Goal: Task Accomplishment & Management: Complete application form

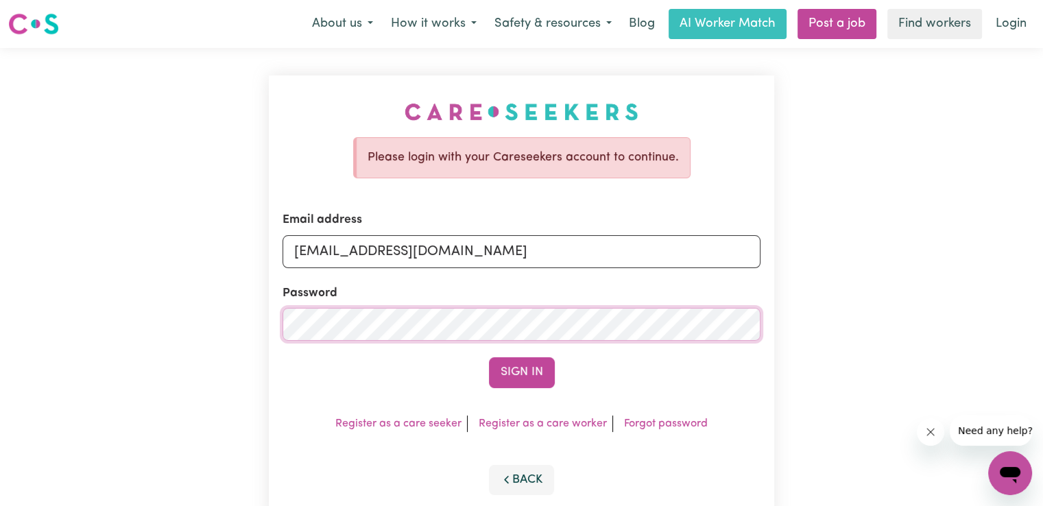
click at [489, 357] on button "Sign In" at bounding box center [522, 372] width 66 height 30
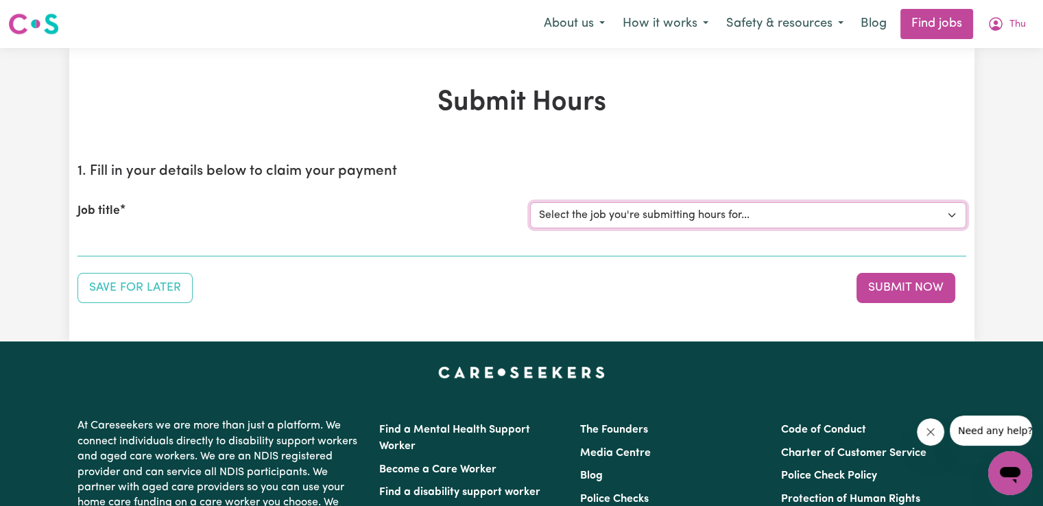
click at [950, 217] on select "Select the job you're submitting hours for... [[PERSON_NAME] (Han) Vu - NDIS Nu…" at bounding box center [748, 215] width 436 height 26
select select "2686"
click at [530, 202] on select "Select the job you're submitting hours for... [[PERSON_NAME] (Han) Vu - NDIS Nu…" at bounding box center [748, 215] width 436 height 26
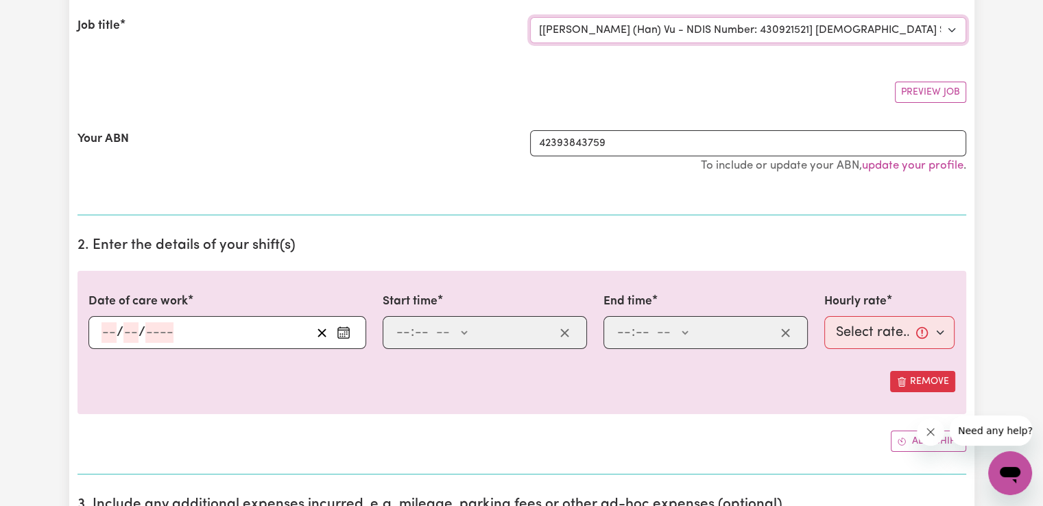
scroll to position [251, 0]
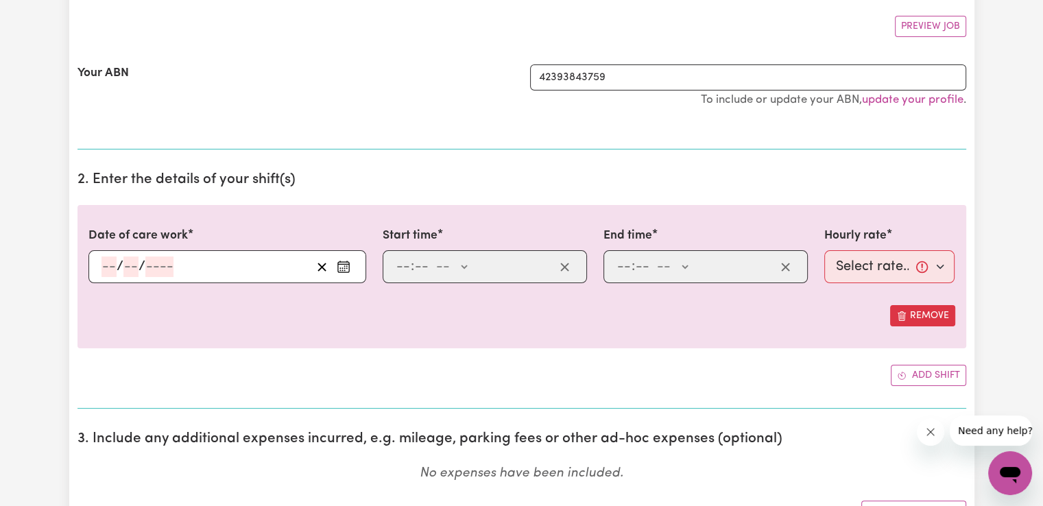
click at [343, 264] on icon "Enter the date of care work" at bounding box center [344, 267] width 14 height 14
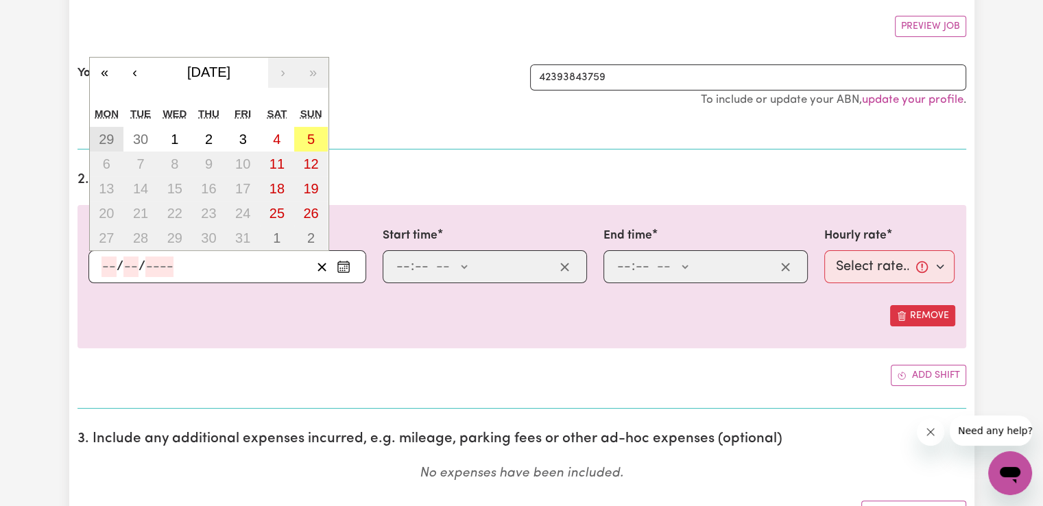
click at [108, 141] on abbr "29" at bounding box center [106, 139] width 15 height 15
type input "[DATE]"
type input "29"
type input "9"
type input "2025"
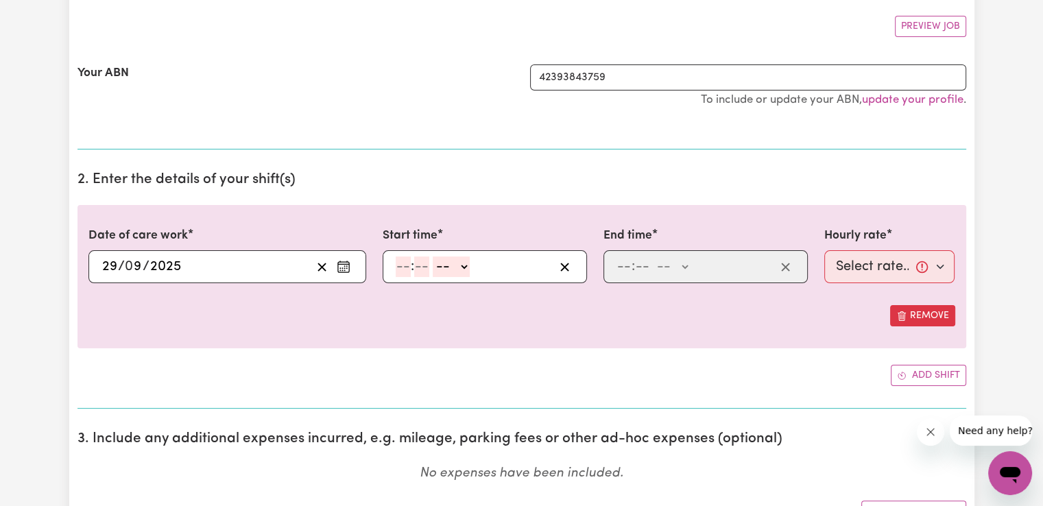
click at [400, 261] on input "number" at bounding box center [403, 266] width 15 height 21
type input "2"
type input "00"
click at [462, 272] on select "-- AM PM" at bounding box center [448, 266] width 37 height 21
select select "pm"
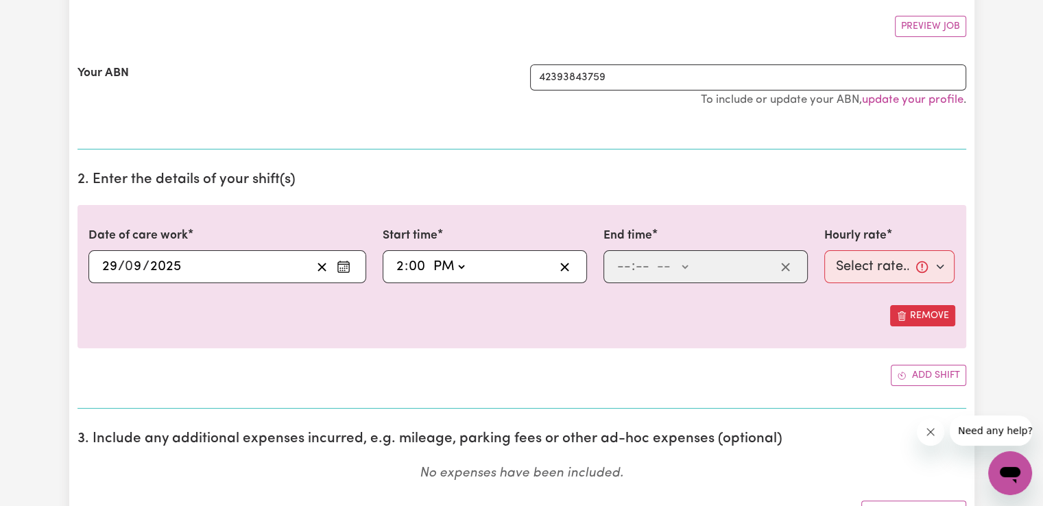
click at [430, 256] on select "-- AM PM" at bounding box center [448, 266] width 37 height 21
type input "14:00"
type input "0"
click at [620, 268] on input "number" at bounding box center [624, 266] width 15 height 21
type input "6"
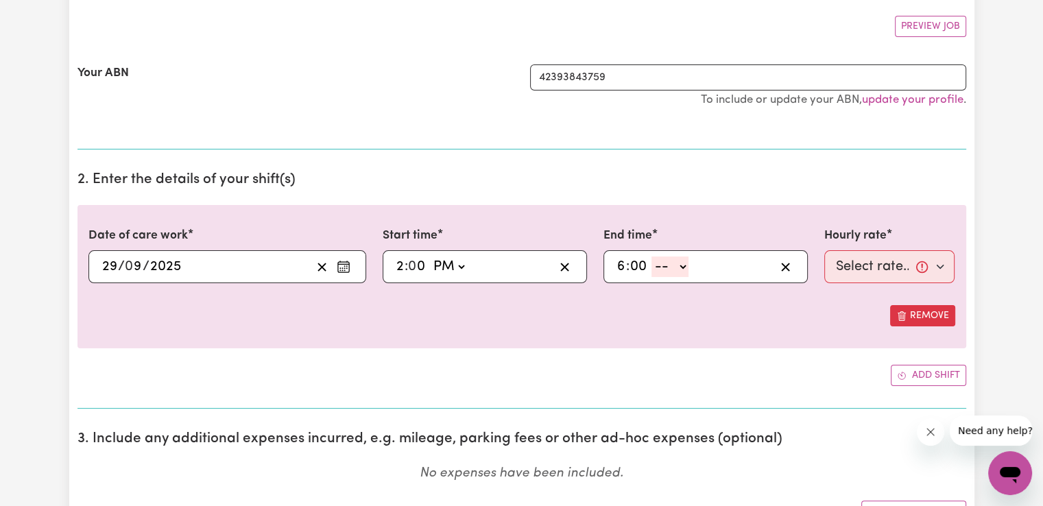
type input "00"
click at [670, 270] on select "-- AM PM" at bounding box center [669, 266] width 37 height 21
select select "pm"
click at [651, 256] on select "-- AM PM" at bounding box center [669, 266] width 37 height 21
type input "18:00"
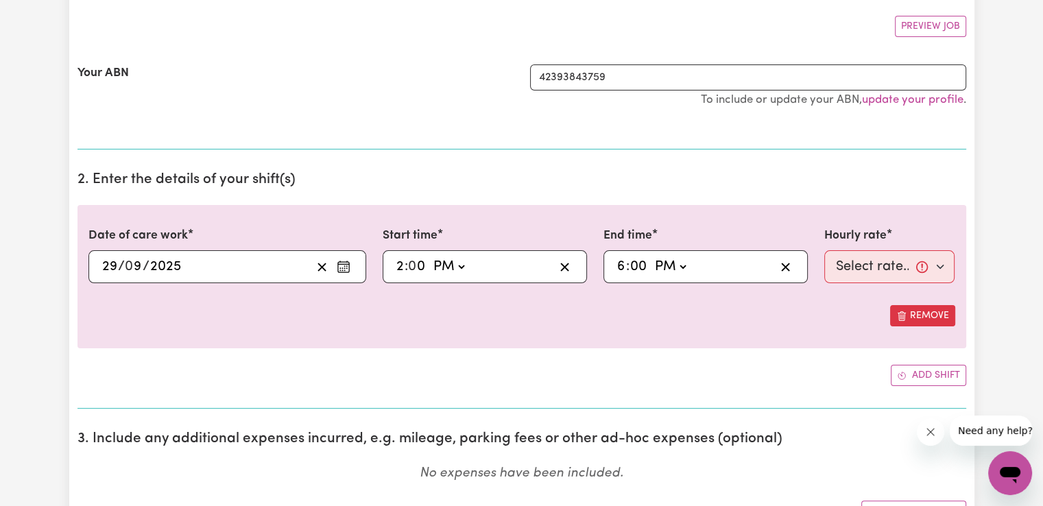
type input "0"
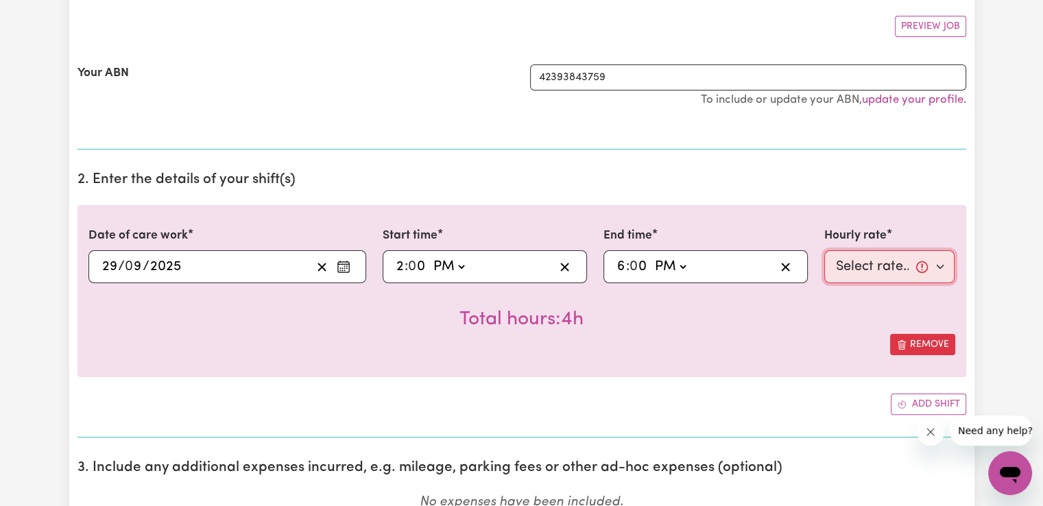
click at [911, 258] on select "Select rate... $50.05 (Weekday) $72.90 ([DATE]) $90.04 ([DATE]) $90.04 (Public …" at bounding box center [889, 266] width 131 height 33
select select "50.05-Weekday"
click at [824, 250] on select "Select rate... $50.05 (Weekday) $72.90 ([DATE]) $90.04 ([DATE]) $90.04 (Public …" at bounding box center [889, 266] width 131 height 33
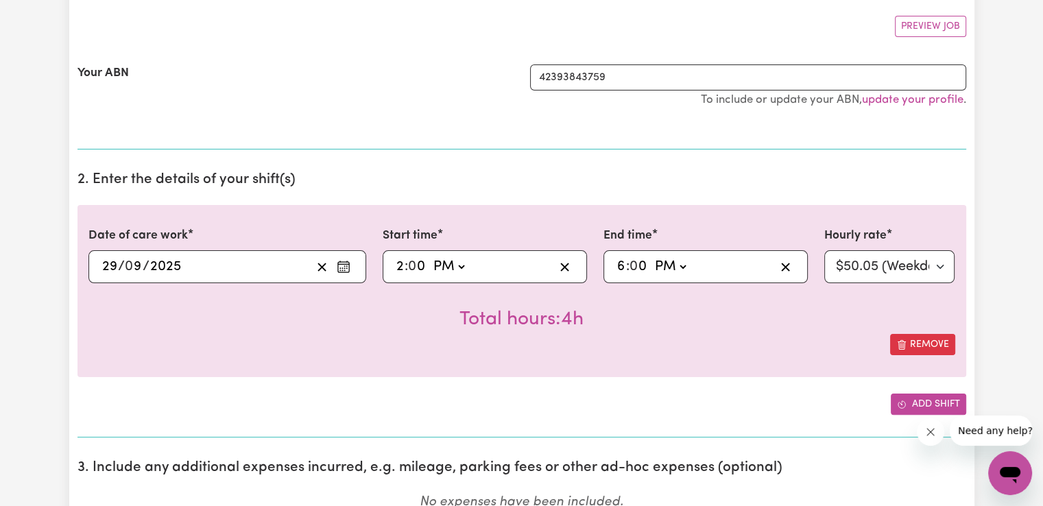
click at [920, 401] on button "Add shift" at bounding box center [928, 404] width 75 height 21
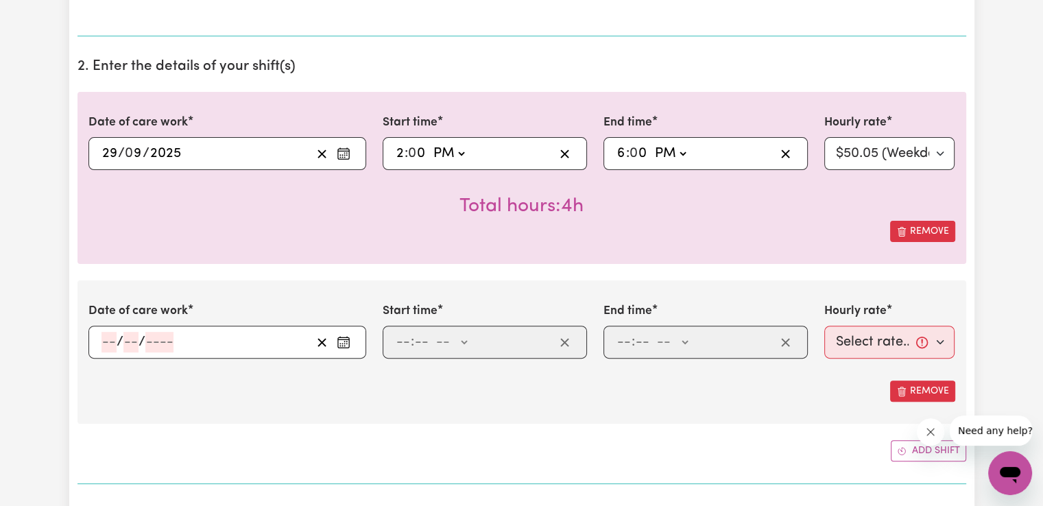
scroll to position [366, 0]
click at [344, 340] on icon "Enter the date of care work" at bounding box center [344, 341] width 14 height 14
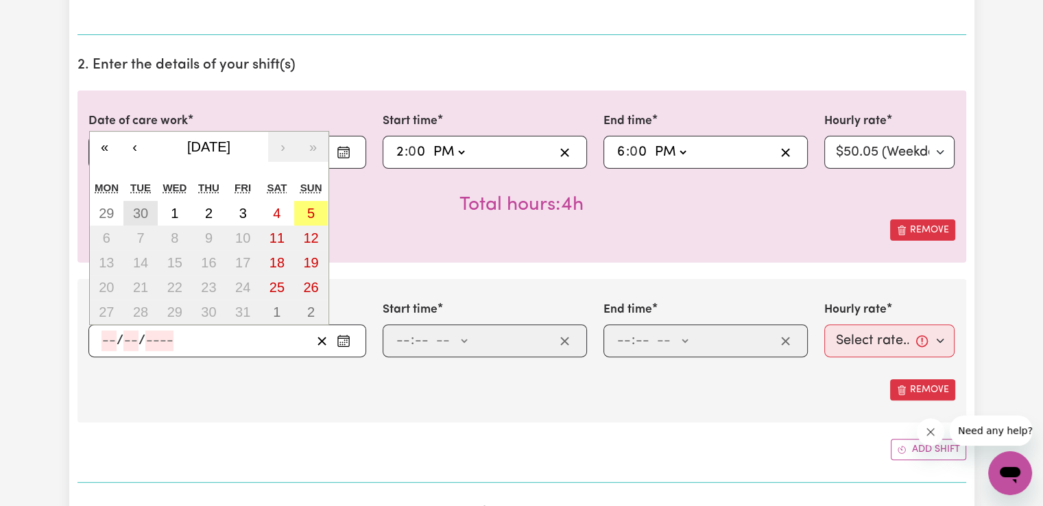
click at [139, 209] on abbr "30" at bounding box center [140, 213] width 15 height 15
type input "[DATE]"
type input "30"
type input "9"
type input "2025"
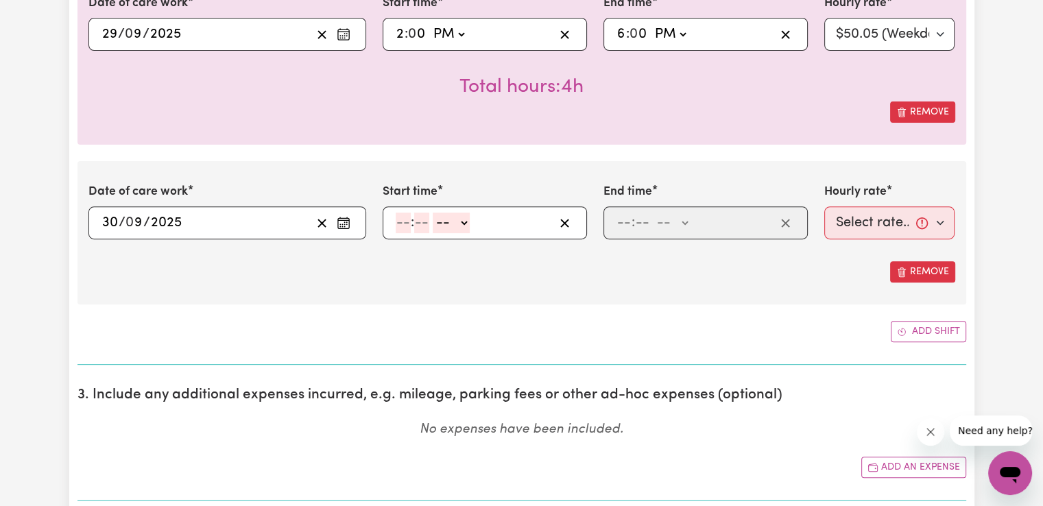
scroll to position [503, 0]
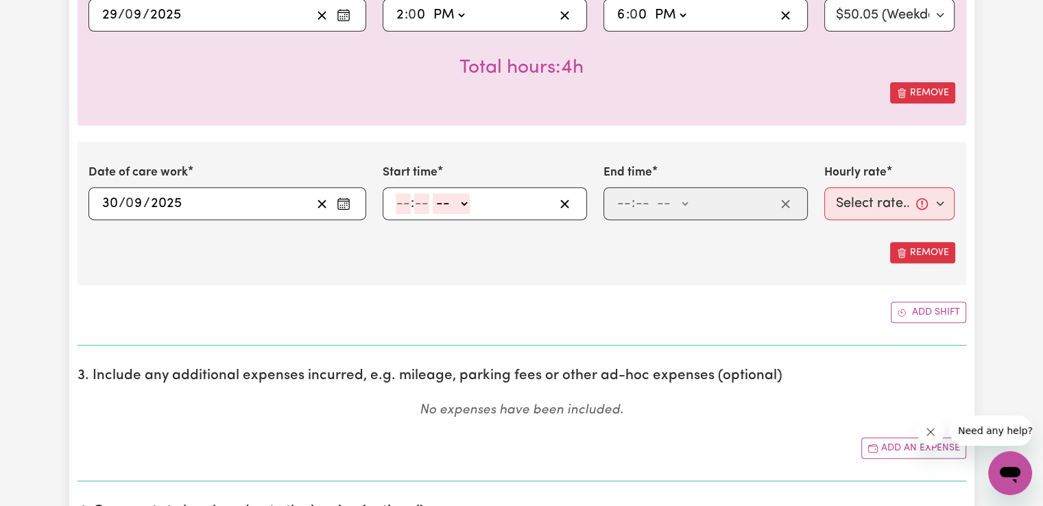
click at [406, 201] on input "number" at bounding box center [403, 203] width 15 height 21
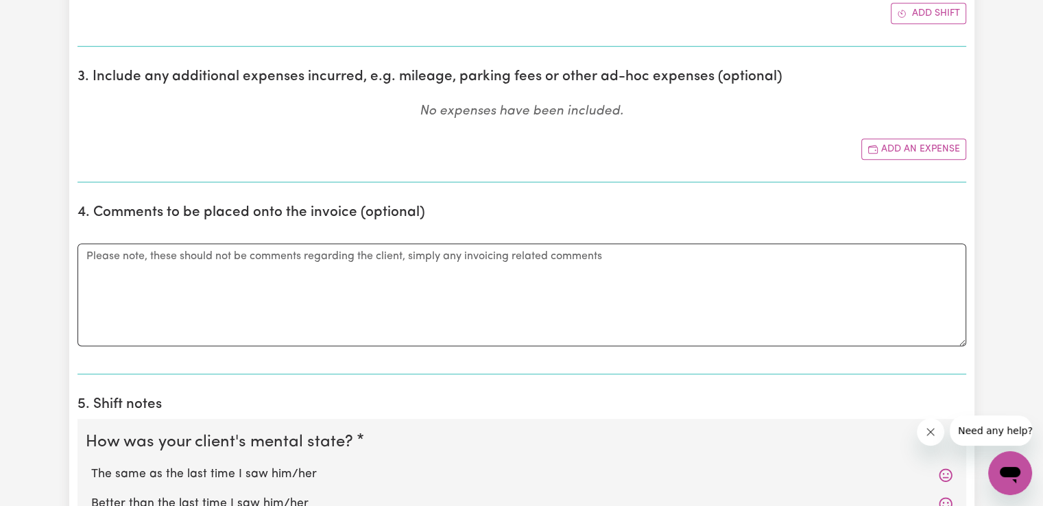
scroll to position [805, 0]
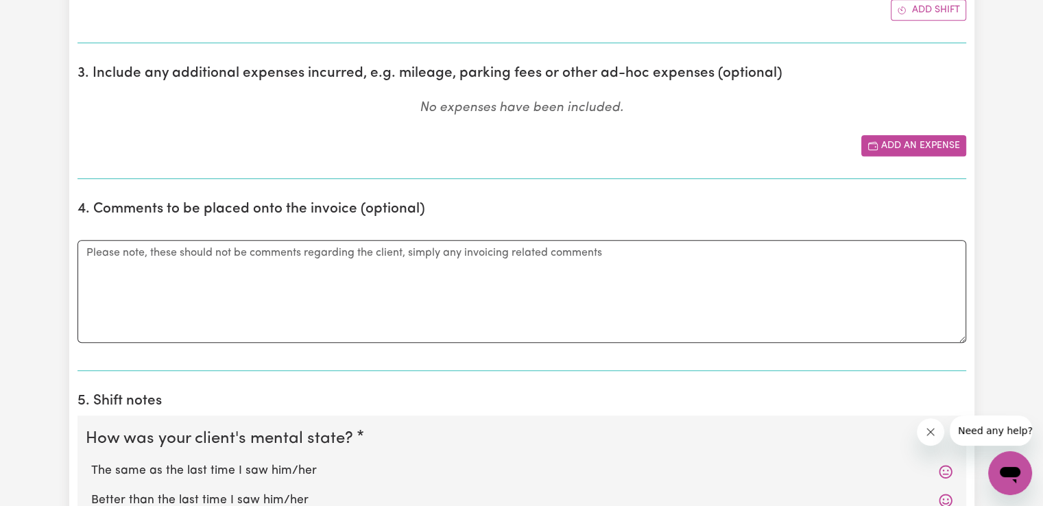
click at [911, 140] on button "Add an expense" at bounding box center [913, 145] width 105 height 21
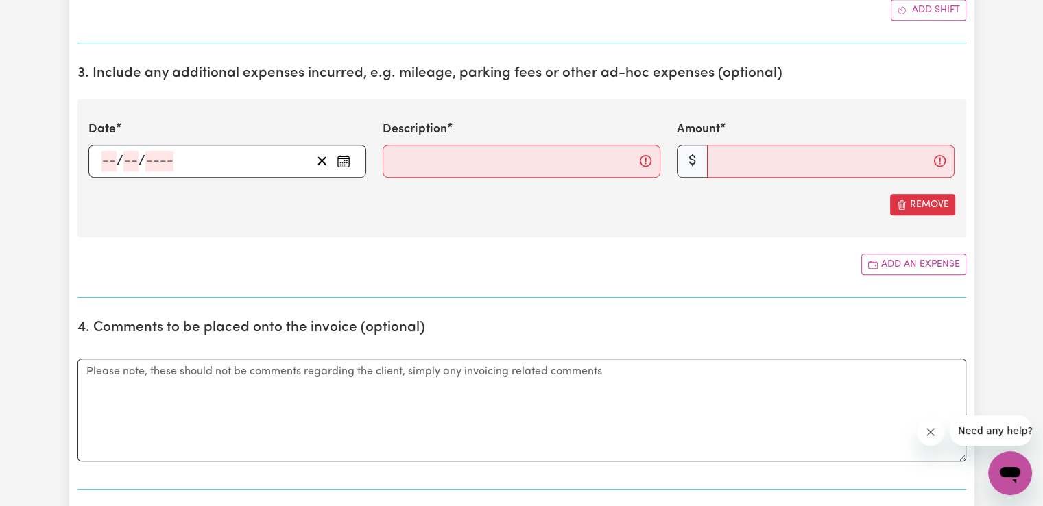
click at [344, 157] on icon "Enter the date of expense" at bounding box center [344, 161] width 14 height 14
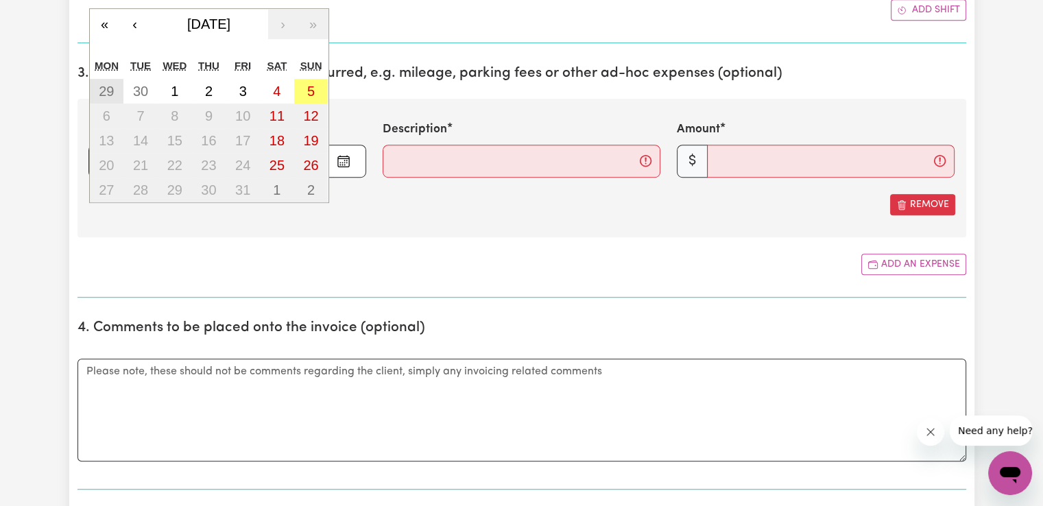
click at [113, 94] on abbr "29" at bounding box center [106, 91] width 15 height 15
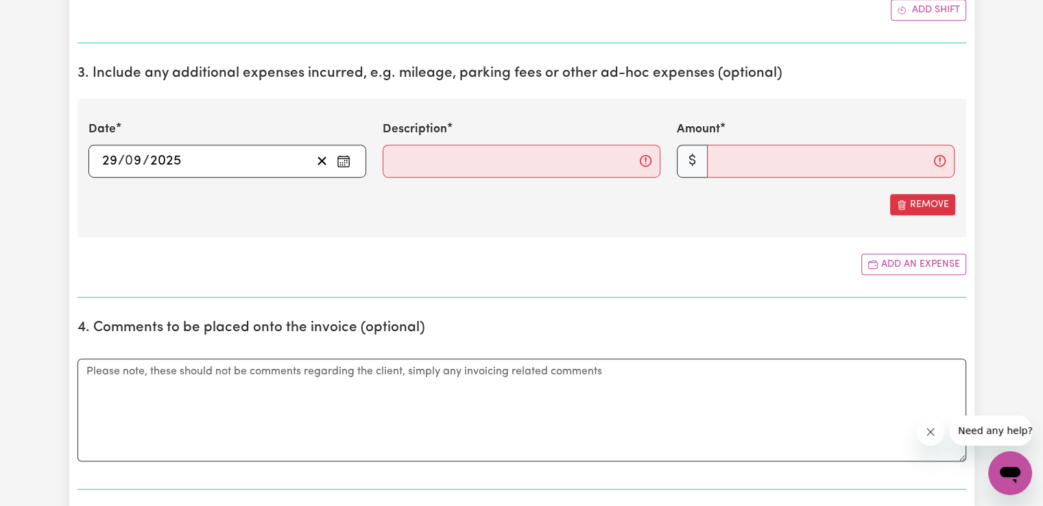
type input "[DATE]"
type input "29"
type input "9"
type input "2025"
click at [427, 167] on input "Description" at bounding box center [522, 161] width 278 height 33
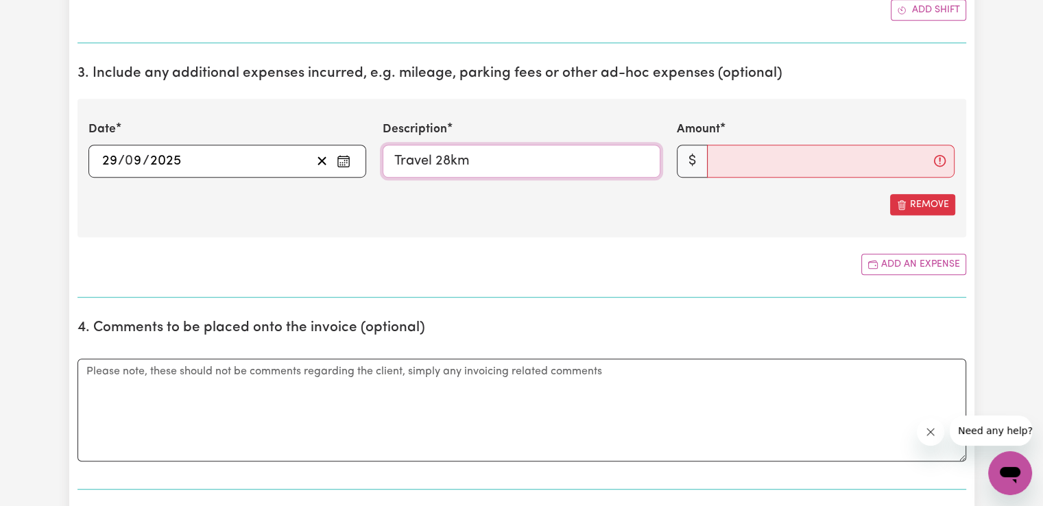
click at [444, 158] on input "Travel 28km" at bounding box center [522, 161] width 278 height 33
type input "Travel 18km"
click at [762, 155] on input "Amount" at bounding box center [831, 161] width 248 height 33
click at [536, 222] on div "Date [DATE] 29 / 0 9 / 2025 « ‹ [DATE] › » Mon Tue Wed Thu Fri Sat Sun 1 2 3 4 …" at bounding box center [521, 168] width 889 height 138
click at [800, 152] on input "Amount" at bounding box center [831, 161] width 248 height 33
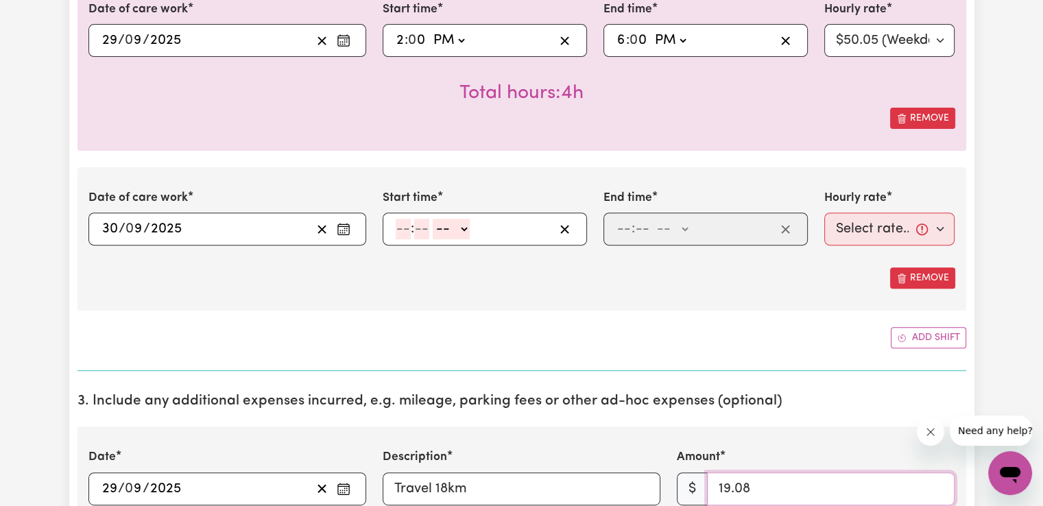
scroll to position [516, 0]
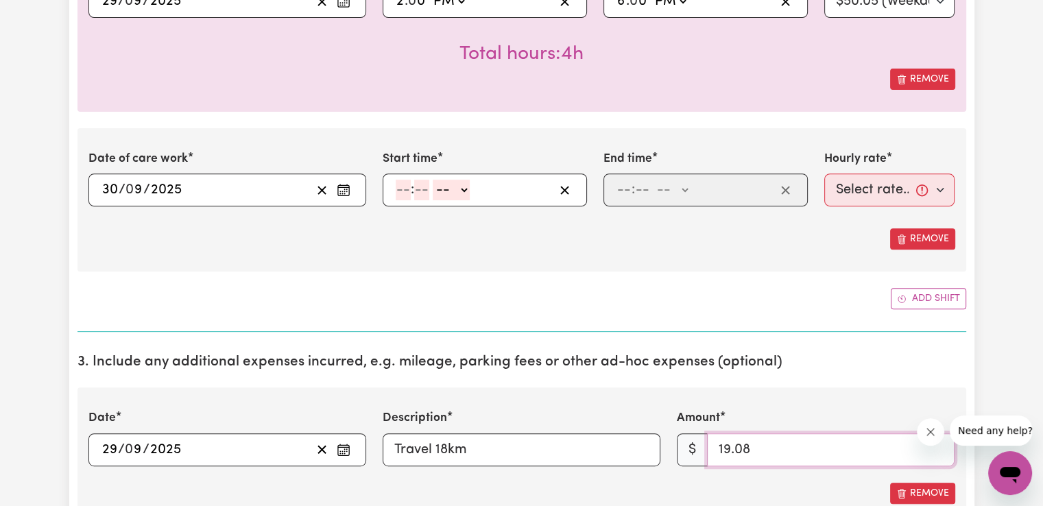
type input "19.08"
click at [403, 191] on input "number" at bounding box center [403, 190] width 15 height 21
type input "7"
type input "00"
click at [455, 193] on select "-- AM PM" at bounding box center [448, 190] width 37 height 21
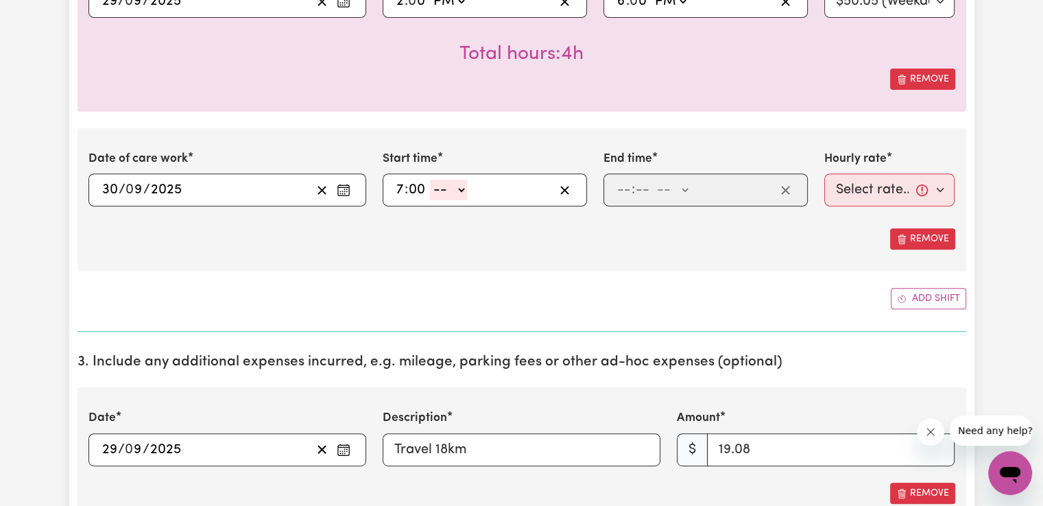
select select "am"
click at [430, 180] on select "-- AM PM" at bounding box center [448, 190] width 37 height 21
type input "07:00"
type input "0"
click at [625, 190] on input "number" at bounding box center [624, 190] width 15 height 21
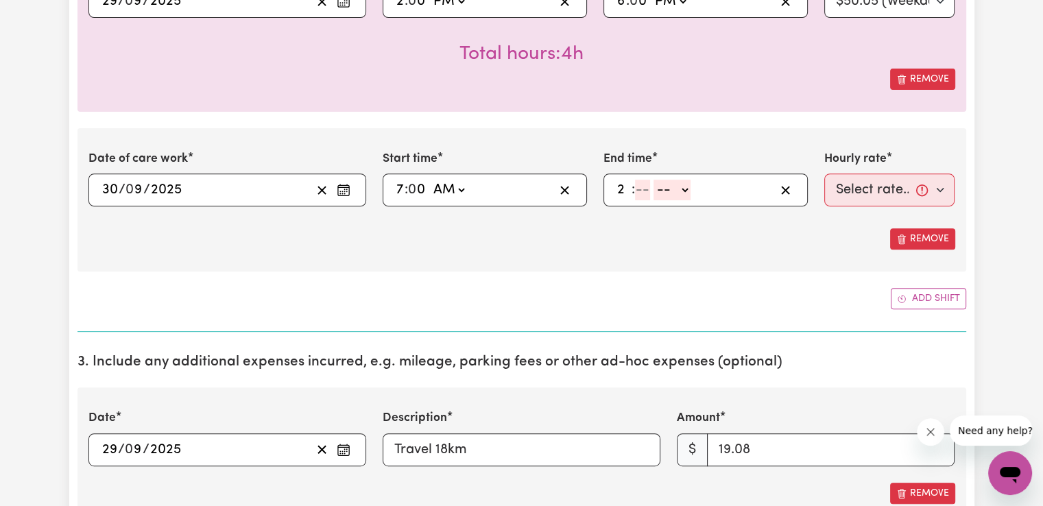
type input "2"
type input "00"
drag, startPoint x: 672, startPoint y: 187, endPoint x: 676, endPoint y: 198, distance: 11.7
click at [672, 187] on select "-- AM PM" at bounding box center [669, 190] width 37 height 21
select select "pm"
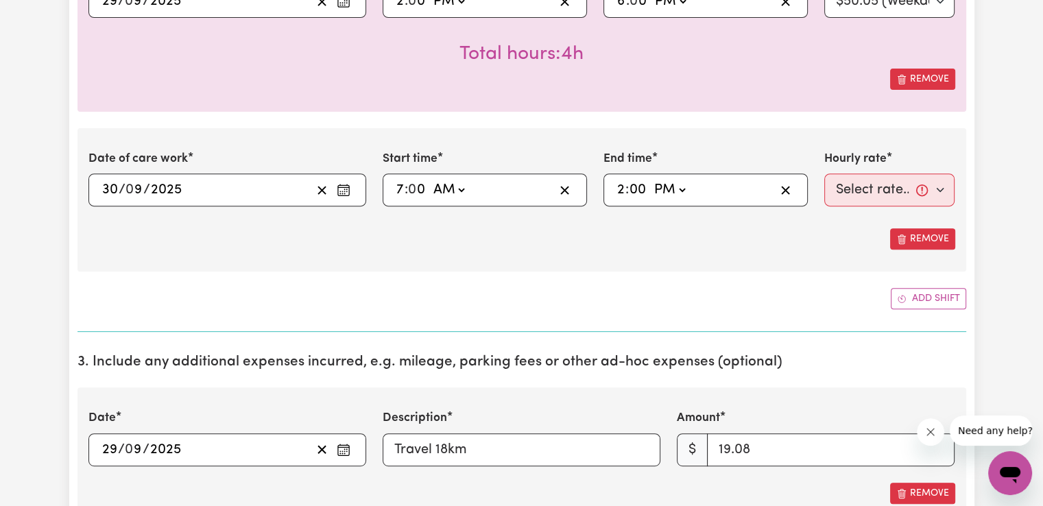
click at [651, 180] on select "-- AM PM" at bounding box center [669, 190] width 37 height 21
type input "14:00"
type input "0"
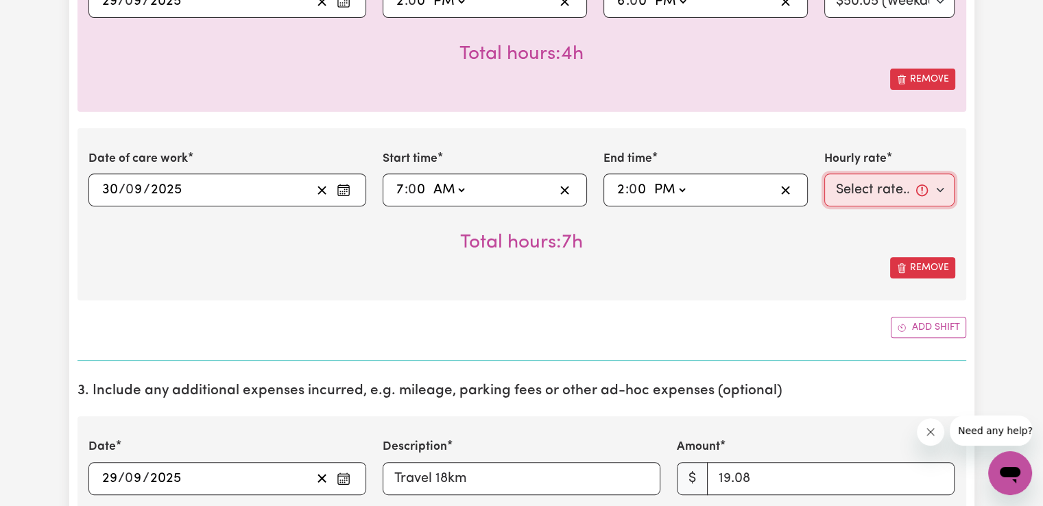
click at [894, 182] on select "Select rate... $50.05 (Weekday) $72.90 ([DATE]) $90.04 ([DATE]) $90.04 (Public …" at bounding box center [889, 190] width 131 height 33
select select "50.05-Weekday"
click at [824, 174] on select "Select rate... $50.05 (Weekday) $72.90 ([DATE]) $90.04 ([DATE]) $90.04 (Public …" at bounding box center [889, 190] width 131 height 33
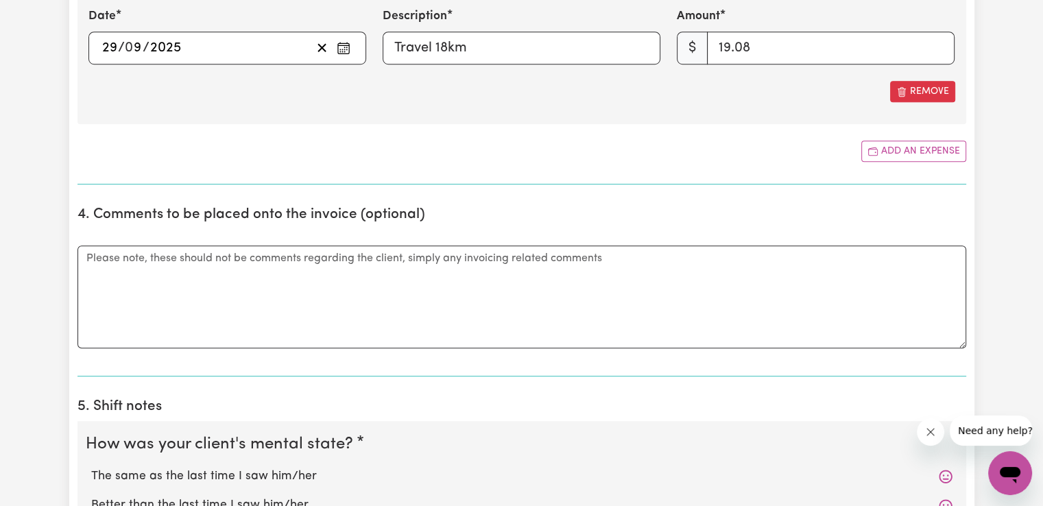
scroll to position [905, 0]
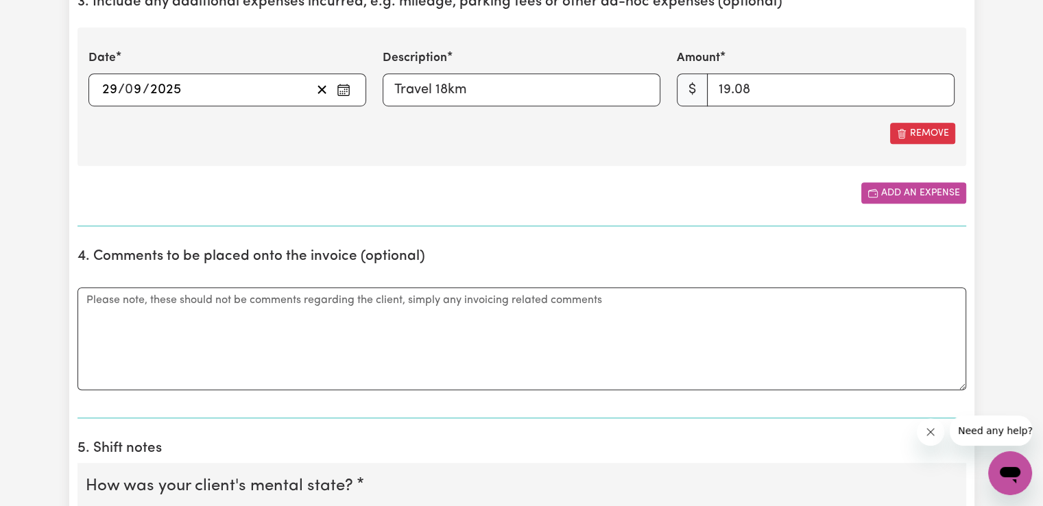
click at [915, 193] on button "Add an expense" at bounding box center [913, 192] width 105 height 21
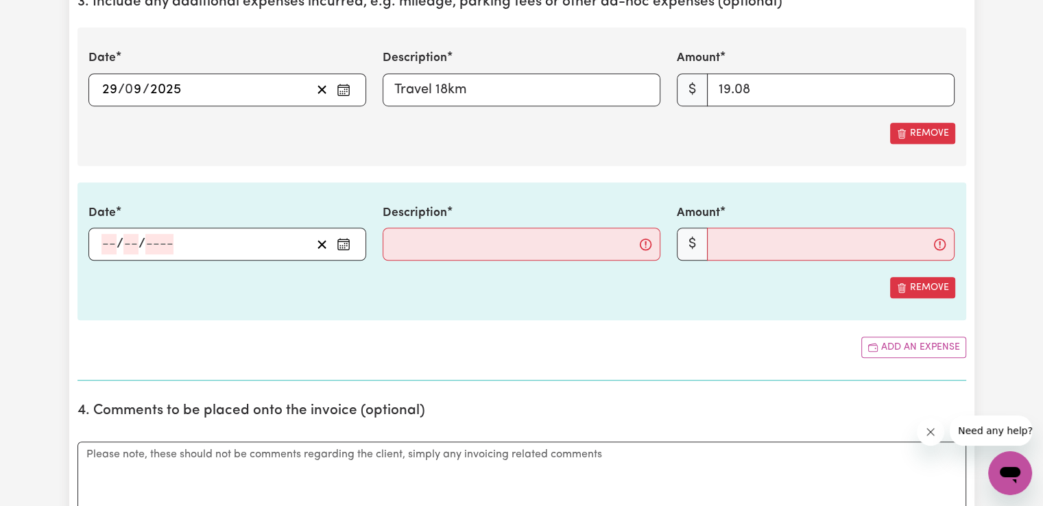
click at [335, 239] on button "Enter the date of expense" at bounding box center [344, 244] width 22 height 21
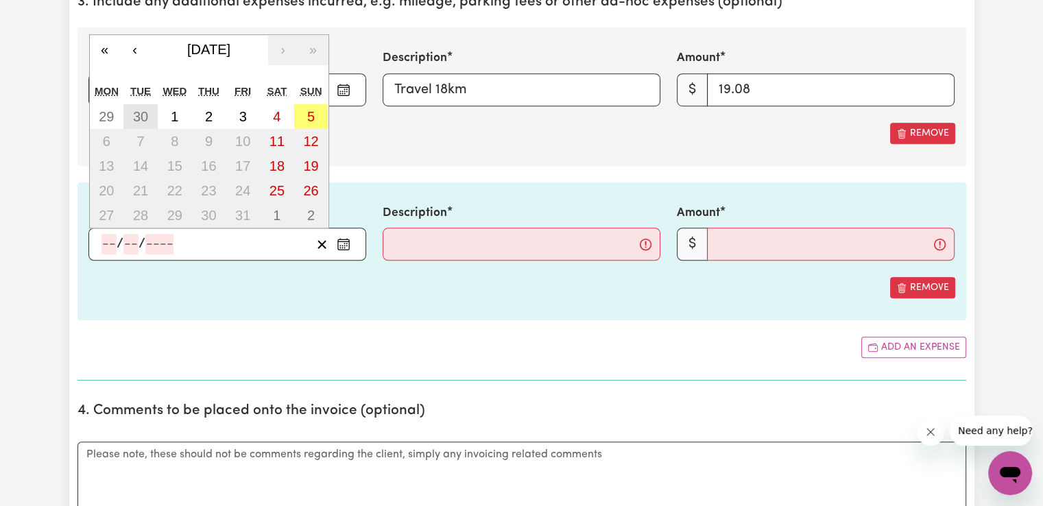
click at [143, 114] on abbr "30" at bounding box center [140, 116] width 15 height 15
type input "[DATE]"
type input "30"
type input "9"
type input "2025"
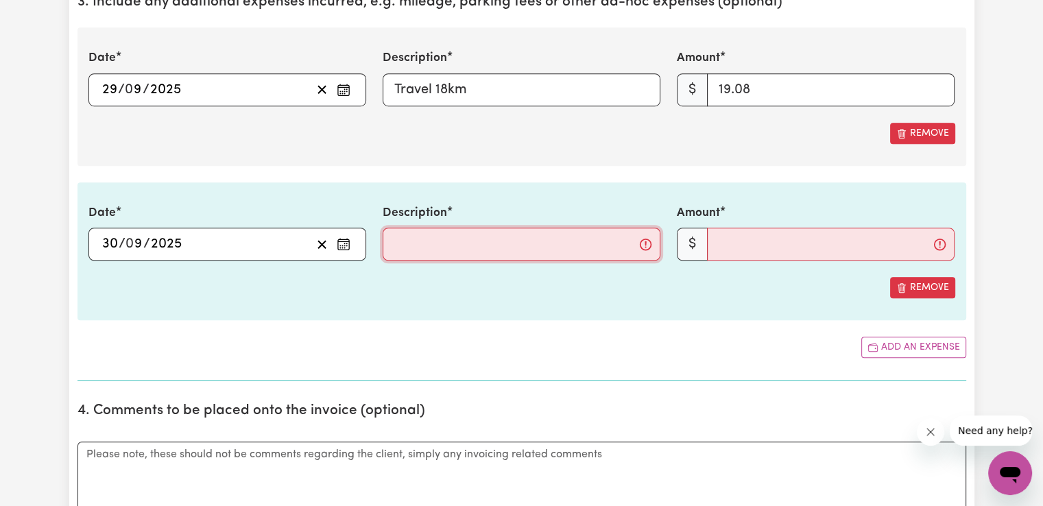
click at [425, 243] on input "Description" at bounding box center [522, 244] width 278 height 33
type input "Travel 28km"
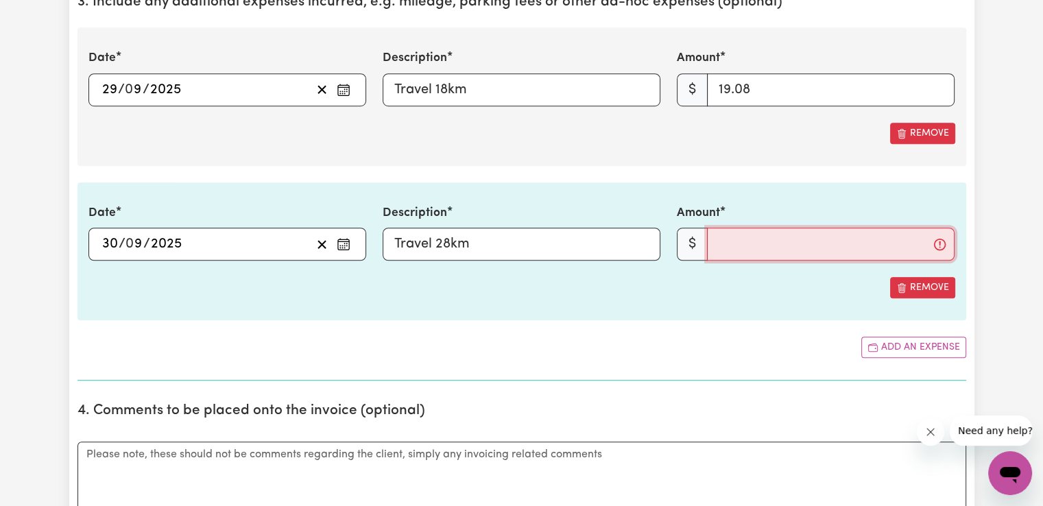
click at [746, 235] on input "Amount" at bounding box center [831, 244] width 248 height 33
click at [532, 232] on input "Travel 28km" at bounding box center [522, 244] width 278 height 33
click at [785, 245] on input "Amount" at bounding box center [831, 244] width 248 height 33
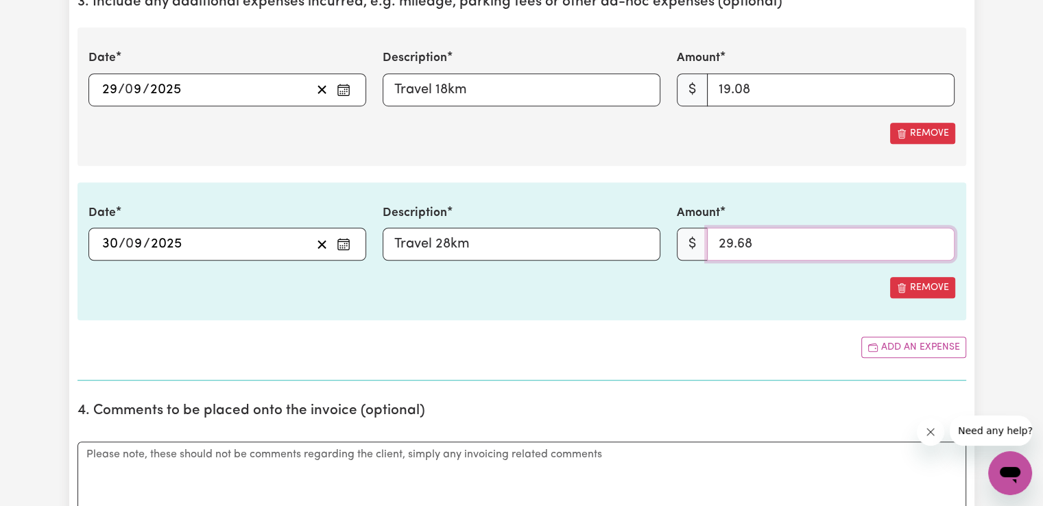
type input "29.68"
click at [1002, 234] on div "Submit Hours 1. Fill in your details below to claim your payment Job title Sele…" at bounding box center [521, 331] width 1043 height 2376
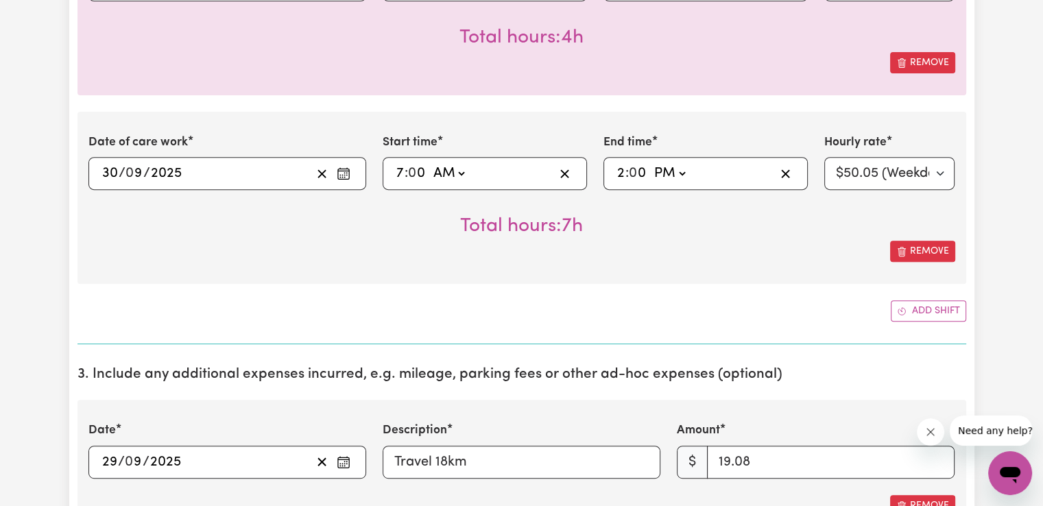
scroll to position [551, 0]
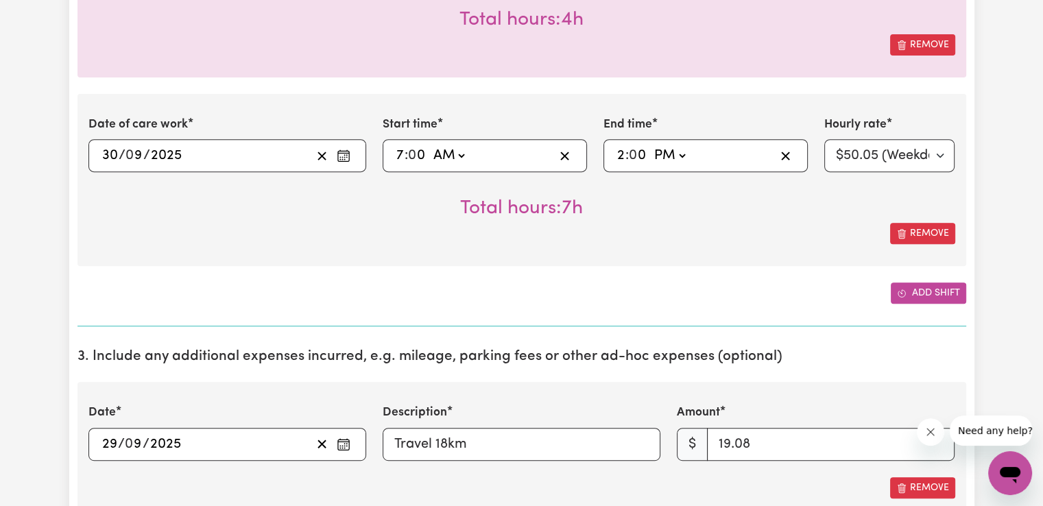
click at [922, 289] on button "Add shift" at bounding box center [928, 293] width 75 height 21
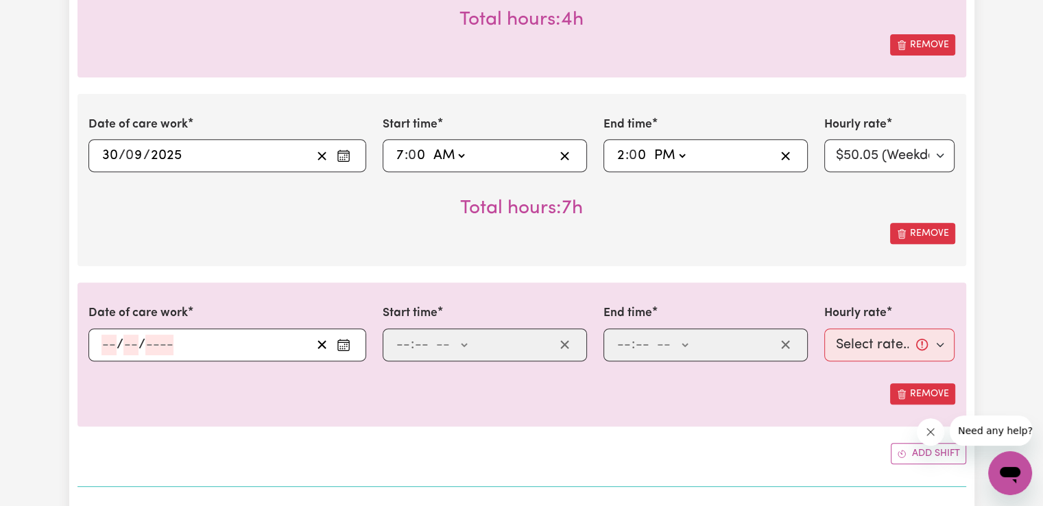
click at [345, 344] on circle "Enter the date of care work" at bounding box center [344, 344] width 1 height 1
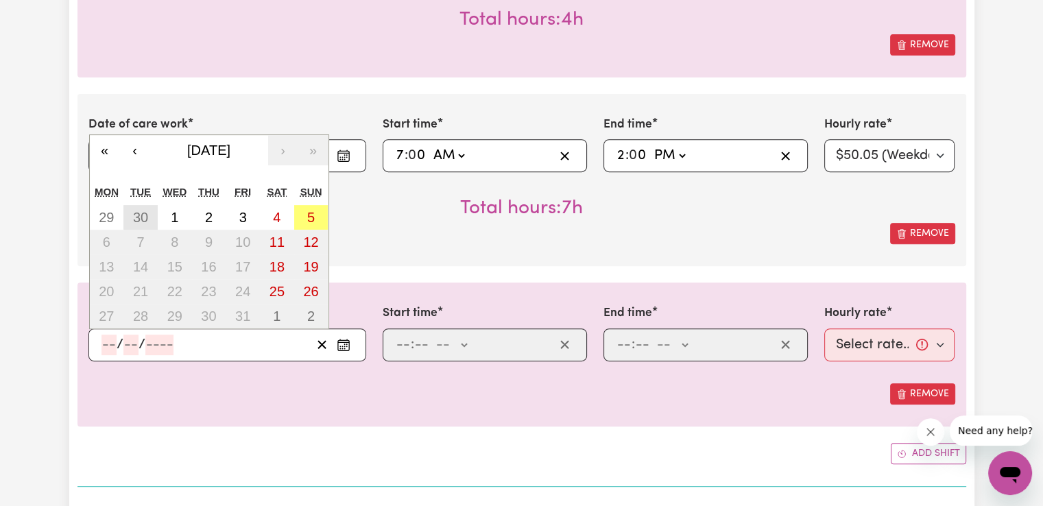
click at [146, 213] on abbr "30" at bounding box center [140, 217] width 15 height 15
type input "[DATE]"
type input "30"
type input "9"
type input "2025"
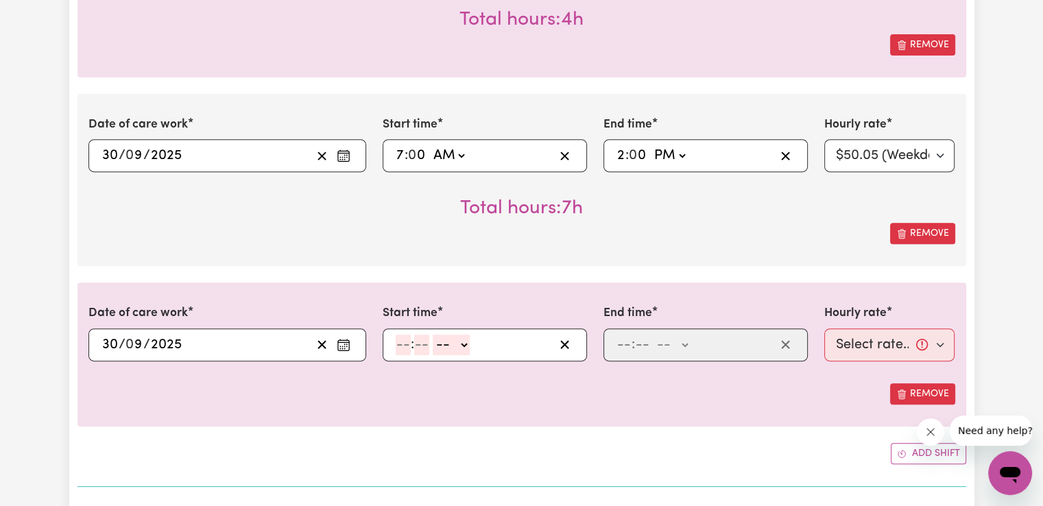
click at [400, 340] on input "number" at bounding box center [403, 345] width 15 height 21
type input "9"
type input "00"
click at [444, 344] on select "-- AM PM" at bounding box center [449, 345] width 37 height 21
select select "pm"
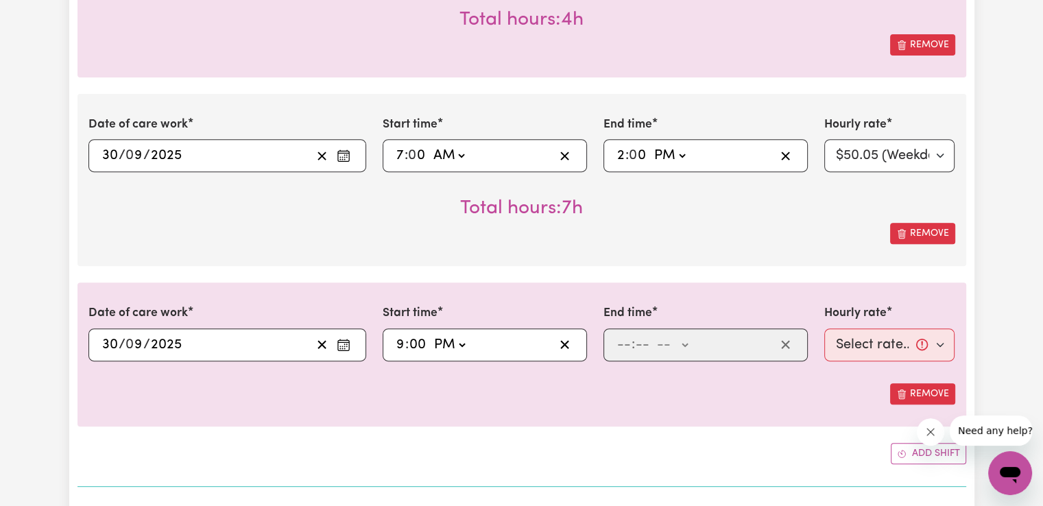
click at [431, 335] on select "-- AM PM" at bounding box center [449, 345] width 37 height 21
type input "21:00"
type input "0"
click at [622, 330] on div ": -- AM PM" at bounding box center [705, 344] width 204 height 33
click at [621, 331] on div ": -- AM PM" at bounding box center [705, 344] width 204 height 33
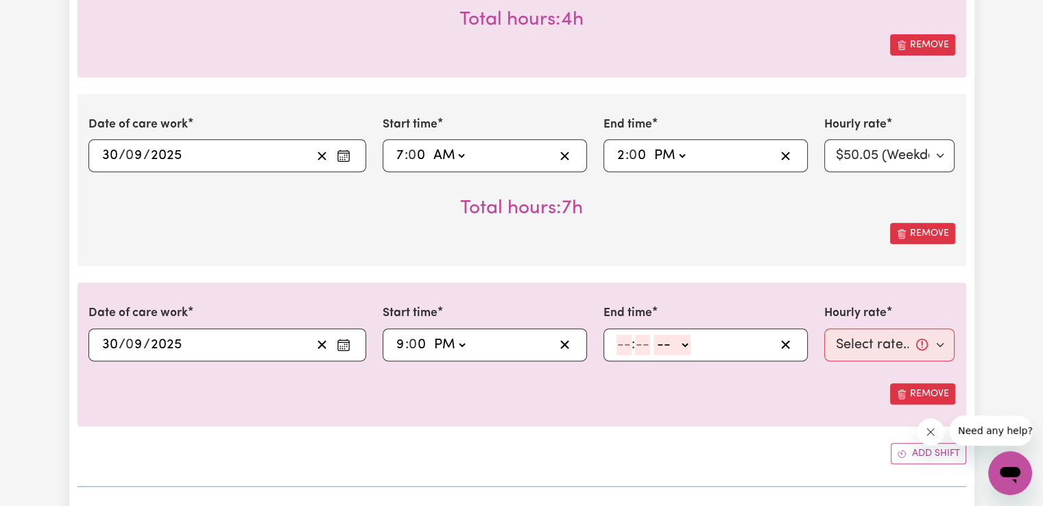
click at [621, 346] on input "number" at bounding box center [624, 345] width 15 height 21
type input "10"
type input "0"
click at [691, 348] on select "-- AM PM" at bounding box center [674, 345] width 37 height 21
select select "pm"
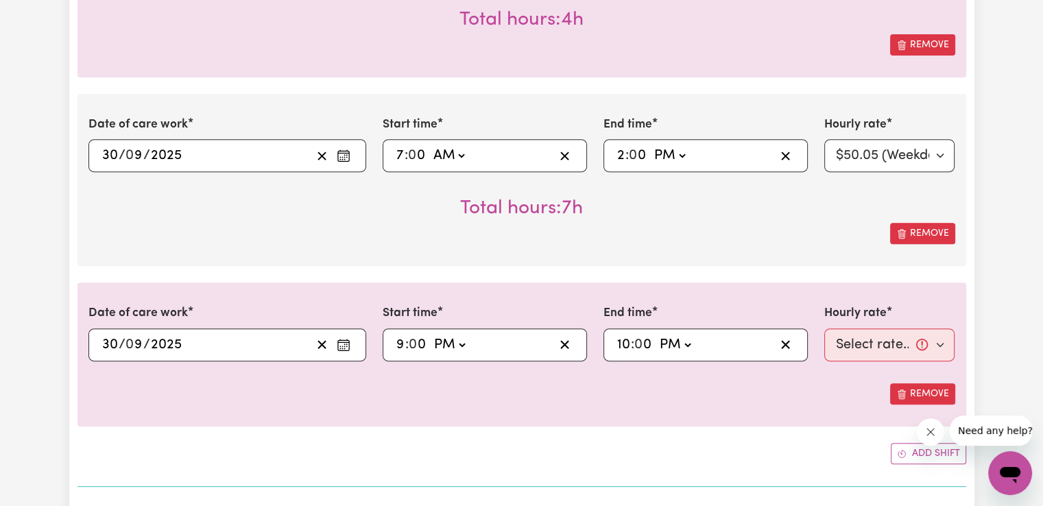
click at [656, 335] on select "-- AM PM" at bounding box center [674, 345] width 37 height 21
type input "22:00"
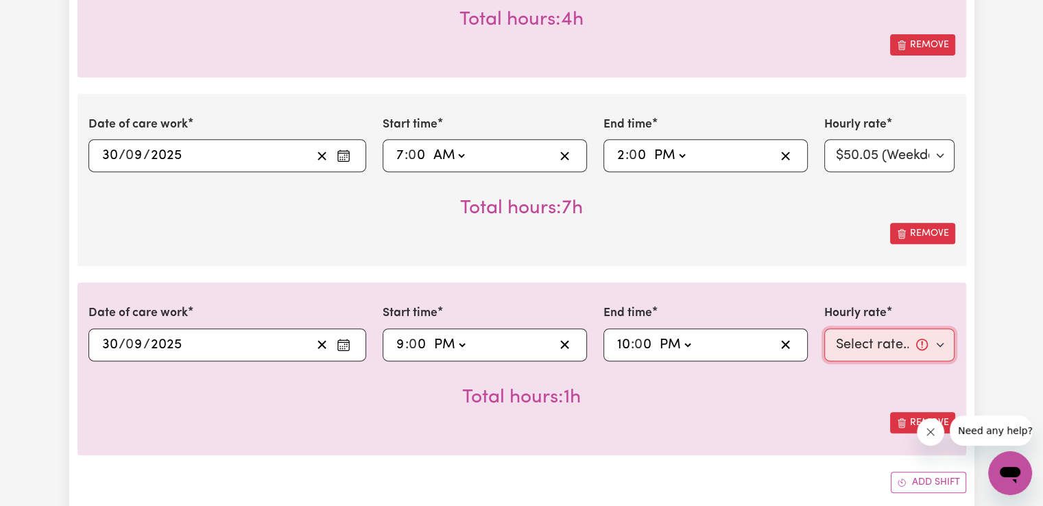
drag, startPoint x: 846, startPoint y: 342, endPoint x: 853, endPoint y: 346, distance: 7.7
click at [846, 342] on select "Select rate... $50.05 (Weekday) $72.90 ([DATE]) $90.04 ([DATE]) $90.04 (Public …" at bounding box center [889, 344] width 131 height 33
select select "52.13-EveningCare"
click at [824, 328] on select "Select rate... $50.05 (Weekday) $72.90 ([DATE]) $90.04 ([DATE]) $90.04 (Public …" at bounding box center [889, 344] width 131 height 33
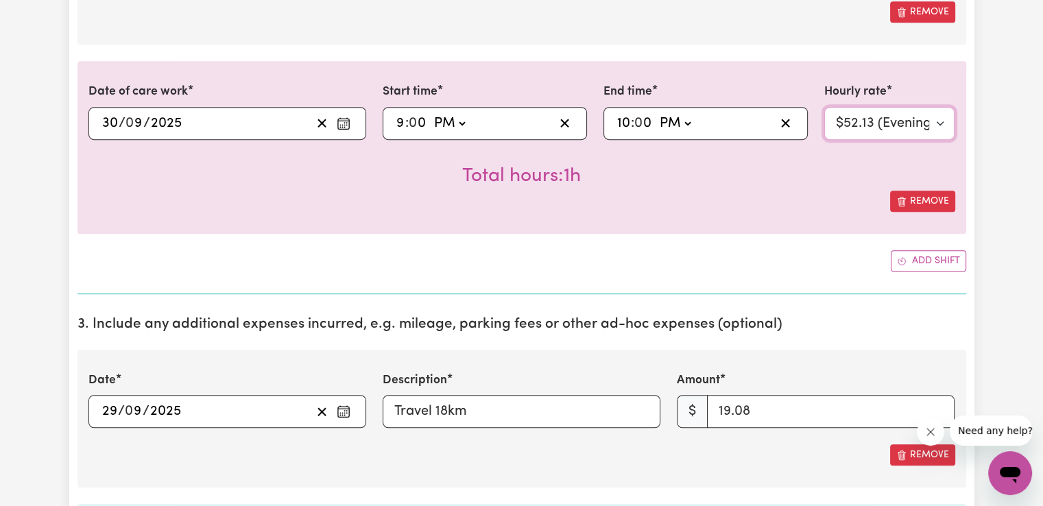
scroll to position [914, 0]
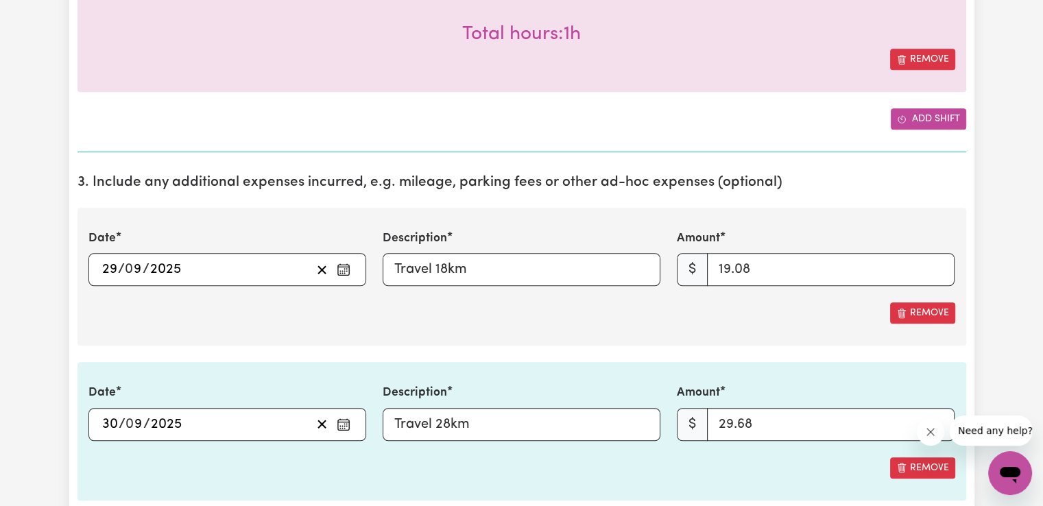
click at [953, 119] on button "Add shift" at bounding box center [928, 118] width 75 height 21
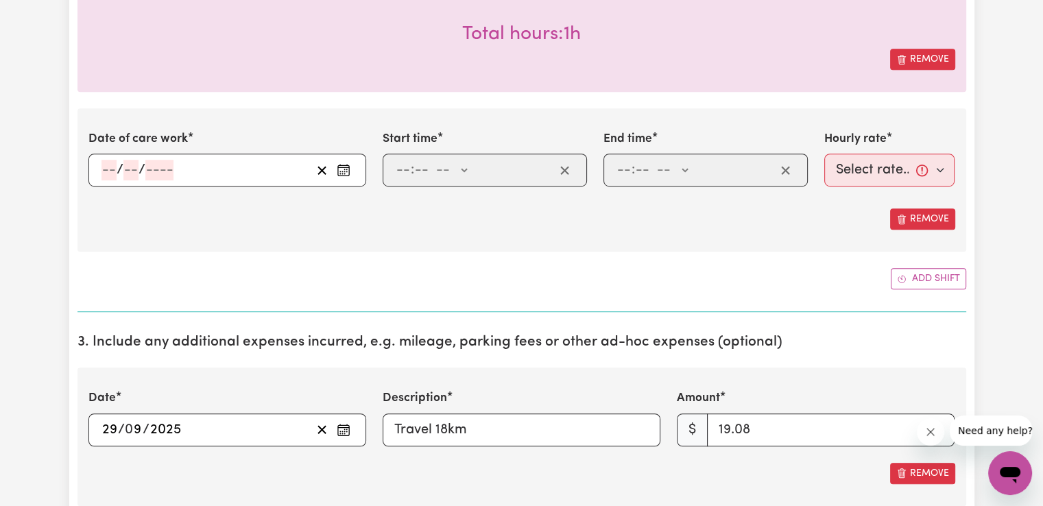
click at [335, 171] on button "Enter the date of care work" at bounding box center [344, 170] width 22 height 21
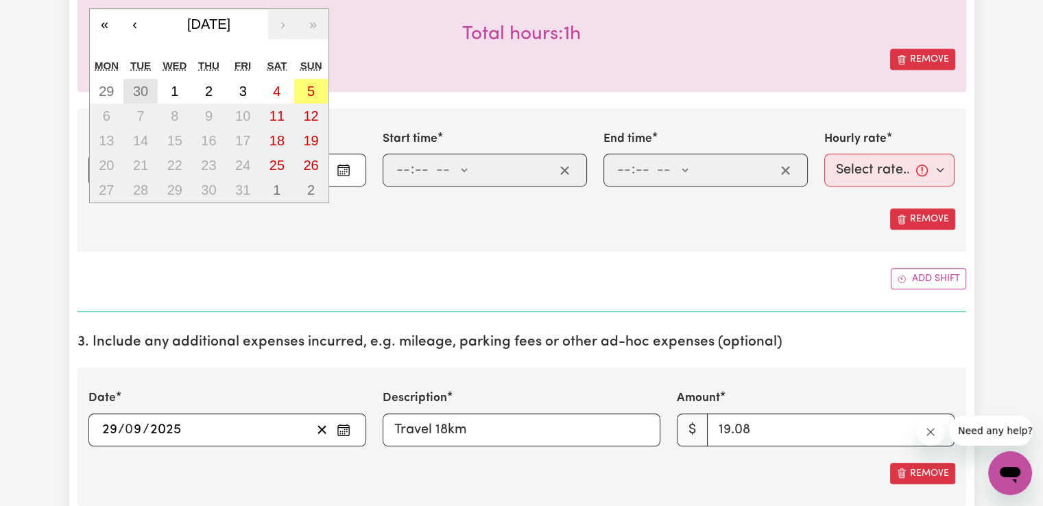
click at [140, 87] on abbr "30" at bounding box center [140, 91] width 15 height 15
type input "[DATE]"
type input "30"
type input "9"
type input "2025"
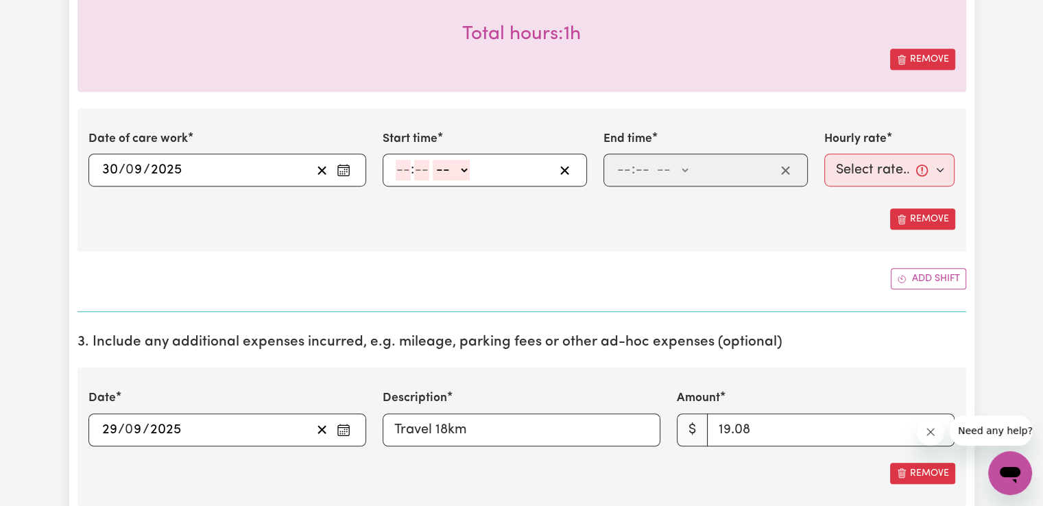
click at [400, 163] on input "number" at bounding box center [403, 170] width 15 height 21
type input "10"
type input "0"
click at [464, 167] on select "-- AM PM" at bounding box center [453, 170] width 37 height 21
select select "pm"
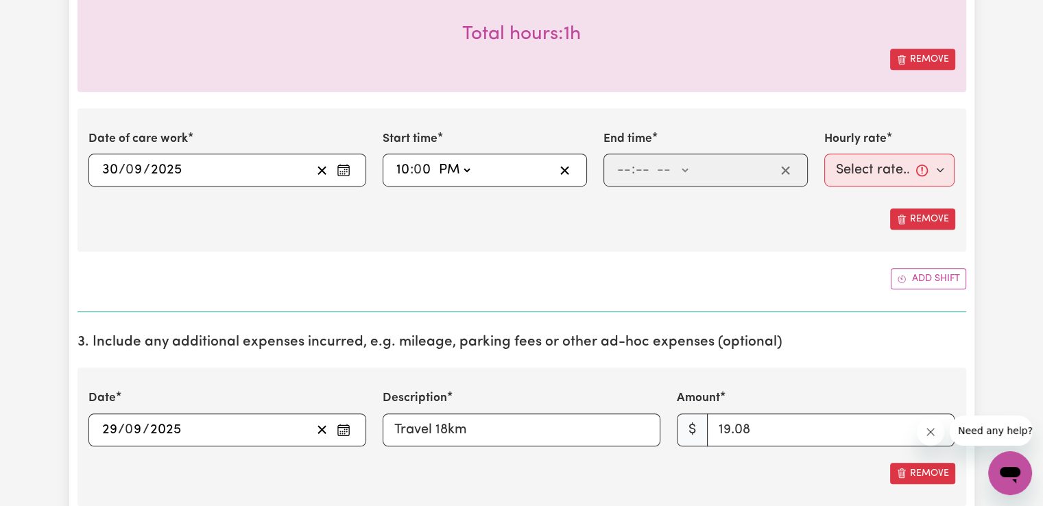
click at [435, 160] on select "-- AM PM" at bounding box center [453, 170] width 37 height 21
type input "22:00"
click at [627, 165] on input "number" at bounding box center [624, 170] width 15 height 21
type input "6"
type input "00"
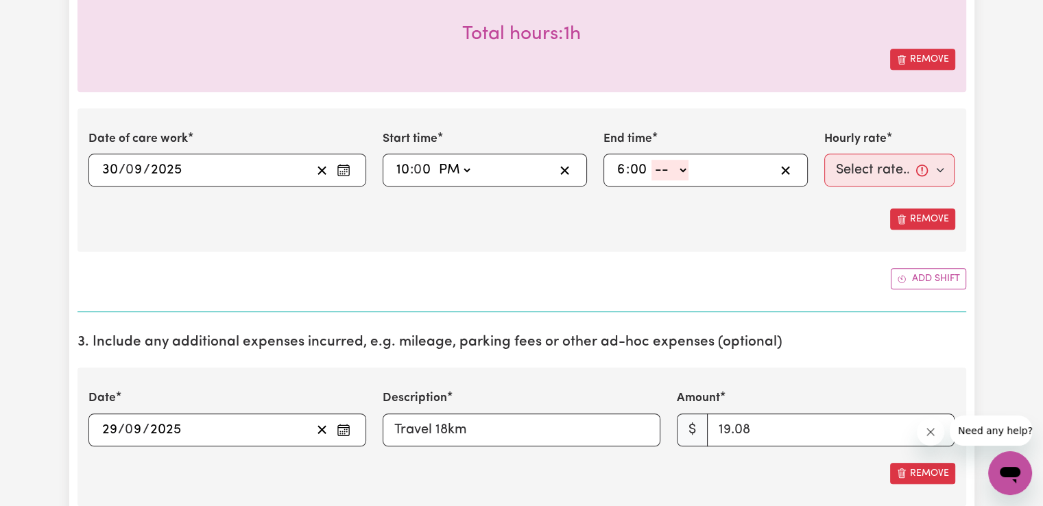
click at [686, 176] on select "-- AM PM" at bounding box center [669, 170] width 37 height 21
select select "am"
click at [651, 160] on select "-- AM PM" at bounding box center [669, 170] width 37 height 21
type input "06:00"
type input "0"
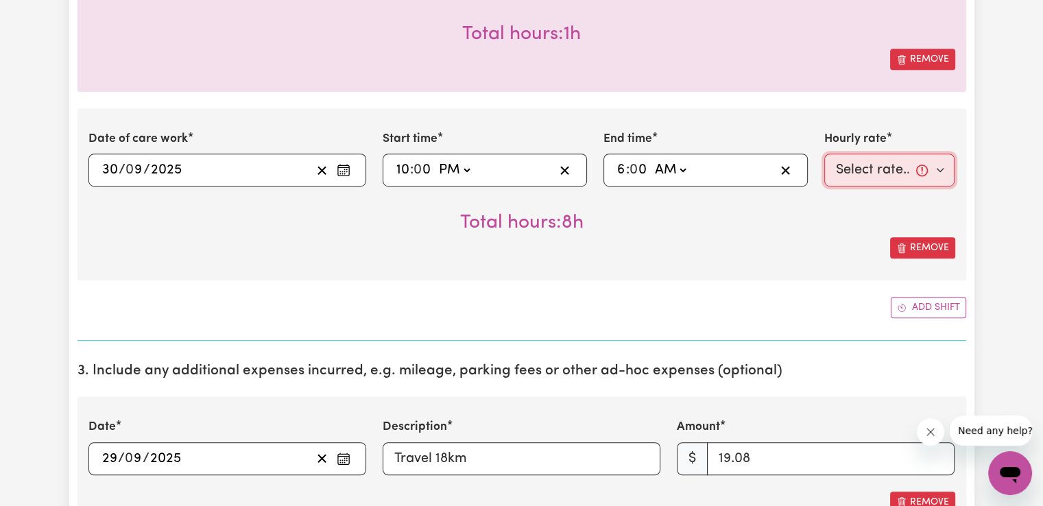
click at [868, 176] on select "Select rate... $50.05 (Weekday) $72.90 ([DATE]) $90.04 ([DATE]) $90.04 (Public …" at bounding box center [889, 170] width 131 height 33
select select "29.43-Overnight"
click at [824, 154] on select "Select rate... $50.05 (Weekday) $72.90 ([DATE]) $90.04 ([DATE]) $90.04 (Public …" at bounding box center [889, 170] width 131 height 33
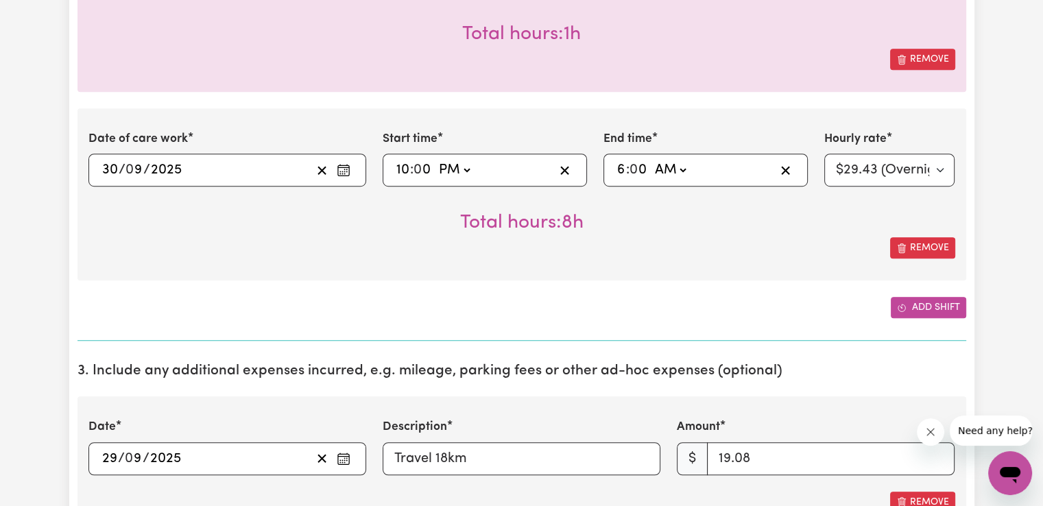
click at [907, 302] on button "Add shift" at bounding box center [928, 307] width 75 height 21
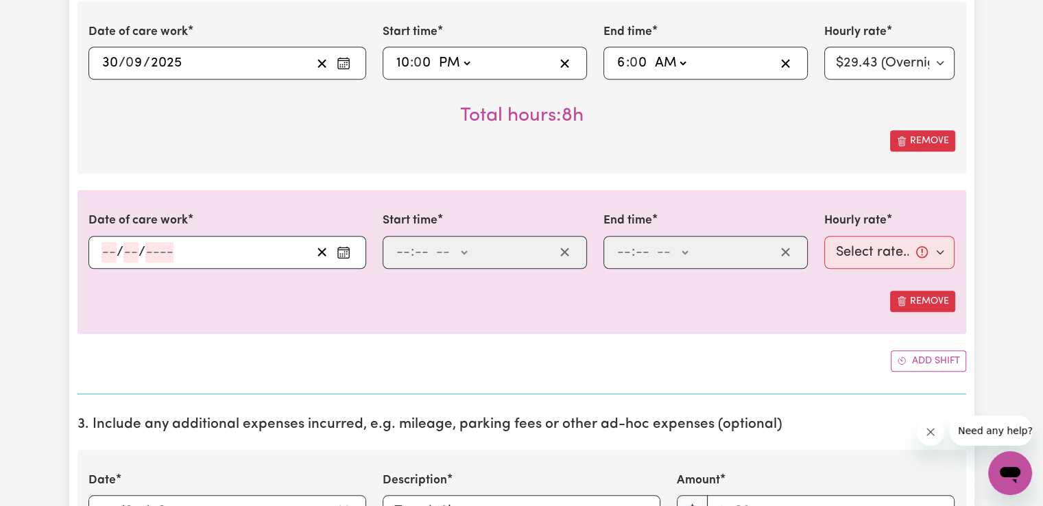
scroll to position [1029, 0]
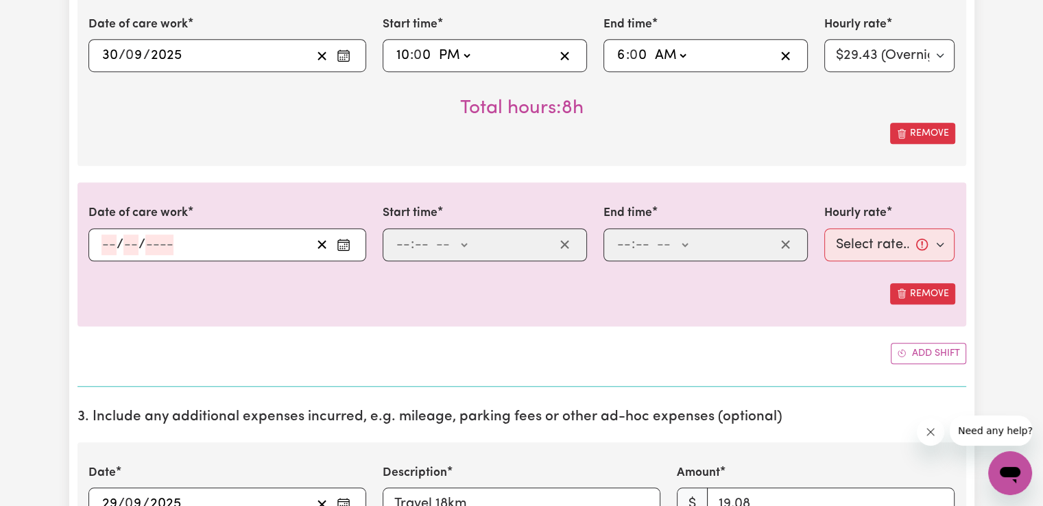
click at [339, 241] on icon "Enter the date of care work" at bounding box center [344, 245] width 14 height 14
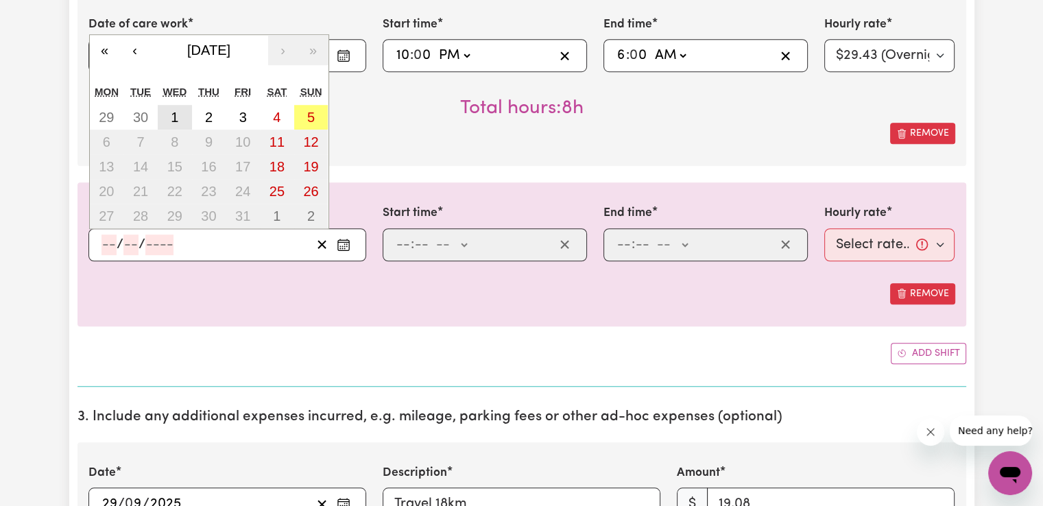
click at [180, 119] on button "1" at bounding box center [175, 117] width 34 height 25
type input "[DATE]"
type input "1"
type input "10"
type input "2025"
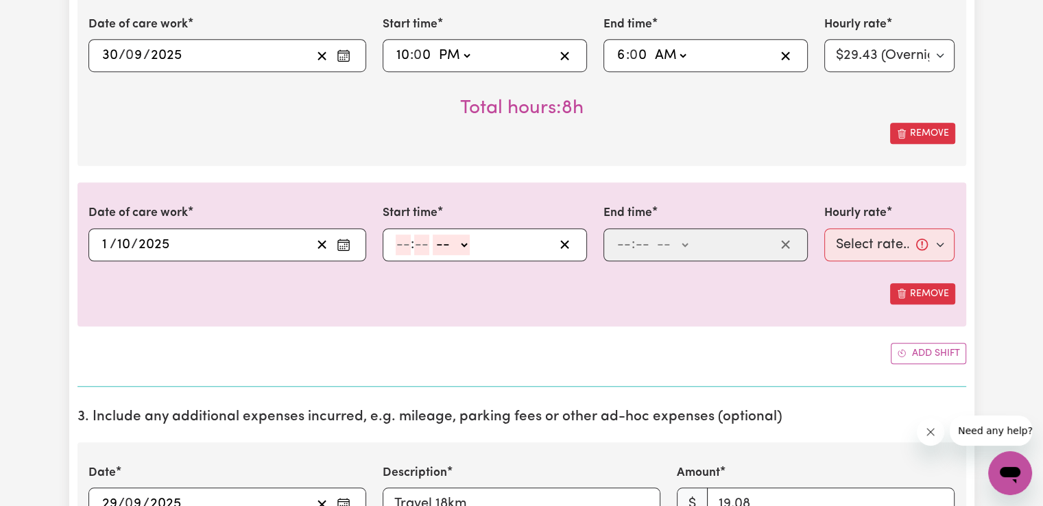
click at [402, 241] on input "number" at bounding box center [403, 245] width 15 height 21
click at [396, 249] on input "7" at bounding box center [400, 245] width 9 height 21
type input "6"
type input "00"
click at [446, 250] on select "-- AM PM" at bounding box center [449, 245] width 37 height 21
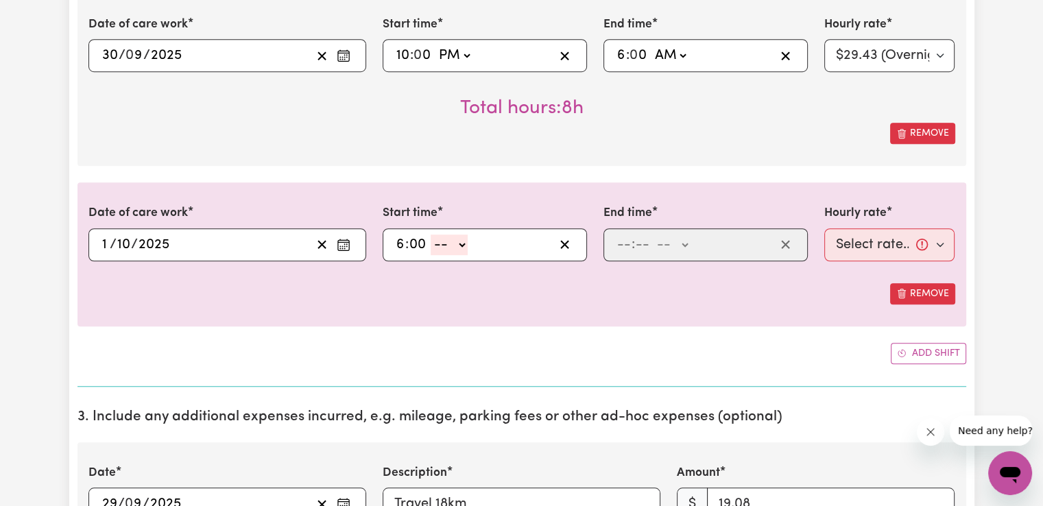
select select "am"
click at [431, 235] on select "-- AM PM" at bounding box center [449, 245] width 37 height 21
type input "06:00"
type input "0"
click at [623, 245] on input "number" at bounding box center [624, 245] width 15 height 21
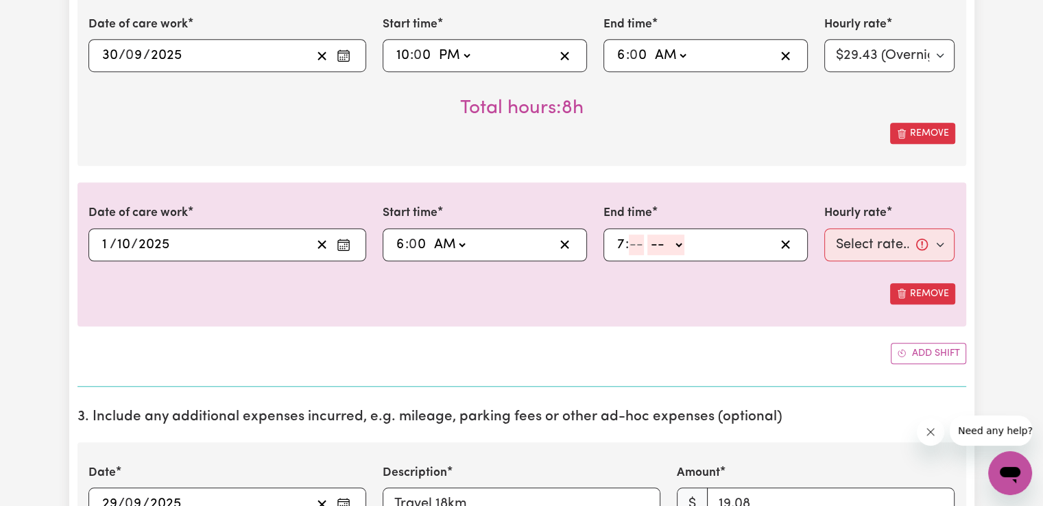
type input "7"
type input "00"
click at [669, 239] on select "-- AM PM" at bounding box center [669, 245] width 37 height 21
select select "am"
click at [651, 235] on select "-- AM PM" at bounding box center [669, 245] width 37 height 21
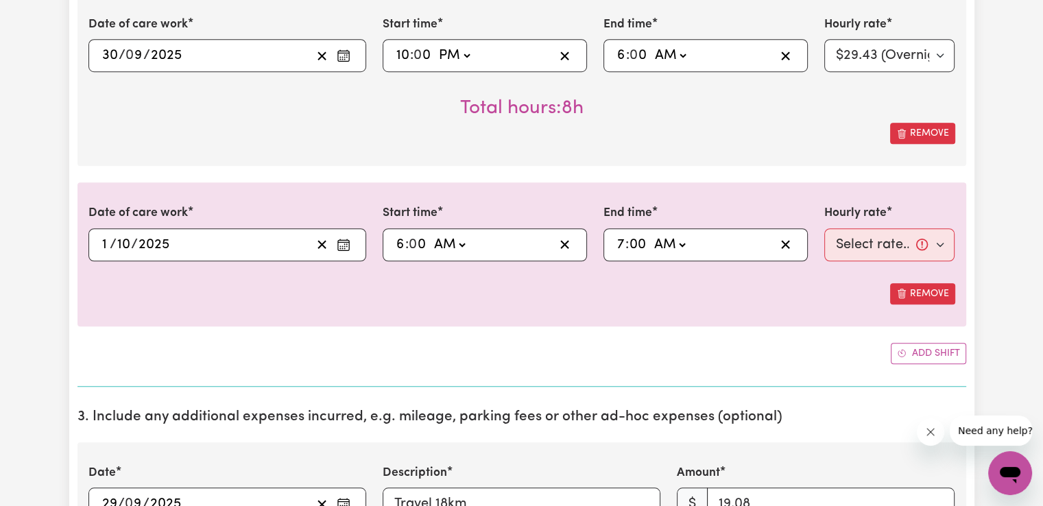
type input "07:00"
type input "0"
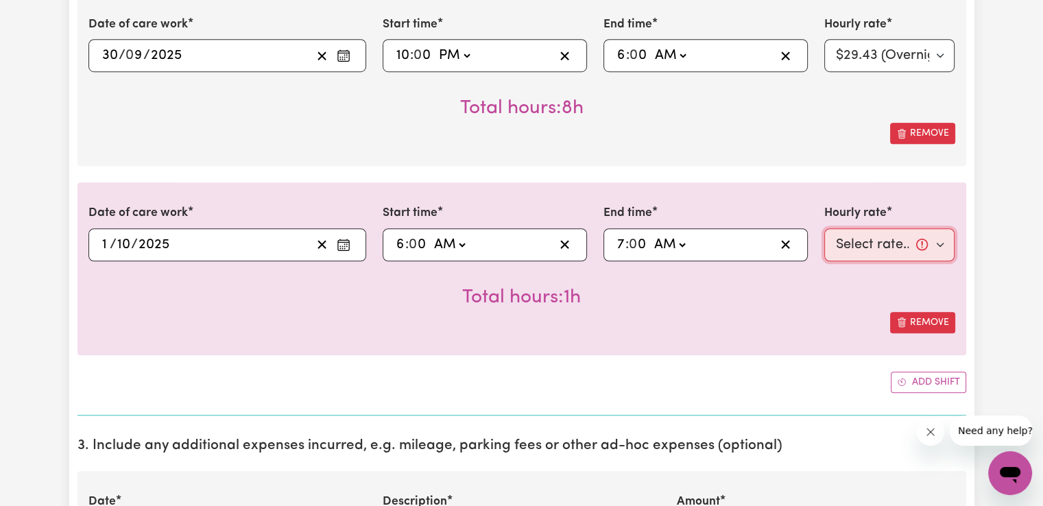
click at [892, 246] on select "Select rate... $50.05 (Weekday) $72.90 ([DATE]) $90.04 ([DATE]) $90.04 (Public …" at bounding box center [889, 244] width 131 height 33
select select "50.05-Weekday"
click at [824, 228] on select "Select rate... $50.05 (Weekday) $72.90 ([DATE]) $90.04 ([DATE]) $90.04 (Public …" at bounding box center [889, 244] width 131 height 33
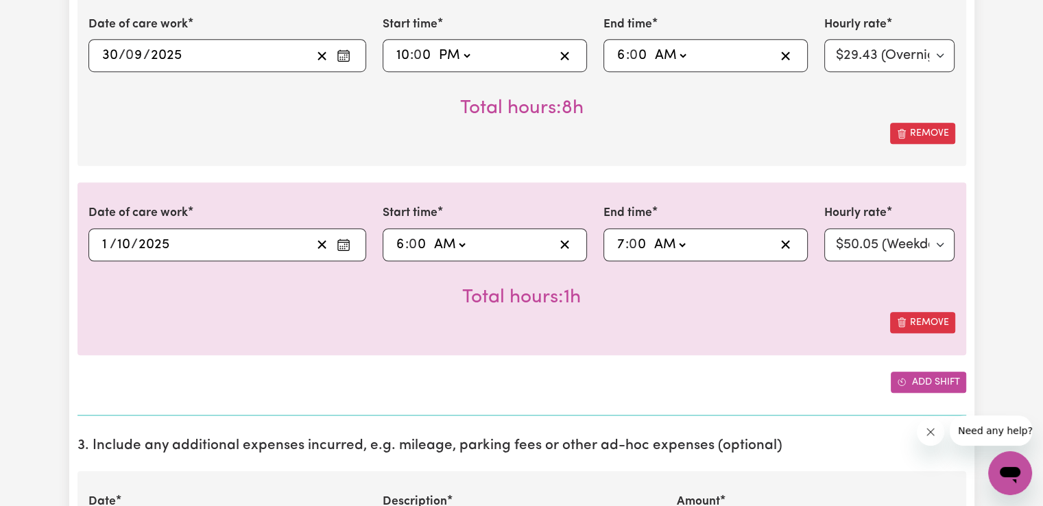
click at [905, 377] on icon "Add another shift" at bounding box center [902, 382] width 10 height 10
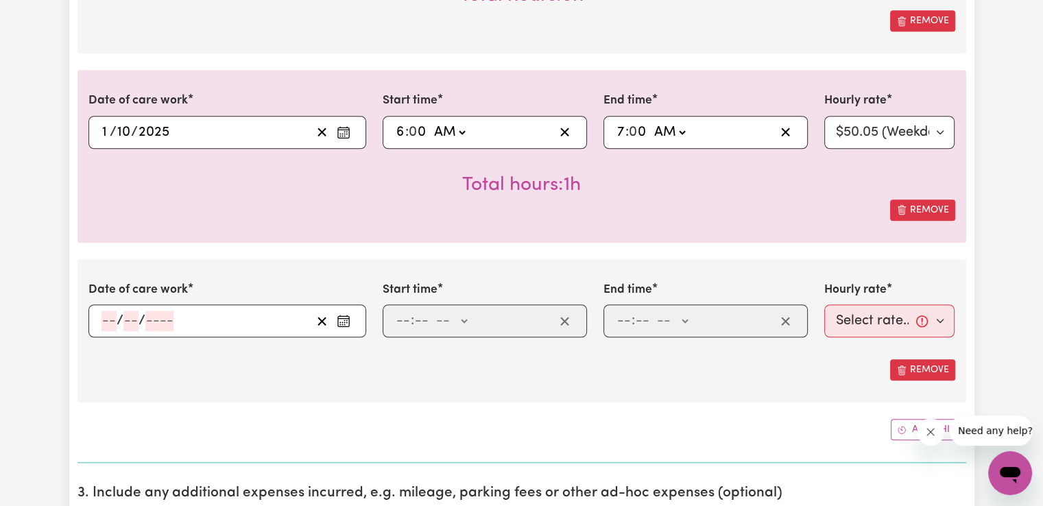
scroll to position [1166, 0]
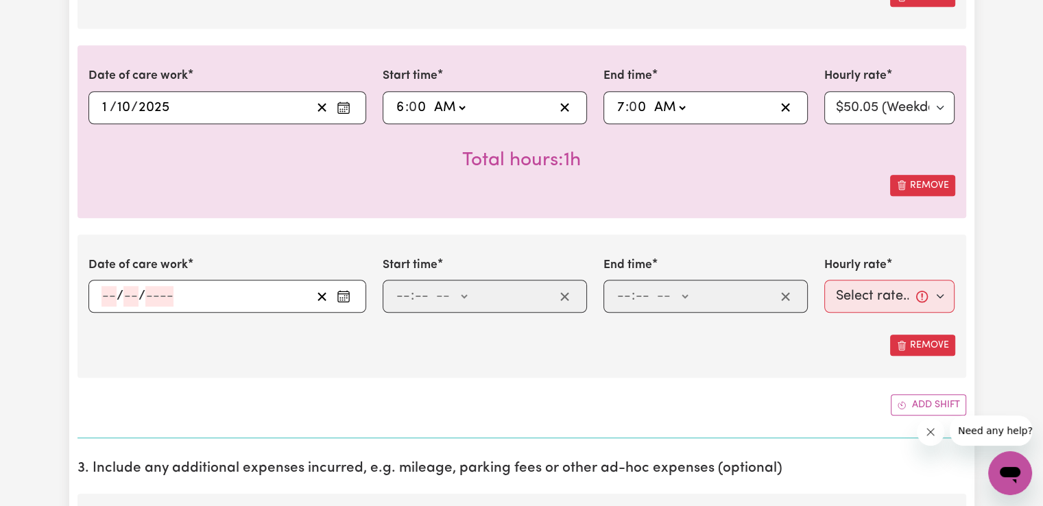
click at [350, 291] on icon "Enter the date of care work" at bounding box center [344, 296] width 14 height 14
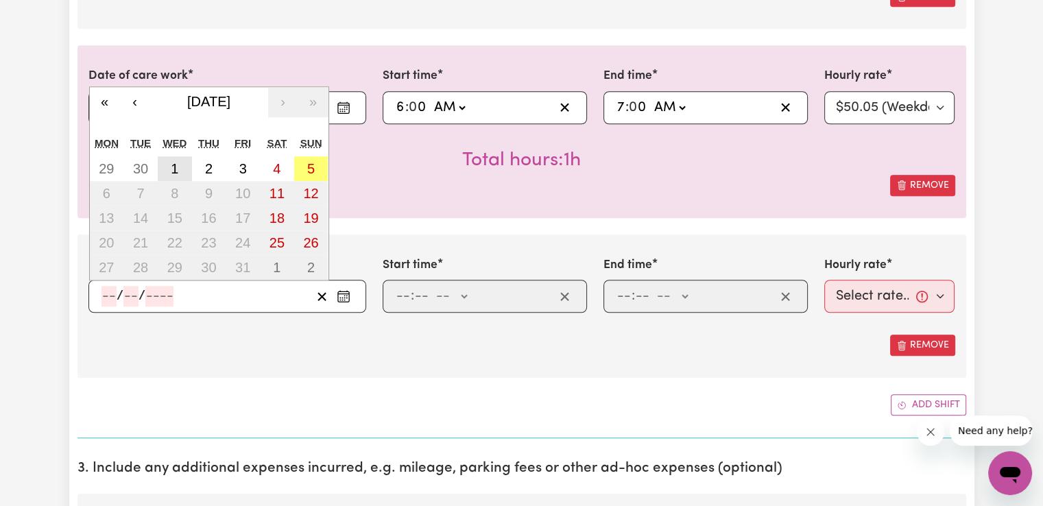
click at [180, 170] on button "1" at bounding box center [175, 168] width 34 height 25
type input "[DATE]"
type input "1"
type input "10"
type input "2025"
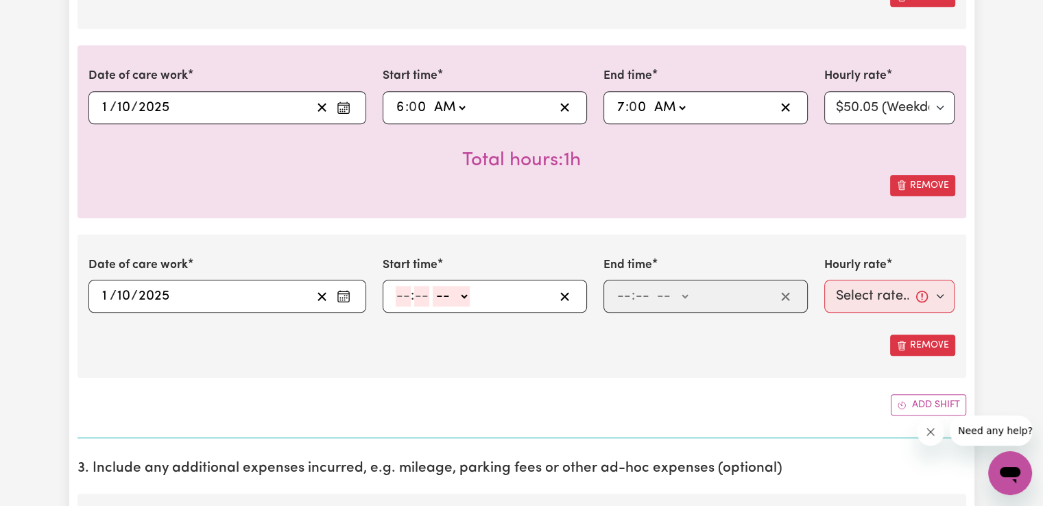
click at [396, 291] on input "number" at bounding box center [403, 296] width 15 height 21
type input "2"
type input "00"
click at [451, 299] on select "-- AM PM" at bounding box center [448, 296] width 37 height 21
select select "pm"
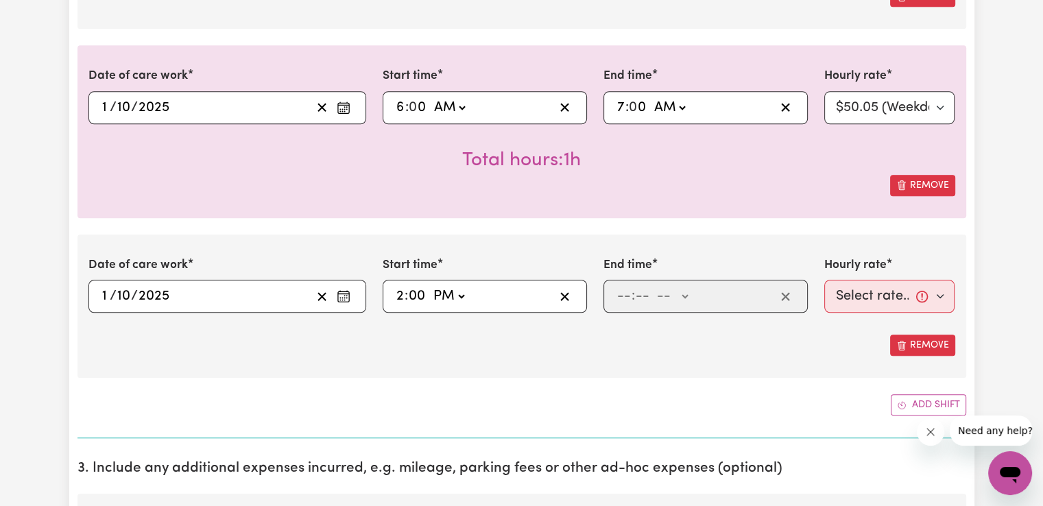
click at [430, 286] on select "-- AM PM" at bounding box center [448, 296] width 37 height 21
type input "14:00"
type input "0"
click at [619, 289] on input "number" at bounding box center [624, 296] width 15 height 21
type input "8"
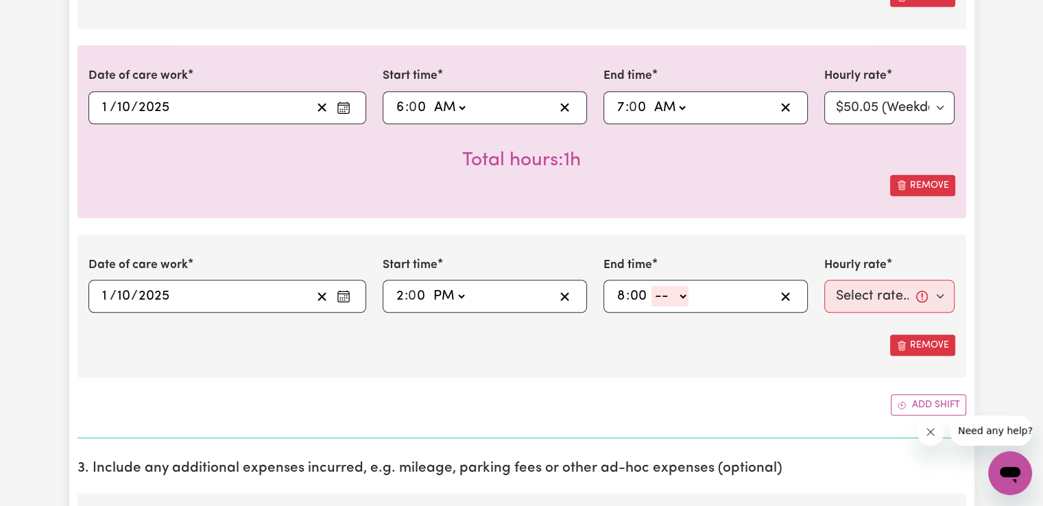
type input "00"
click at [672, 291] on select "-- AM PM" at bounding box center [669, 296] width 37 height 21
select select "pm"
click at [651, 286] on select "-- AM PM" at bounding box center [669, 296] width 37 height 21
type input "20:00"
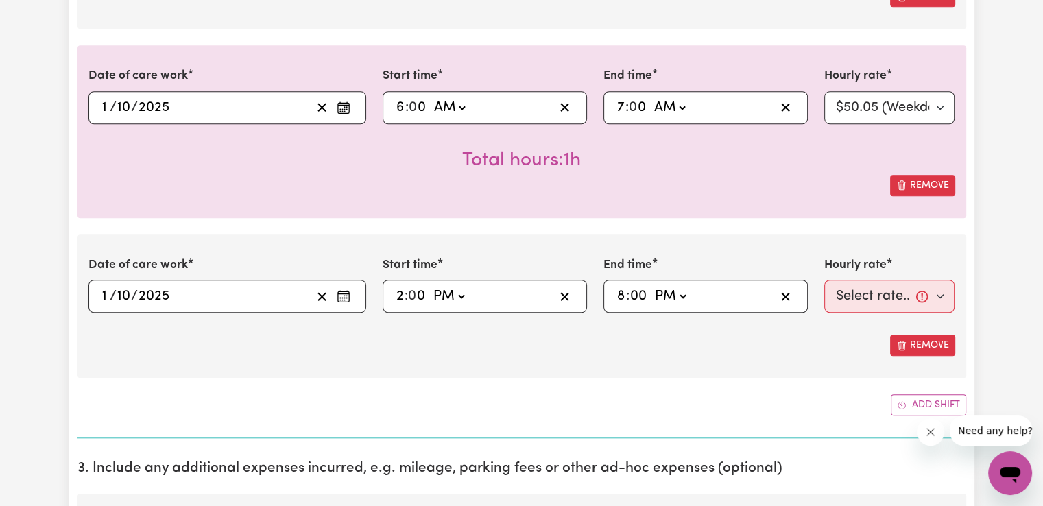
type input "0"
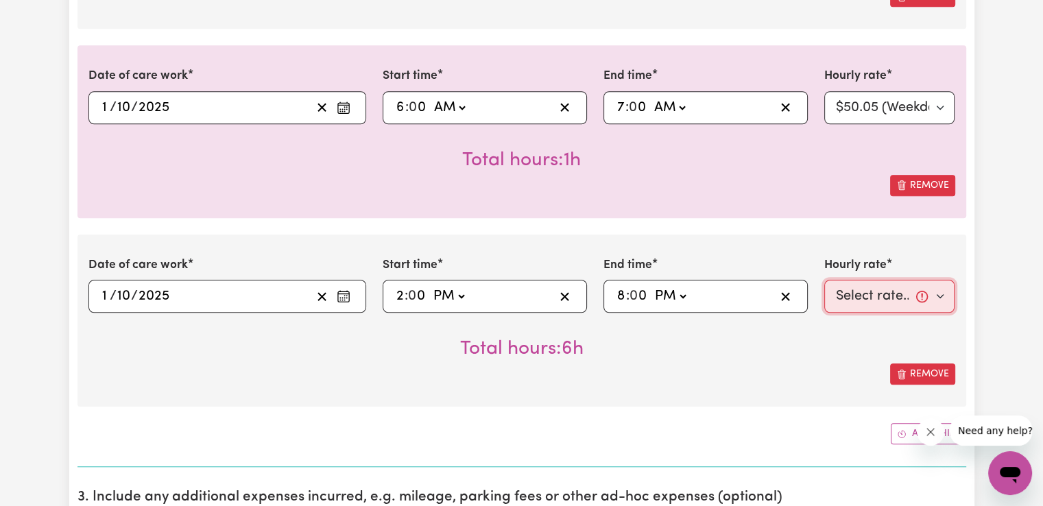
drag, startPoint x: 856, startPoint y: 294, endPoint x: 884, endPoint y: 299, distance: 28.5
click at [856, 294] on select "Select rate... $50.05 (Weekday) $72.90 ([DATE]) $90.04 ([DATE]) $90.04 (Public …" at bounding box center [889, 296] width 131 height 33
select select "50.05-Weekday"
click at [824, 280] on select "Select rate... $50.05 (Weekday) $72.90 ([DATE]) $90.04 ([DATE]) $90.04 (Public …" at bounding box center [889, 296] width 131 height 33
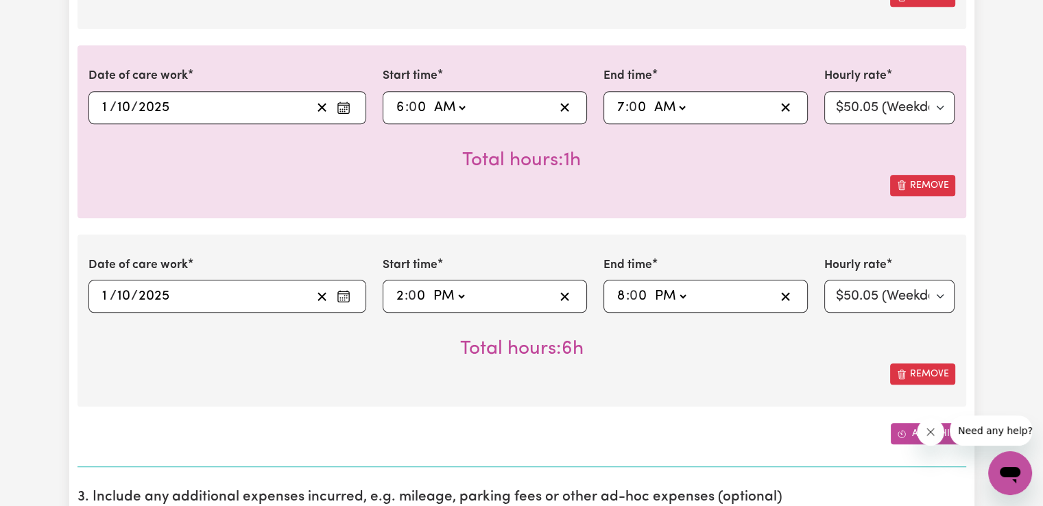
click at [895, 424] on button "Add shift" at bounding box center [928, 433] width 75 height 21
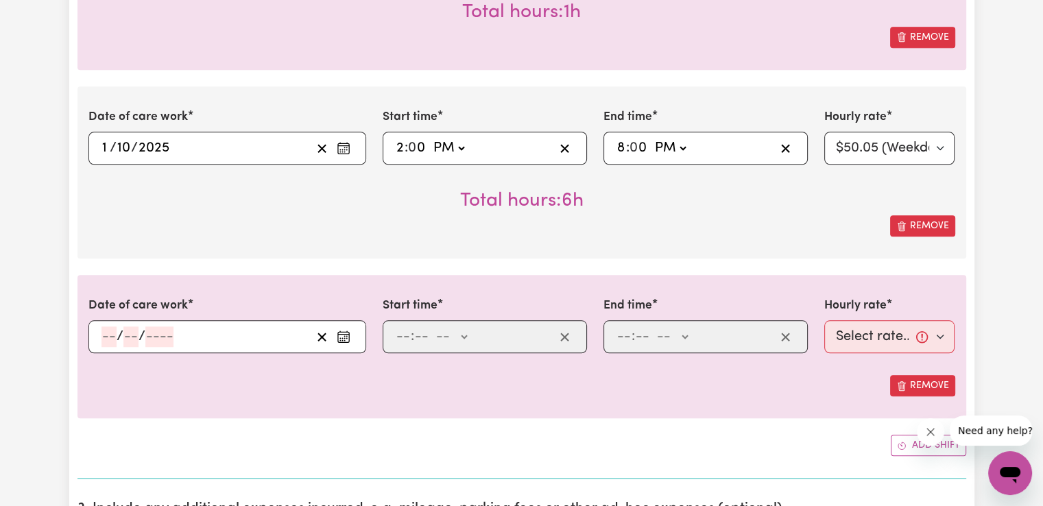
scroll to position [1326, 0]
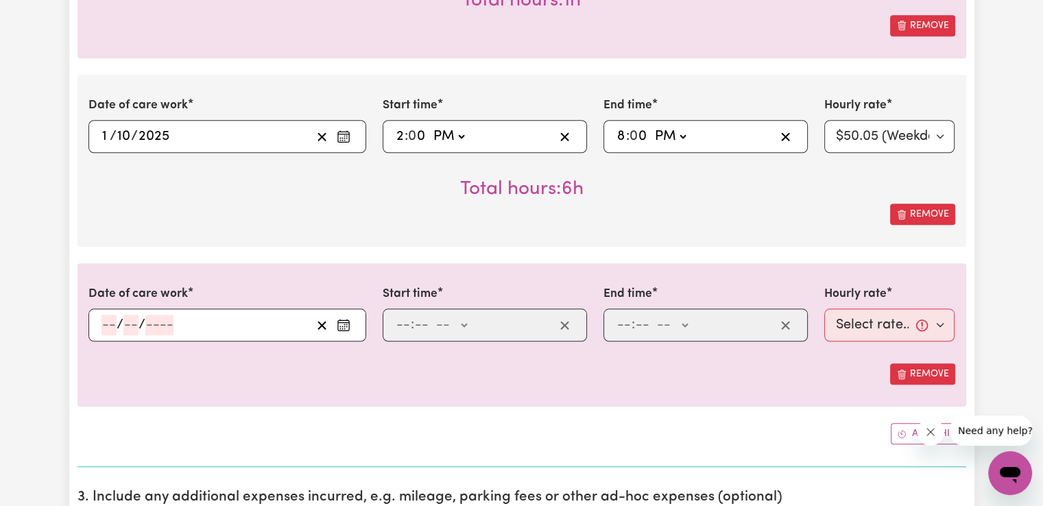
click at [348, 321] on rect "Enter the date of care work" at bounding box center [343, 326] width 11 height 10
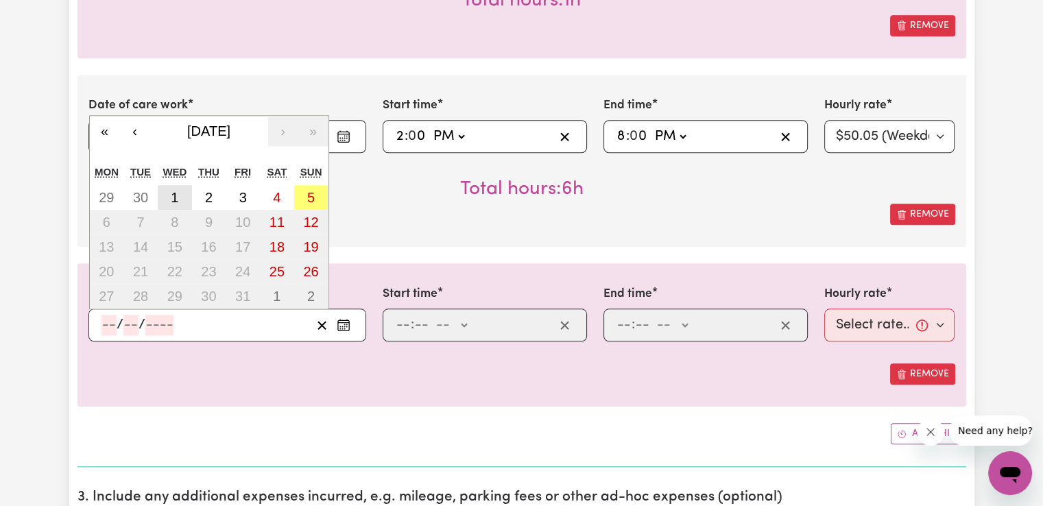
click at [173, 203] on button "1" at bounding box center [175, 197] width 34 height 25
type input "[DATE]"
type input "1"
type input "10"
type input "2025"
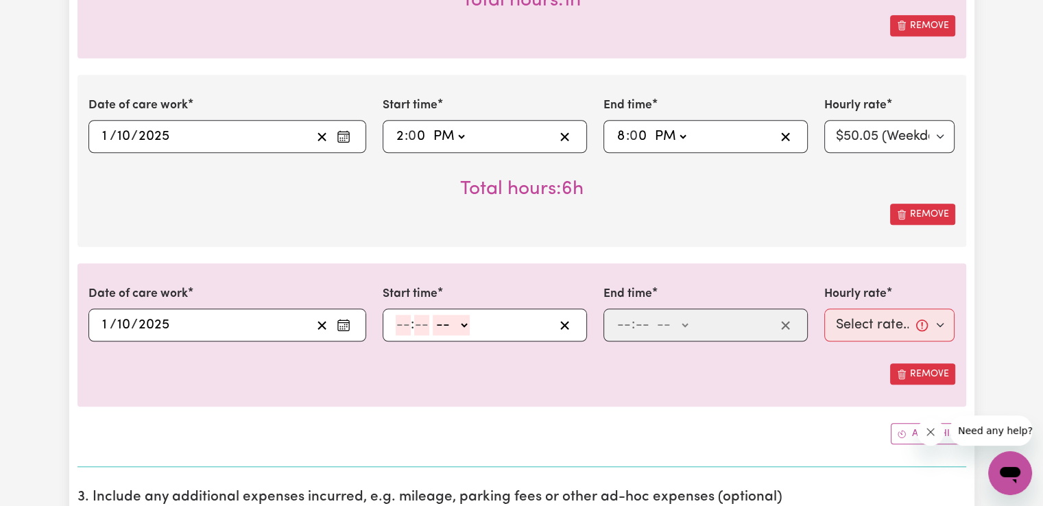
click at [406, 327] on input "number" at bounding box center [403, 325] width 15 height 21
type input "8"
type input "00"
click at [455, 324] on select "-- AM PM" at bounding box center [449, 325] width 37 height 21
select select "pm"
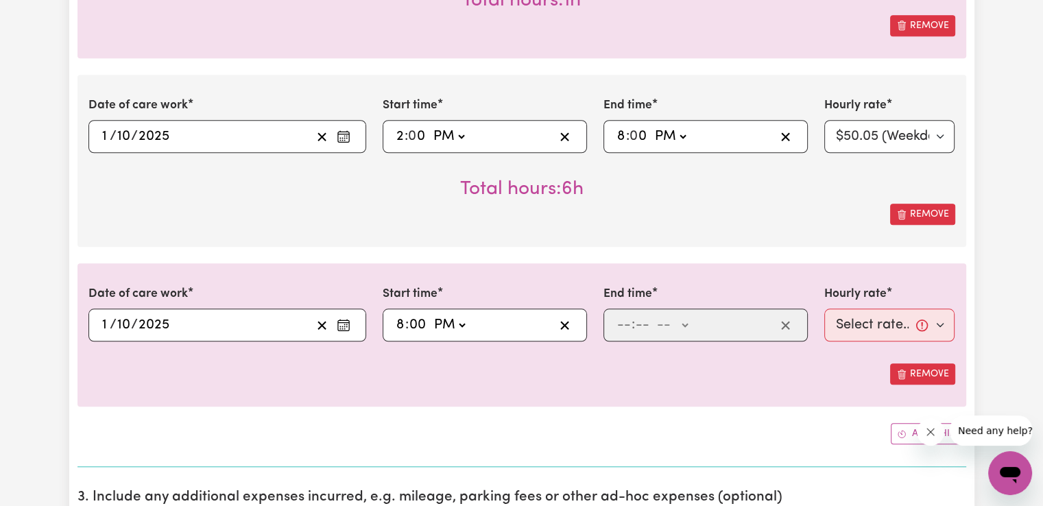
click at [431, 315] on select "-- AM PM" at bounding box center [449, 325] width 37 height 21
type input "20:00"
type input "0"
click at [620, 330] on input "number" at bounding box center [624, 325] width 15 height 21
type input "10"
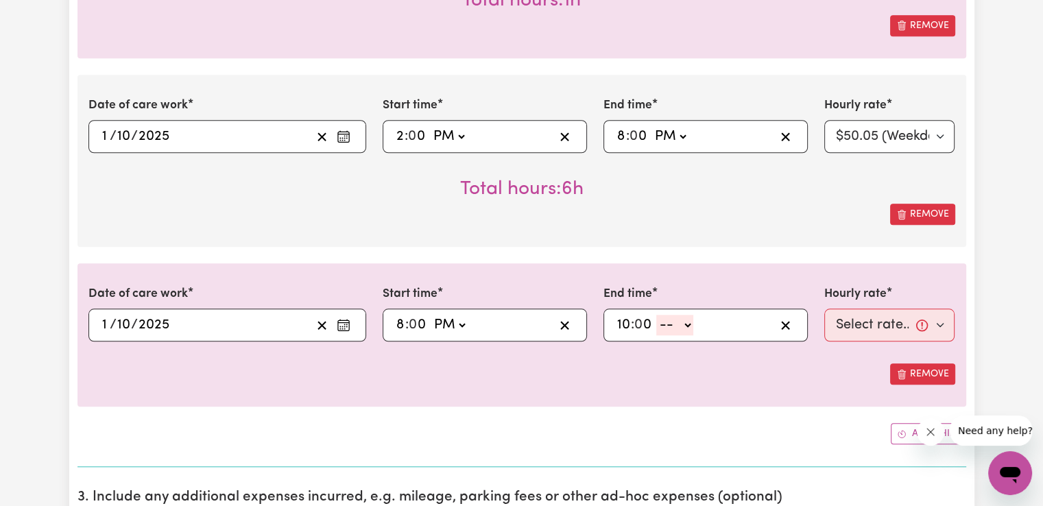
type input "0"
click at [668, 321] on select "-- AM PM" at bounding box center [674, 325] width 37 height 21
select select "pm"
click at [656, 315] on select "-- AM PM" at bounding box center [674, 325] width 37 height 21
type input "22:00"
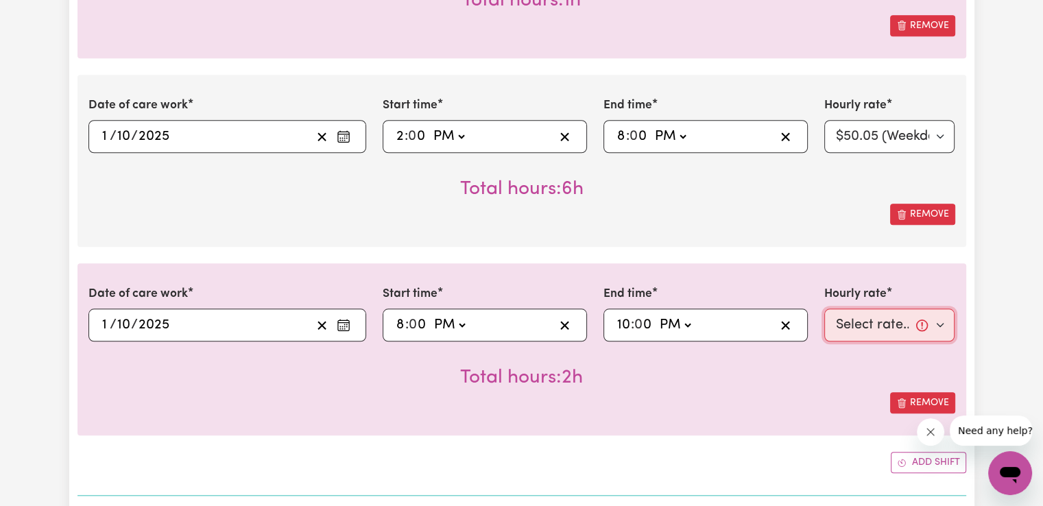
click at [852, 325] on select "Select rate... $50.05 (Weekday) $72.90 ([DATE]) $90.04 ([DATE]) $90.04 (Public …" at bounding box center [889, 325] width 131 height 33
select select "52.13-EveningCare"
click at [824, 309] on select "Select rate... $50.05 (Weekday) $72.90 ([DATE]) $90.04 ([DATE]) $90.04 (Public …" at bounding box center [889, 325] width 131 height 33
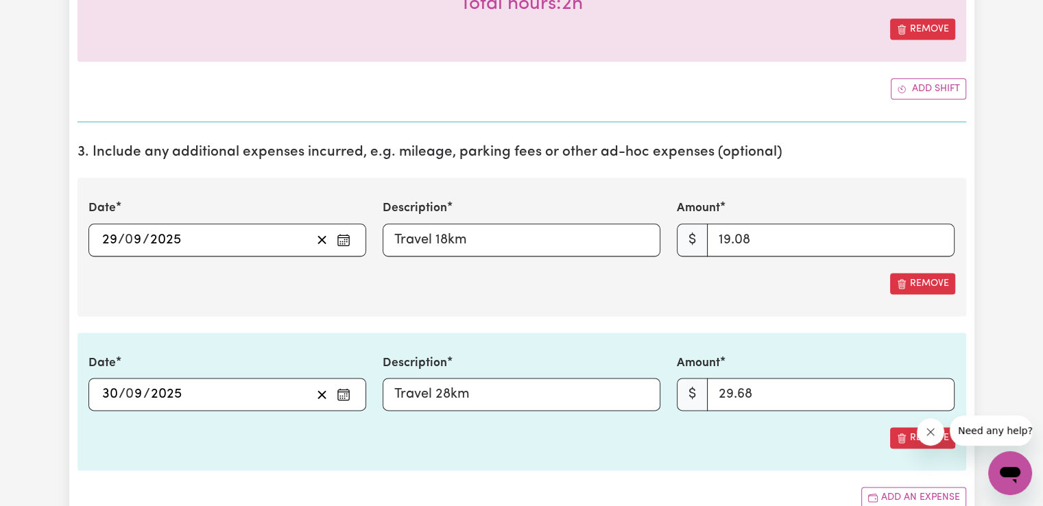
scroll to position [1703, 0]
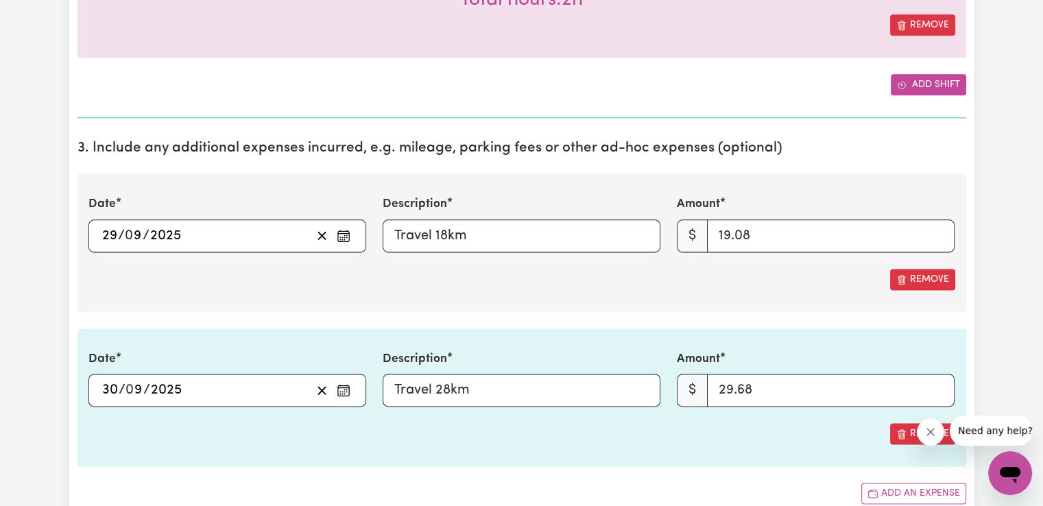
click at [920, 86] on button "Add shift" at bounding box center [928, 84] width 75 height 21
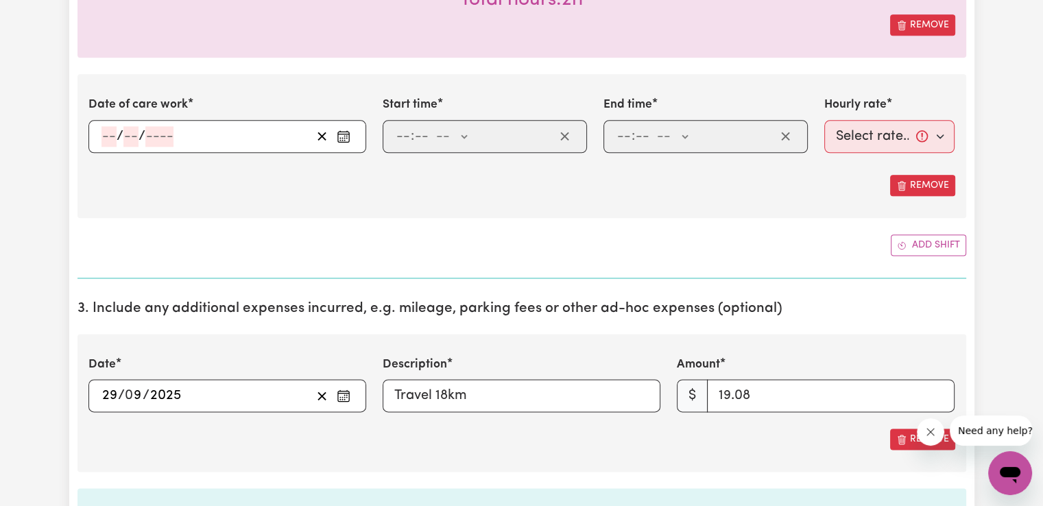
click at [338, 136] on rect "Enter the date of care work" at bounding box center [343, 137] width 11 height 10
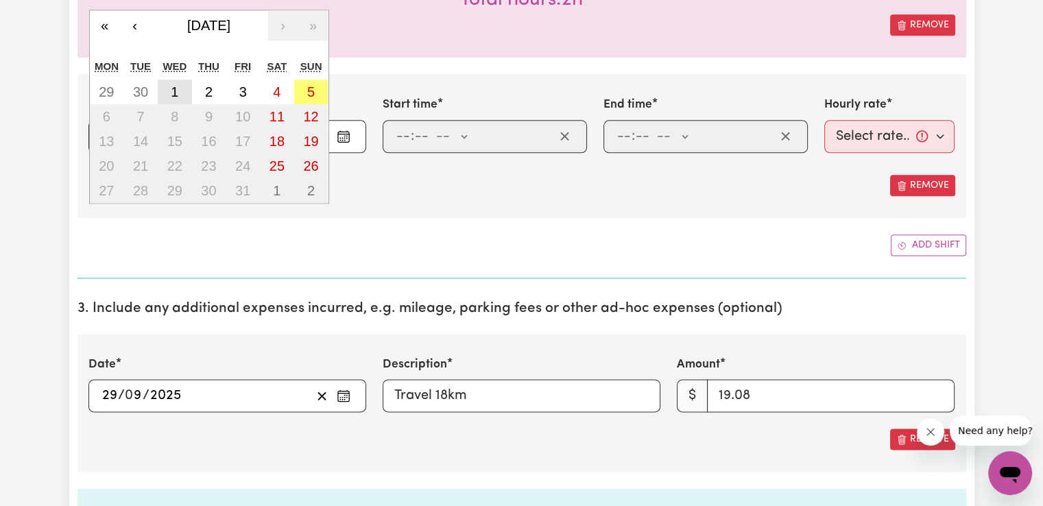
click at [174, 89] on abbr "1" at bounding box center [175, 91] width 8 height 15
type input "[DATE]"
type input "1"
type input "10"
type input "2025"
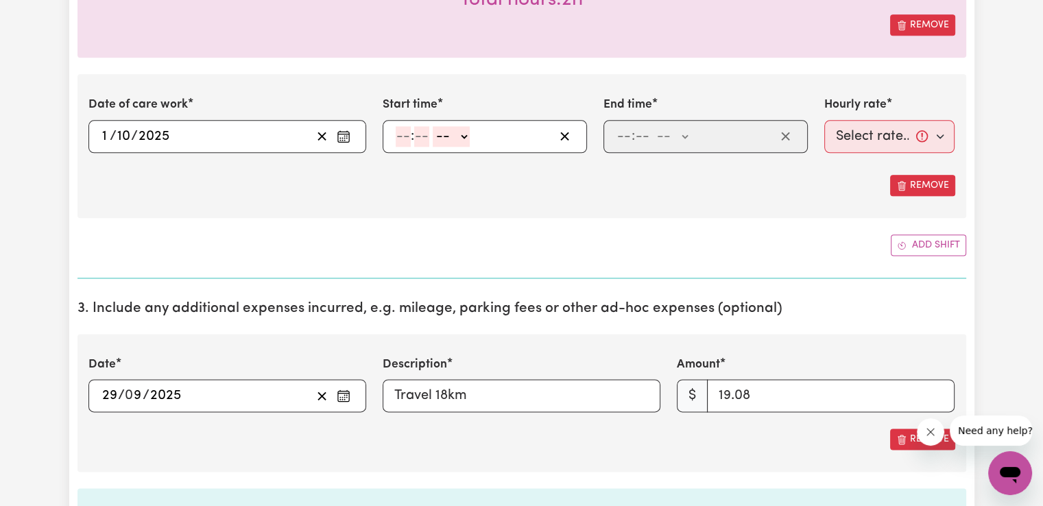
click at [411, 129] on span ":" at bounding box center [412, 136] width 3 height 15
click at [408, 126] on input "number" at bounding box center [403, 136] width 15 height 21
type input "10"
type input "0"
click at [449, 136] on select "-- AM PM" at bounding box center [453, 136] width 37 height 21
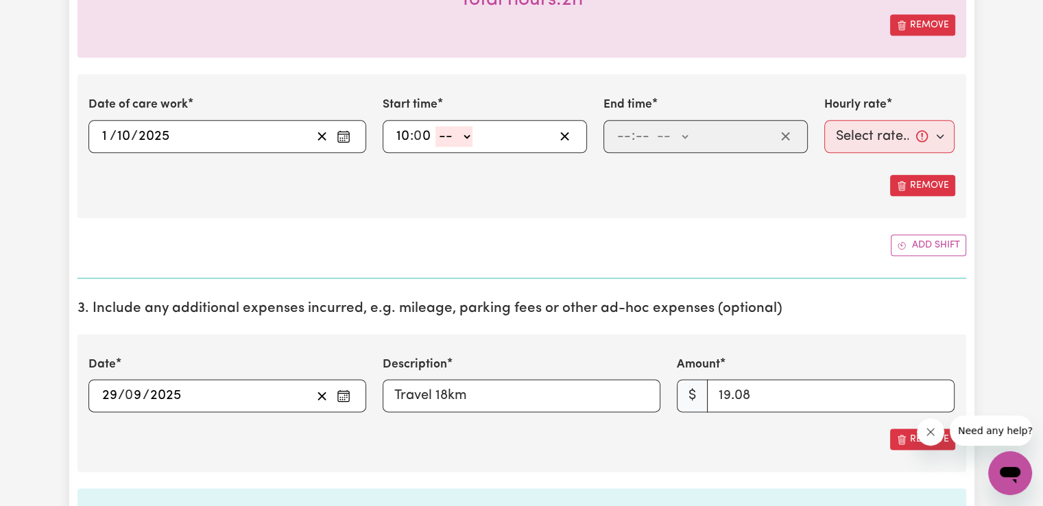
select select "pm"
click at [435, 126] on select "-- AM PM" at bounding box center [453, 136] width 37 height 21
type input "22:00"
click at [619, 132] on input "number" at bounding box center [624, 136] width 15 height 21
type input "6"
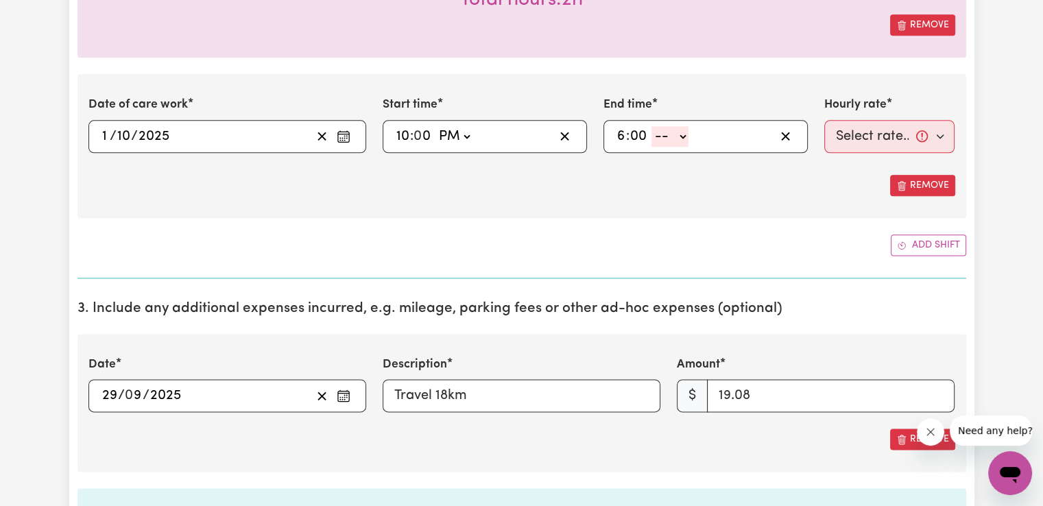
type input "00"
click at [668, 134] on select "-- AM PM" at bounding box center [669, 136] width 37 height 21
select select "am"
click at [651, 126] on select "-- AM PM" at bounding box center [669, 136] width 37 height 21
type input "06:00"
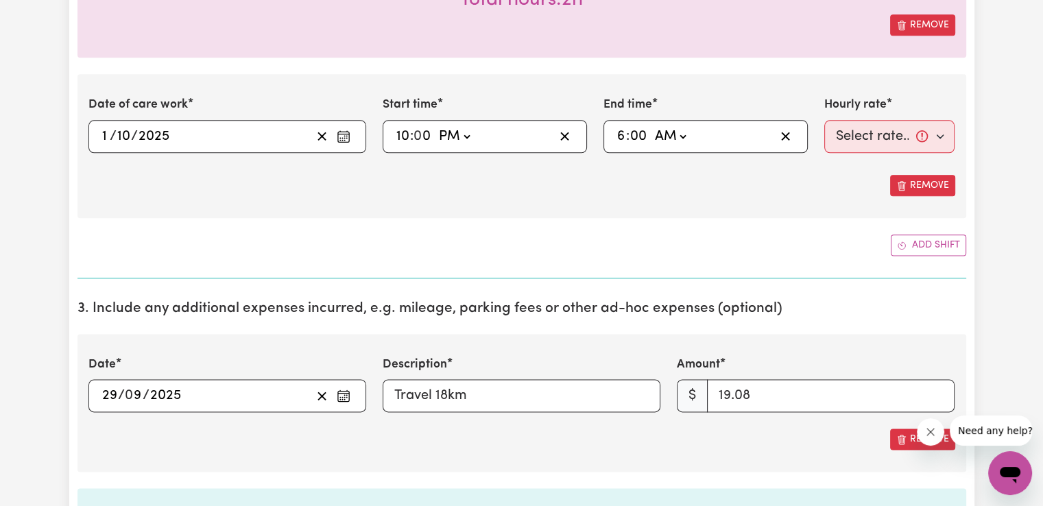
type input "0"
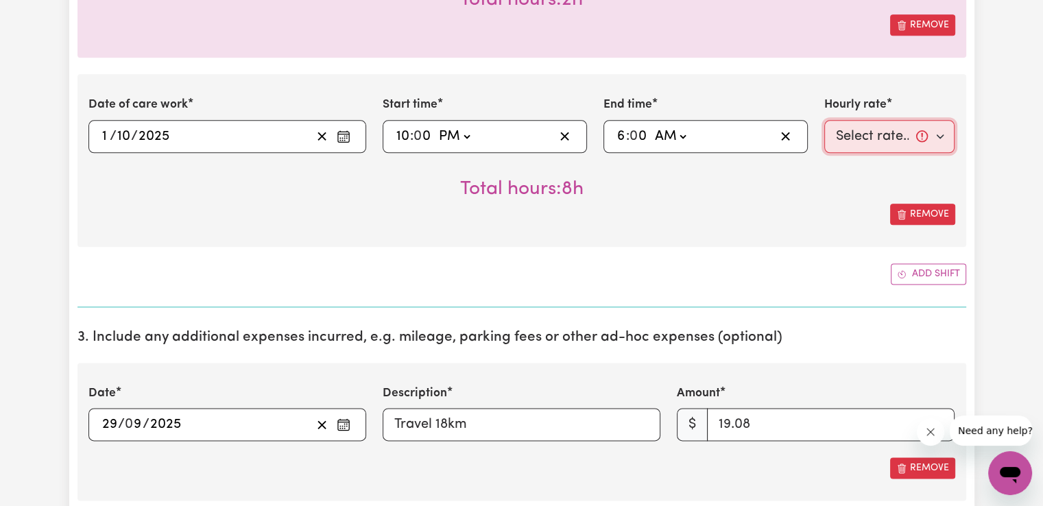
click at [844, 141] on select "Select rate... $50.05 (Weekday) $72.90 ([DATE]) $90.04 ([DATE]) $90.04 (Public …" at bounding box center [889, 136] width 131 height 33
select select "29.43-Overnight"
click at [824, 120] on select "Select rate... $50.05 (Weekday) $72.90 ([DATE]) $90.04 ([DATE]) $90.04 (Public …" at bounding box center [889, 136] width 131 height 33
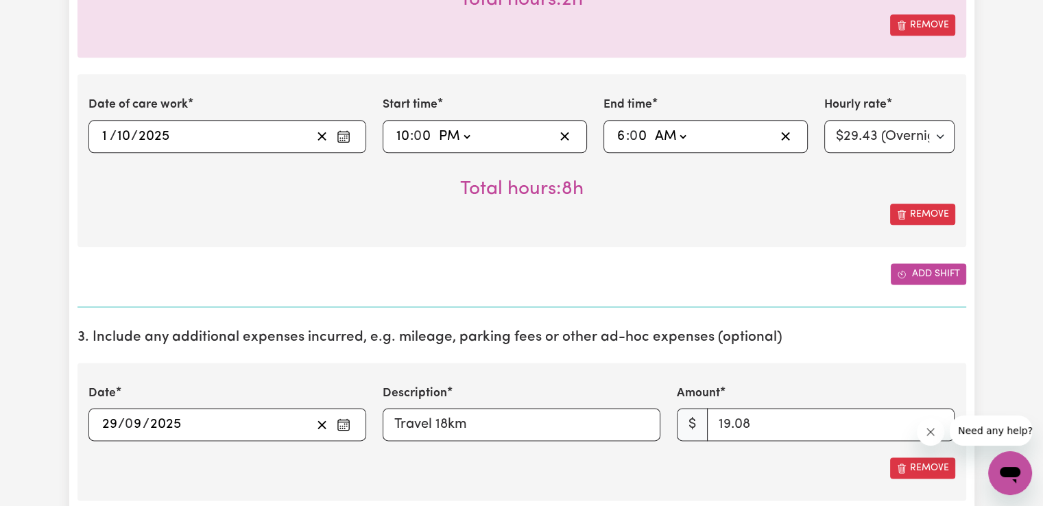
click at [930, 267] on button "Add shift" at bounding box center [928, 273] width 75 height 21
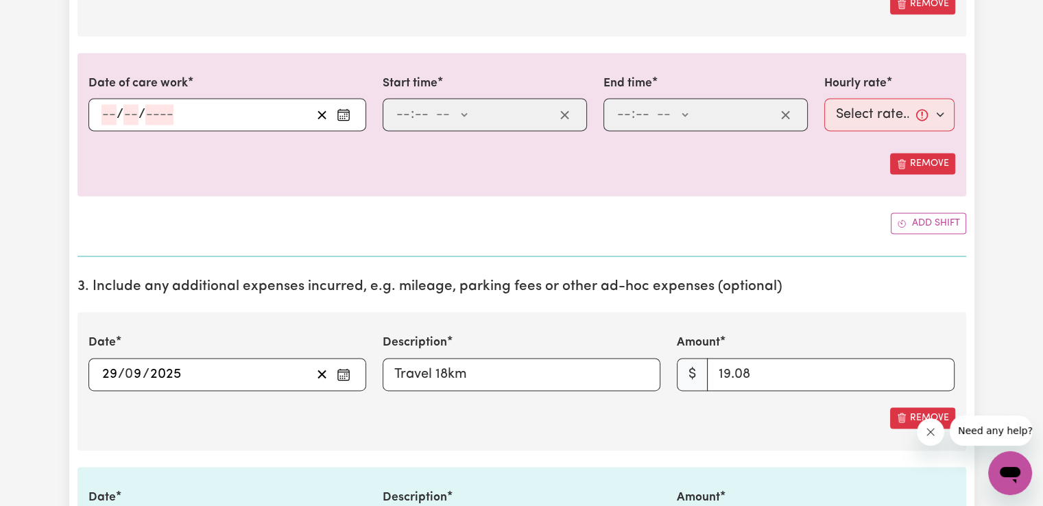
scroll to position [1948, 0]
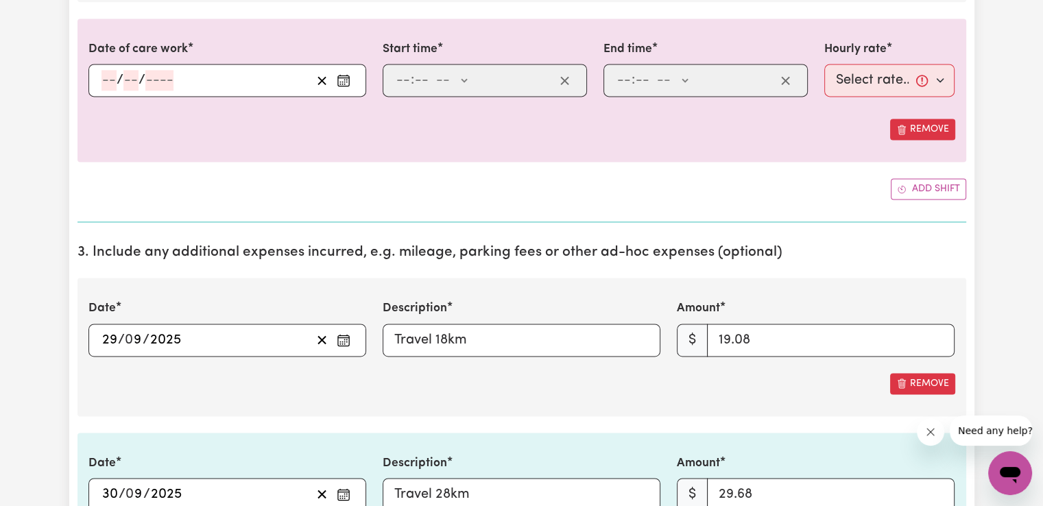
click at [339, 80] on icon "Enter the date of care work" at bounding box center [344, 80] width 14 height 14
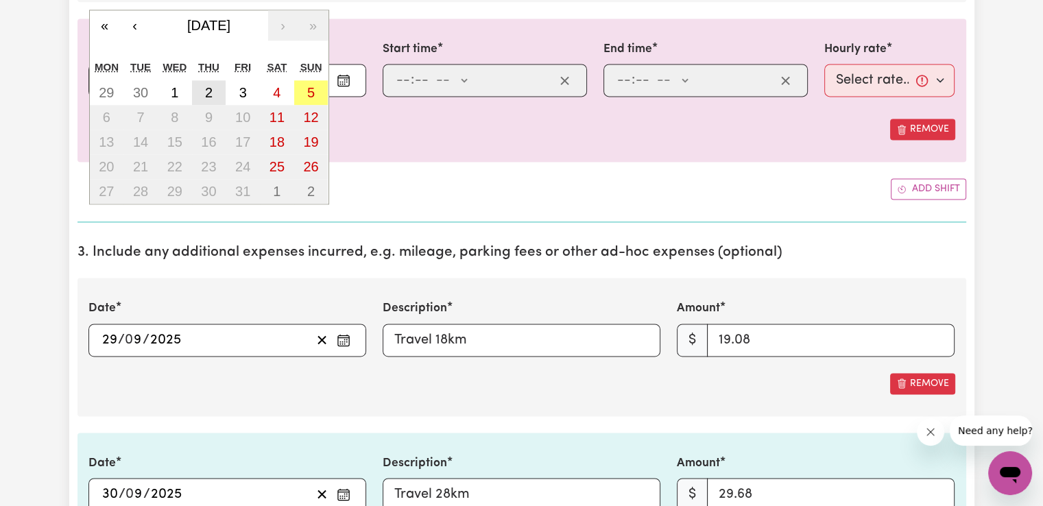
click at [203, 90] on button "2" at bounding box center [209, 92] width 34 height 25
type input "[DATE]"
type input "2"
type input "10"
type input "2025"
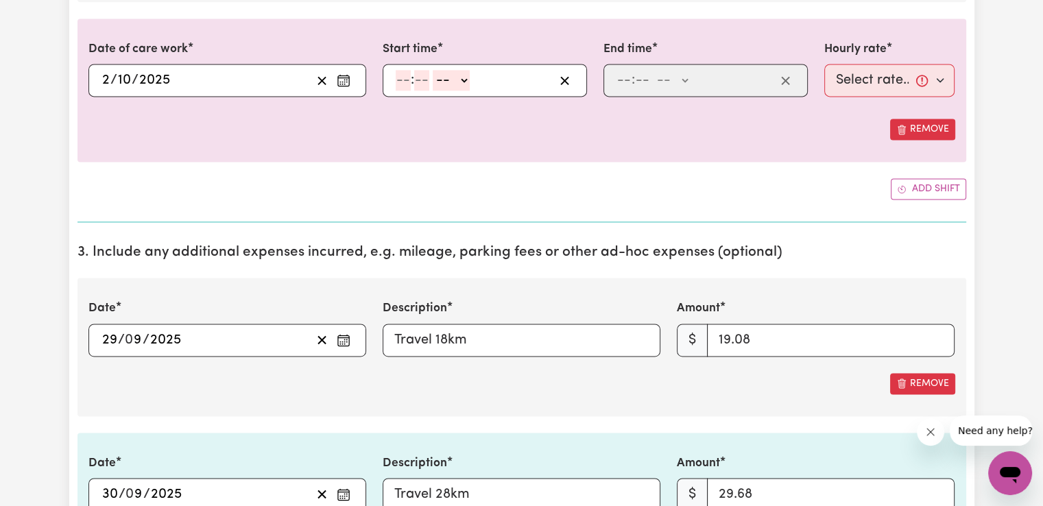
click at [406, 73] on input "number" at bounding box center [403, 80] width 15 height 21
type input "6"
type input "00"
click at [455, 70] on select "-- AM PM" at bounding box center [449, 80] width 37 height 21
select select "am"
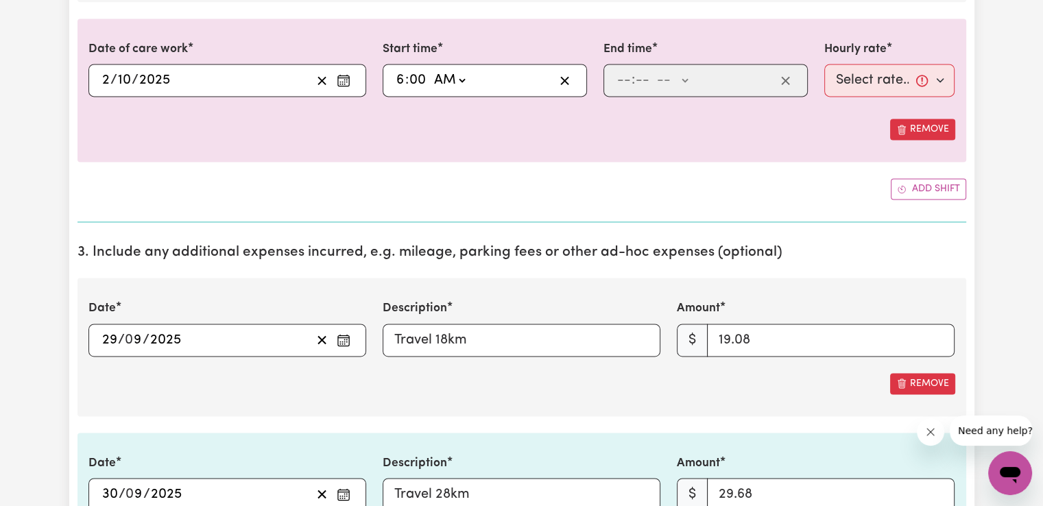
click at [431, 70] on select "-- AM PM" at bounding box center [449, 80] width 37 height 21
type input "06:00"
type input "0"
click at [619, 83] on input "number" at bounding box center [624, 80] width 15 height 21
type input "7"
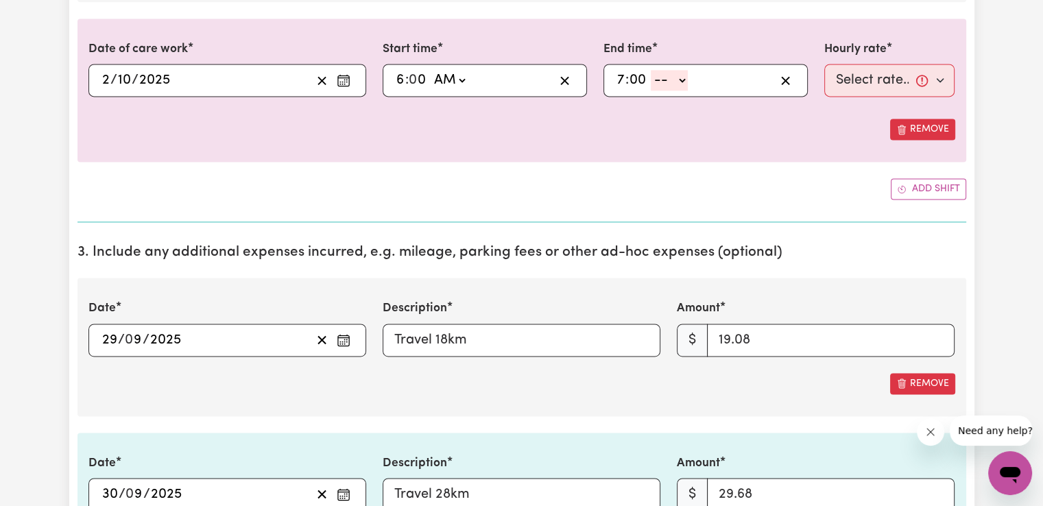
type input "00"
click at [679, 89] on div "7 : 00 -- AM PM" at bounding box center [705, 80] width 204 height 33
drag, startPoint x: 661, startPoint y: 79, endPoint x: 673, endPoint y: 86, distance: 14.1
click at [661, 79] on select "-- AM PM" at bounding box center [669, 80] width 37 height 21
select select "am"
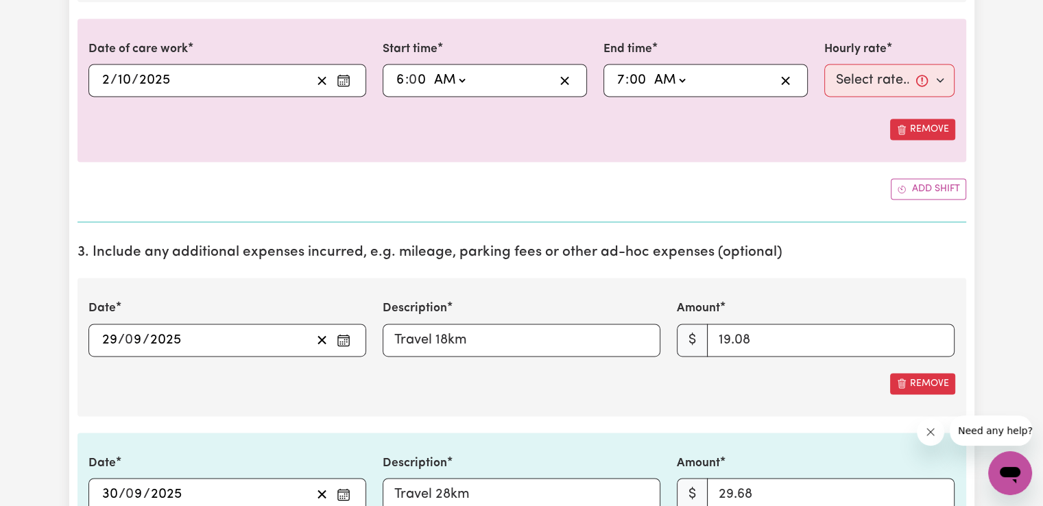
click at [651, 70] on select "-- AM PM" at bounding box center [669, 80] width 37 height 21
type input "07:00"
type input "0"
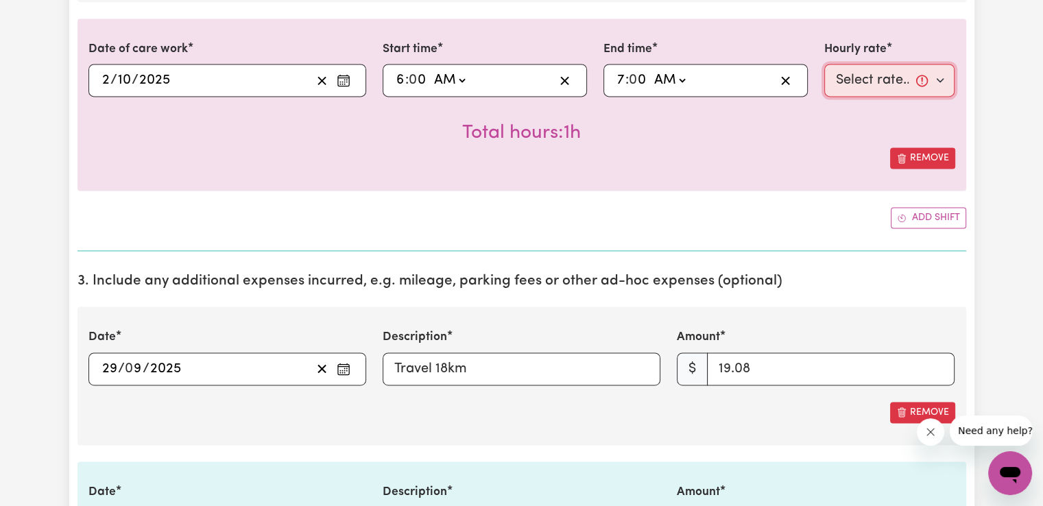
click at [865, 83] on select "Select rate... $50.05 (Weekday) $72.90 ([DATE]) $90.04 ([DATE]) $90.04 (Public …" at bounding box center [889, 80] width 131 height 33
select select "50.05-Weekday"
click at [824, 64] on select "Select rate... $50.05 (Weekday) $72.90 ([DATE]) $90.04 ([DATE]) $90.04 (Public …" at bounding box center [889, 80] width 131 height 33
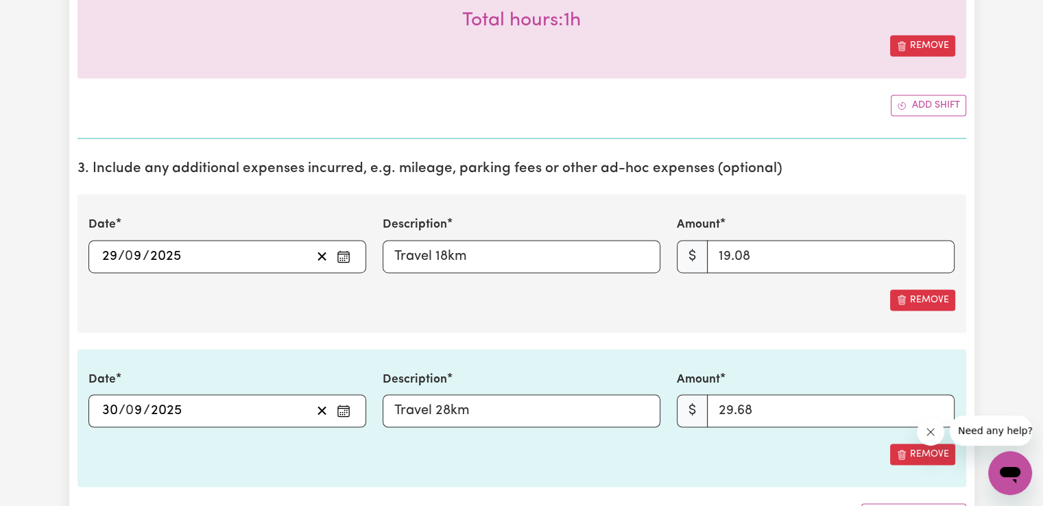
scroll to position [2066, 0]
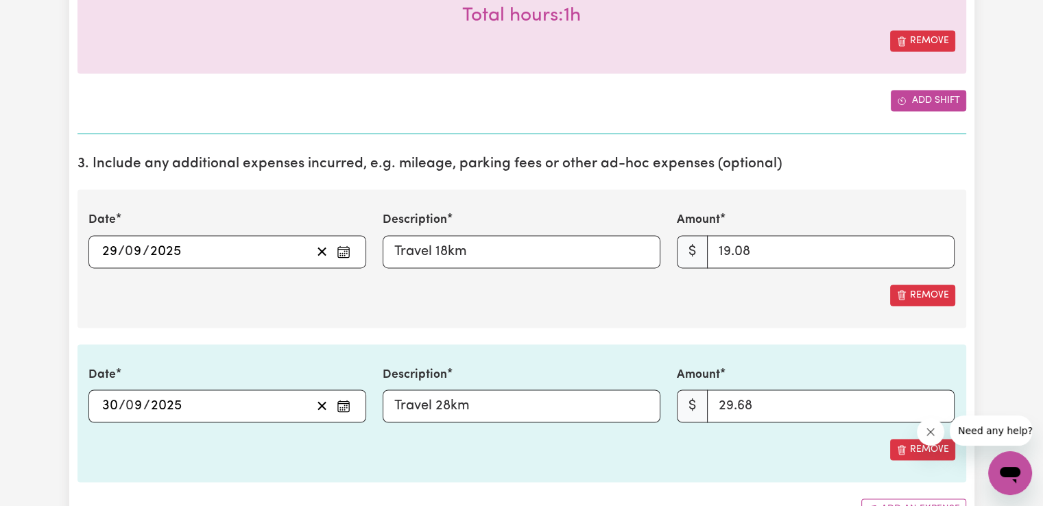
click at [938, 97] on button "Add shift" at bounding box center [928, 100] width 75 height 21
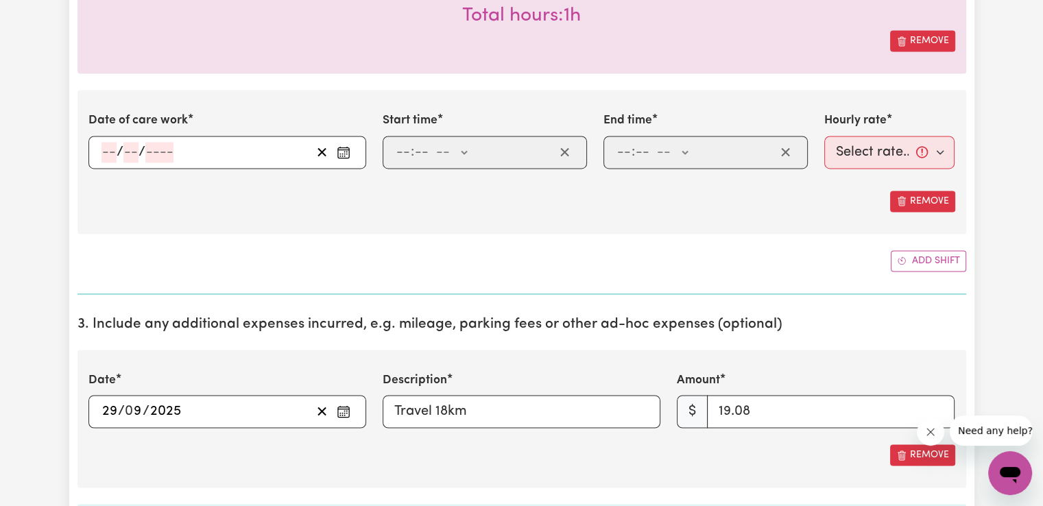
click at [335, 148] on button "Enter the date of care work" at bounding box center [344, 152] width 22 height 21
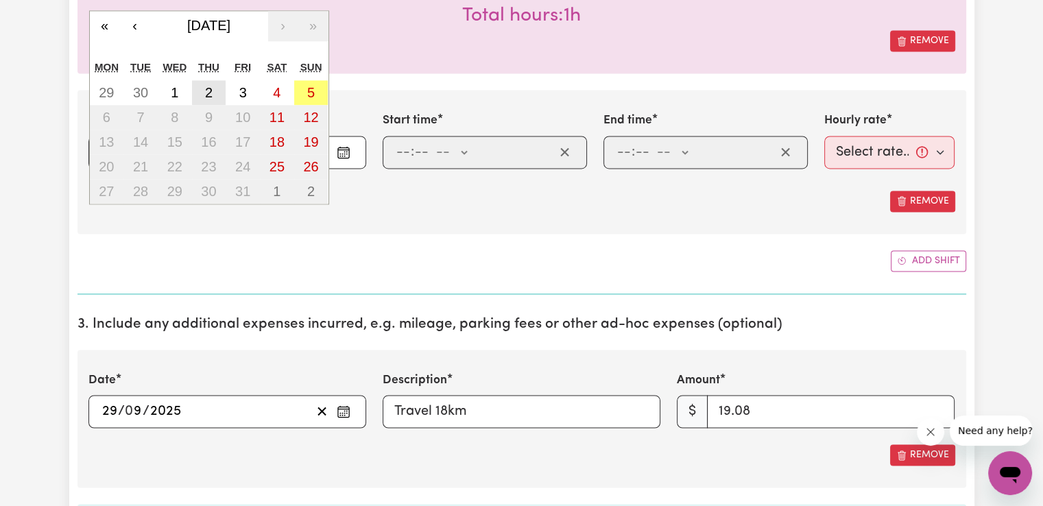
click at [206, 88] on abbr "2" at bounding box center [209, 92] width 8 height 15
type input "[DATE]"
type input "2"
type input "10"
type input "2025"
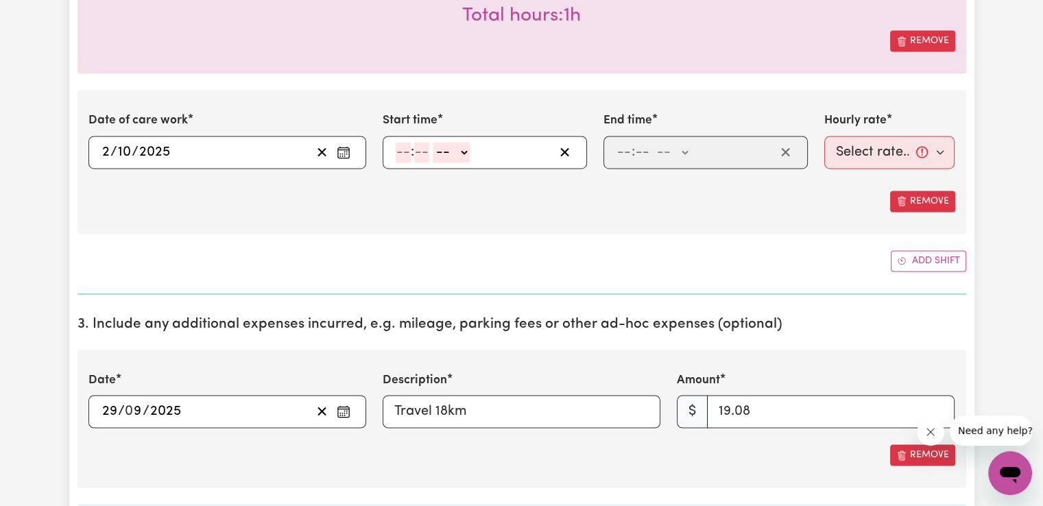
click at [401, 155] on input "number" at bounding box center [403, 152] width 15 height 21
type input "2"
type input "00"
click at [457, 152] on select "-- AM PM" at bounding box center [448, 152] width 37 height 21
select select "pm"
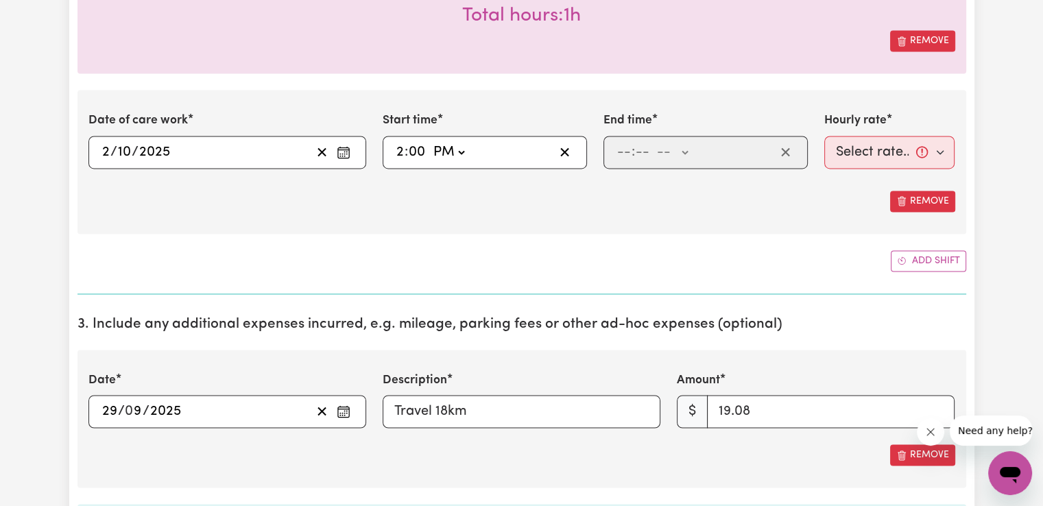
click at [430, 142] on select "-- AM PM" at bounding box center [448, 152] width 37 height 21
type input "14:00"
type input "0"
click at [620, 154] on input "number" at bounding box center [624, 152] width 15 height 21
type input "6"
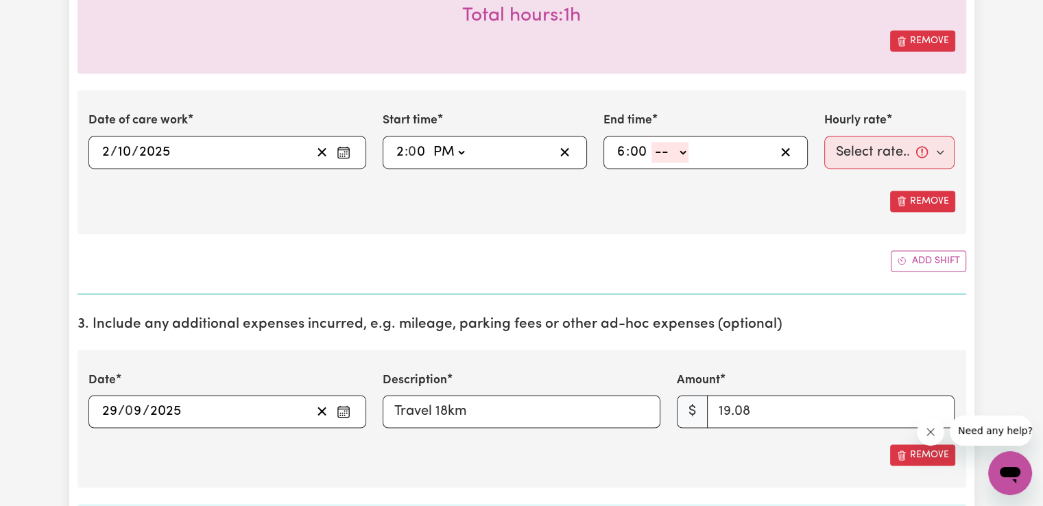
type input "00"
click at [686, 150] on select "-- AM PM" at bounding box center [669, 152] width 37 height 21
select select "pm"
click at [651, 142] on select "-- AM PM" at bounding box center [669, 152] width 37 height 21
type input "18:00"
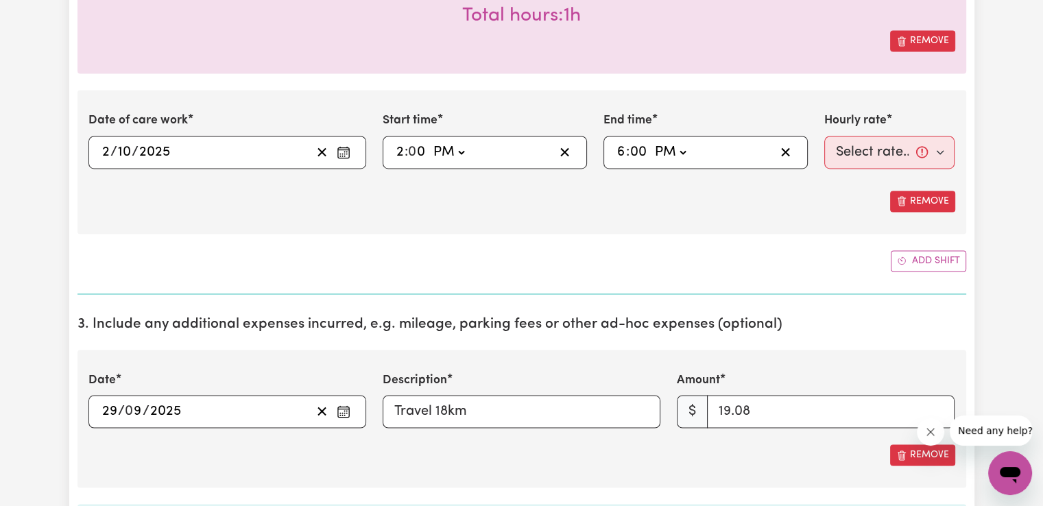
type input "0"
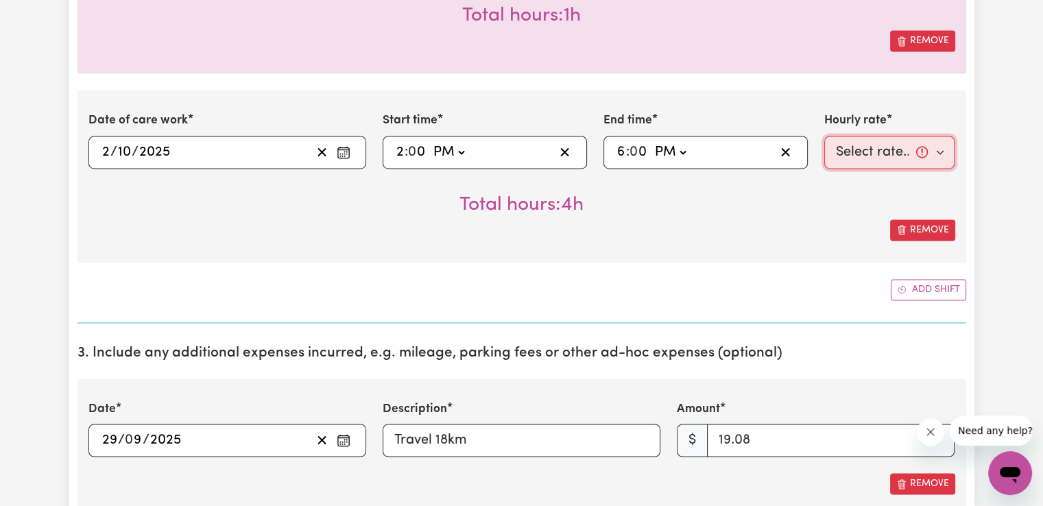
click at [852, 152] on select "Select rate... $50.05 (Weekday) $72.90 ([DATE]) $90.04 ([DATE]) $90.04 (Public …" at bounding box center [889, 152] width 131 height 33
select select "50.05-Weekday"
click at [824, 136] on select "Select rate... $50.05 (Weekday) $72.90 ([DATE]) $90.04 ([DATE]) $90.04 (Public …" at bounding box center [889, 152] width 131 height 33
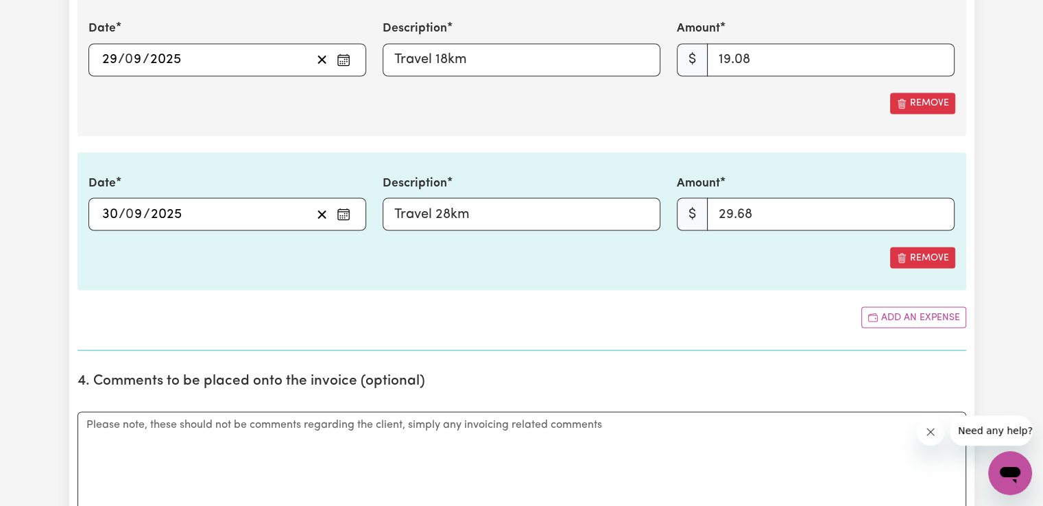
scroll to position [2508, 0]
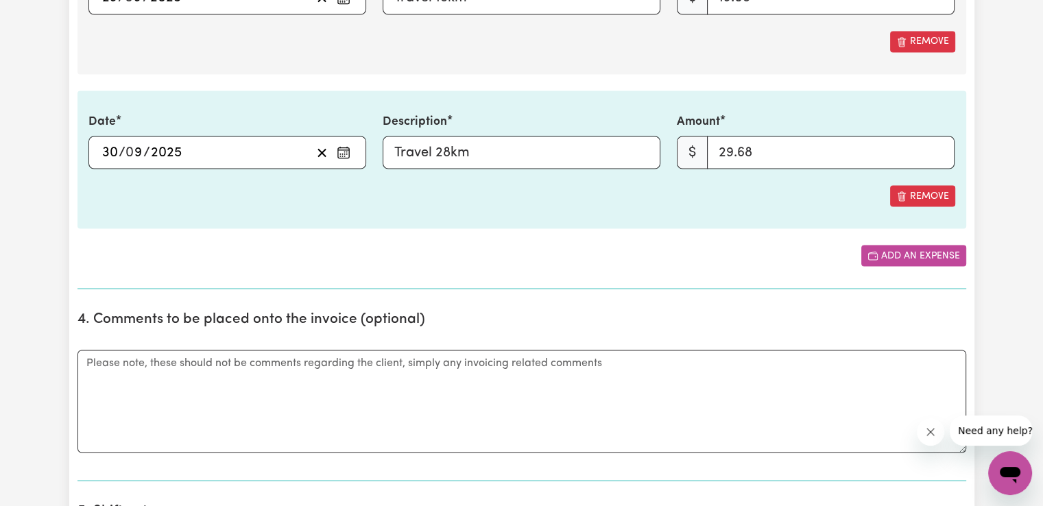
click at [913, 250] on button "Add an expense" at bounding box center [913, 255] width 105 height 21
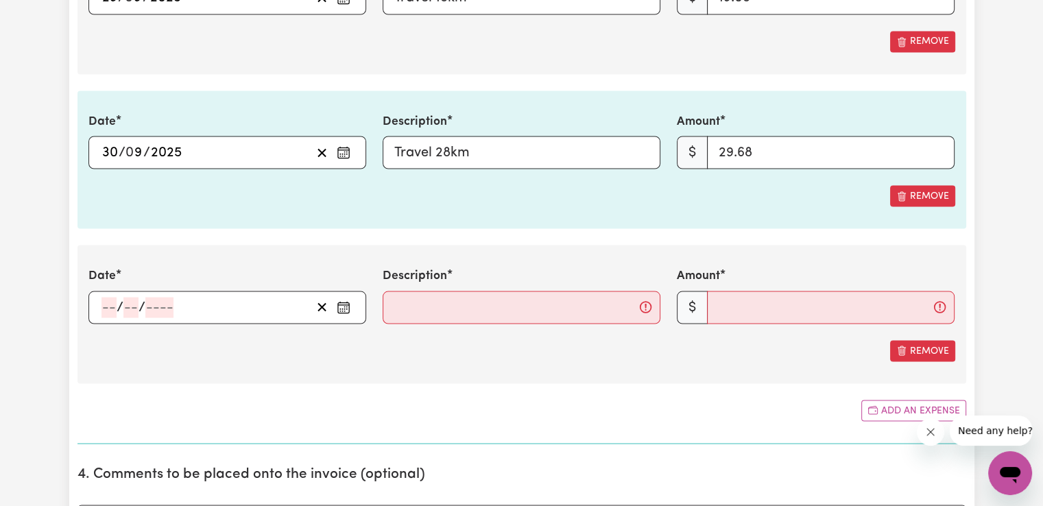
click at [342, 302] on icon "Enter the date of expense" at bounding box center [344, 307] width 14 height 14
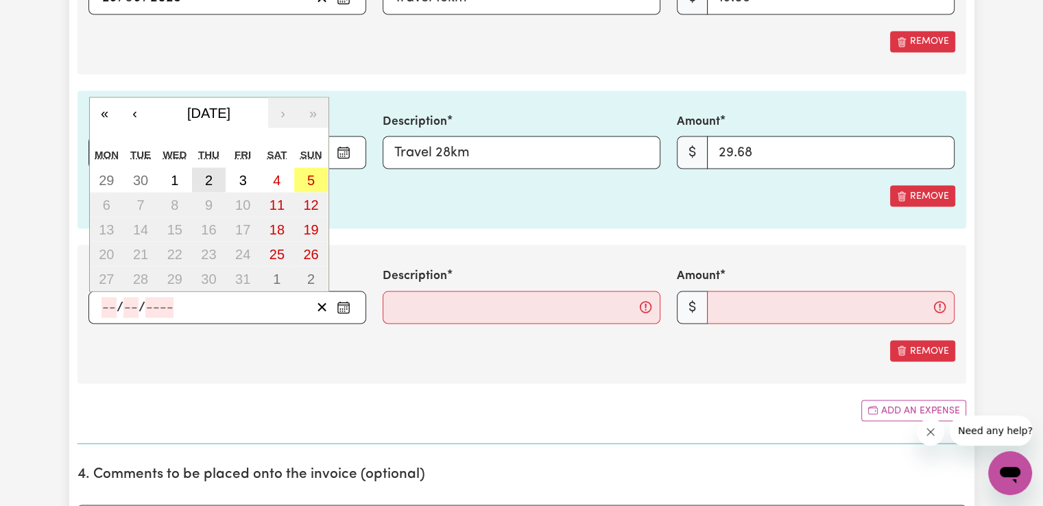
click at [208, 180] on abbr "2" at bounding box center [209, 179] width 8 height 15
type input "[DATE]"
type input "2"
type input "10"
type input "2025"
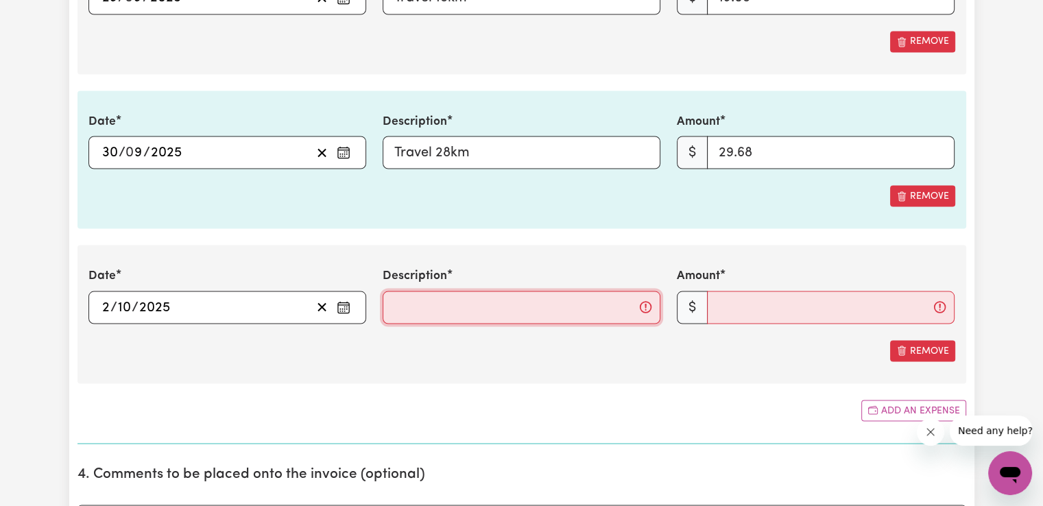
click at [428, 301] on input "Description" at bounding box center [522, 307] width 278 height 33
type input "Travel 10km"
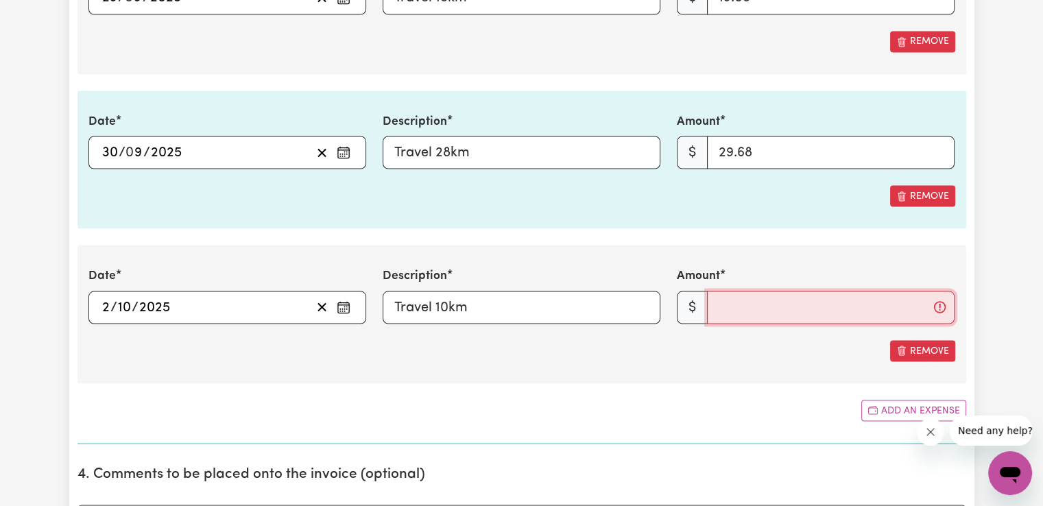
click at [721, 302] on input "Amount" at bounding box center [831, 307] width 248 height 33
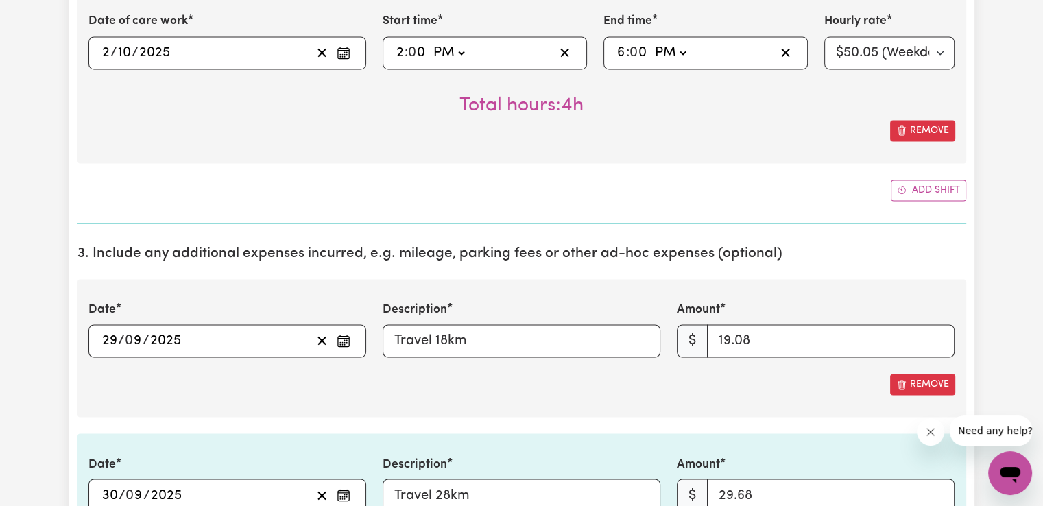
scroll to position [2186, 0]
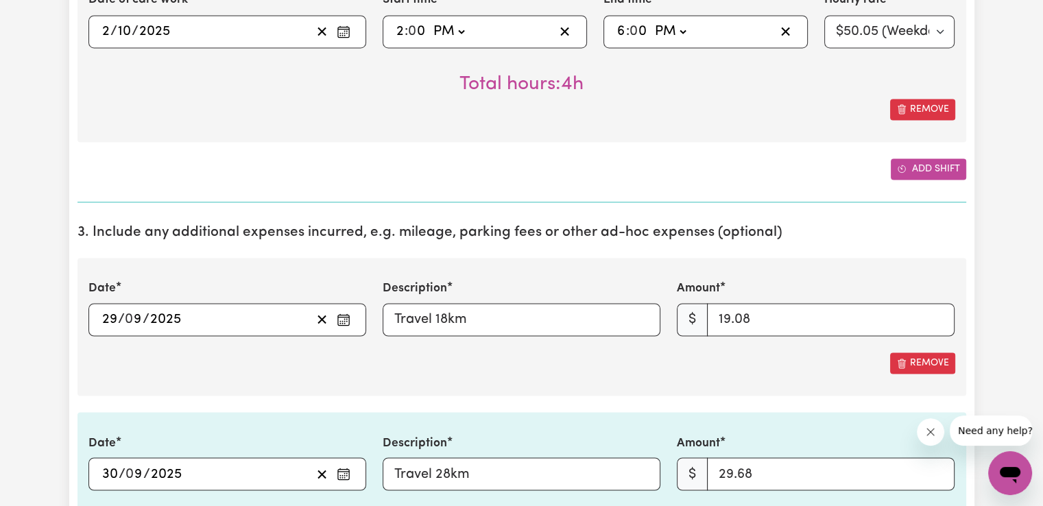
type input "10.60"
click at [939, 169] on button "Add shift" at bounding box center [928, 168] width 75 height 21
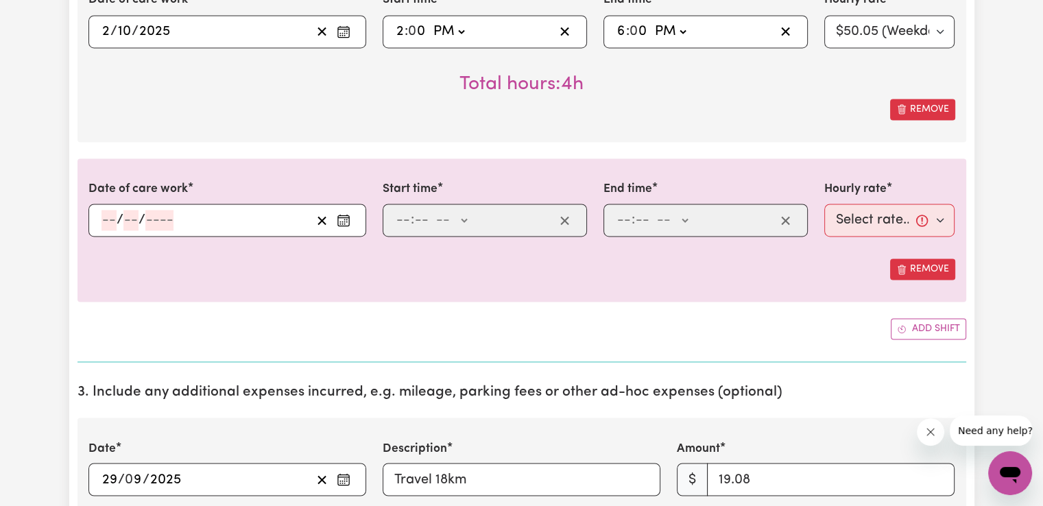
click at [342, 215] on icon "Enter the date of care work" at bounding box center [344, 220] width 14 height 14
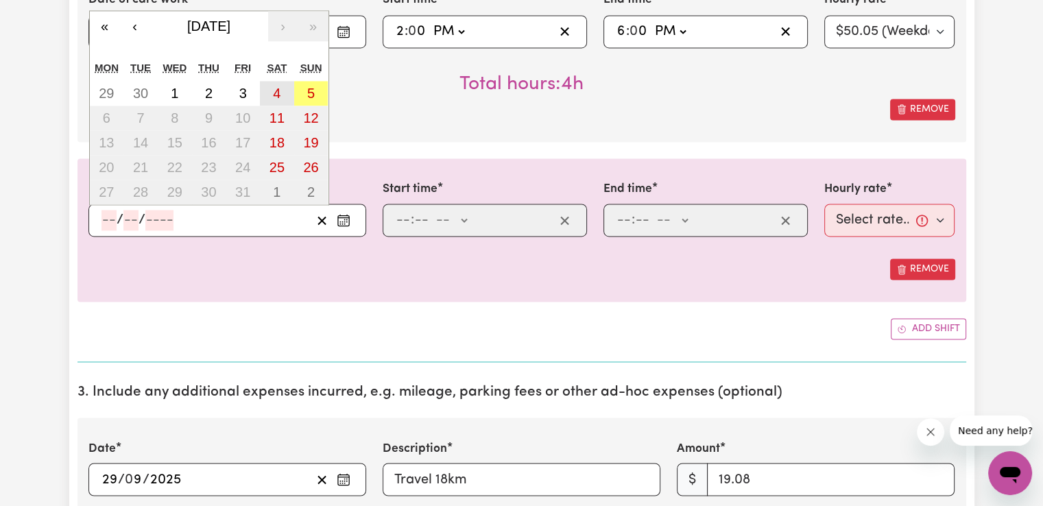
click at [269, 93] on button "4" at bounding box center [277, 93] width 34 height 25
type input "[DATE]"
type input "4"
type input "10"
type input "2025"
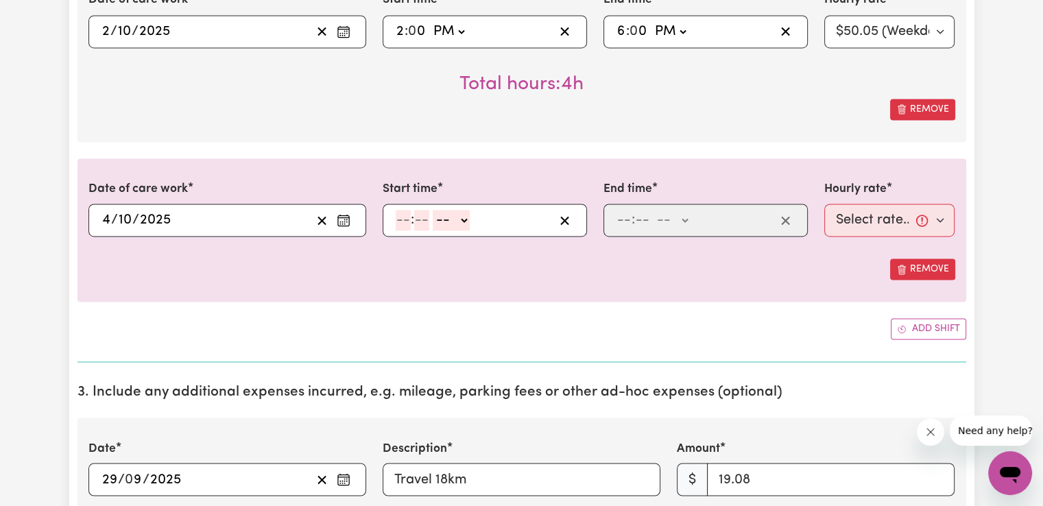
click at [398, 219] on input "number" at bounding box center [403, 220] width 15 height 21
type input "2"
type input "00"
click at [435, 219] on select "-- AM PM" at bounding box center [448, 220] width 37 height 21
select select "pm"
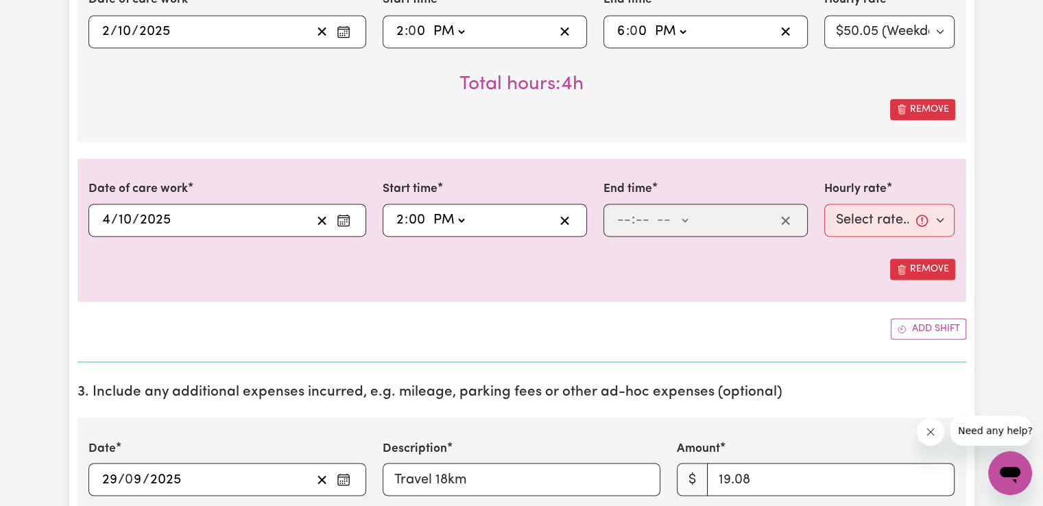
click at [430, 210] on select "-- AM PM" at bounding box center [448, 220] width 37 height 21
type input "14:00"
type input "0"
click at [621, 219] on input "number" at bounding box center [624, 220] width 15 height 21
type input "6"
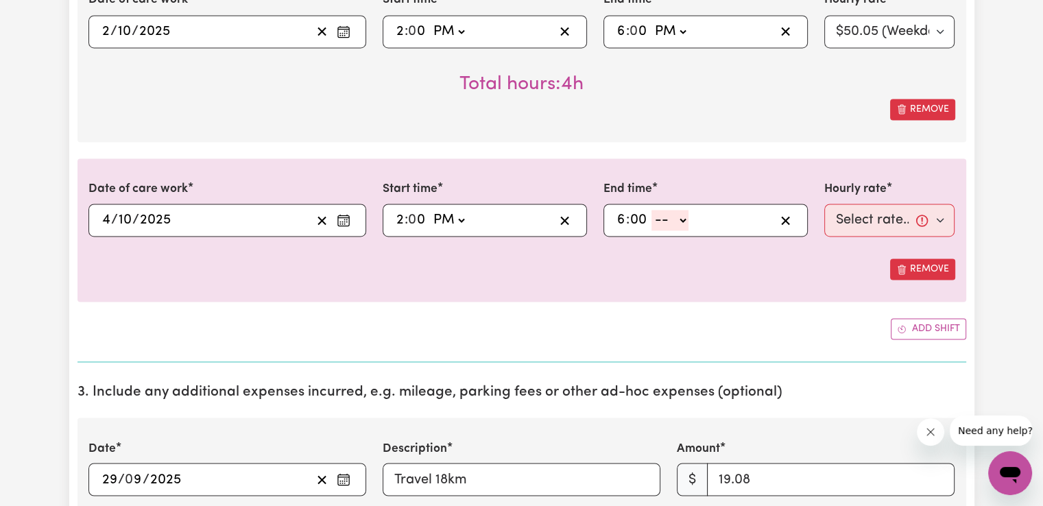
type input "00"
drag, startPoint x: 675, startPoint y: 215, endPoint x: 675, endPoint y: 224, distance: 9.6
click at [675, 215] on select "-- AM PM" at bounding box center [669, 220] width 37 height 21
select select "pm"
click at [651, 210] on select "-- AM PM" at bounding box center [669, 220] width 37 height 21
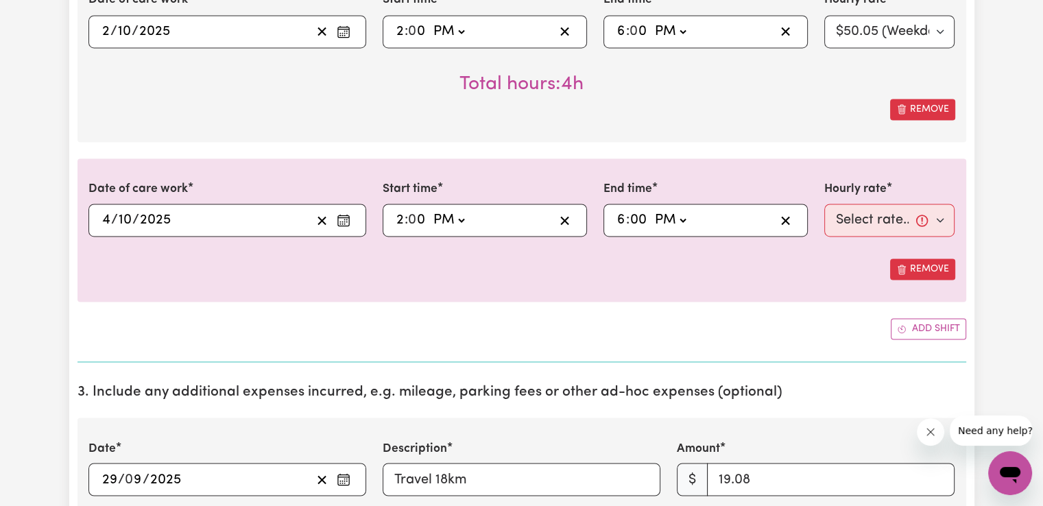
type input "18:00"
type input "0"
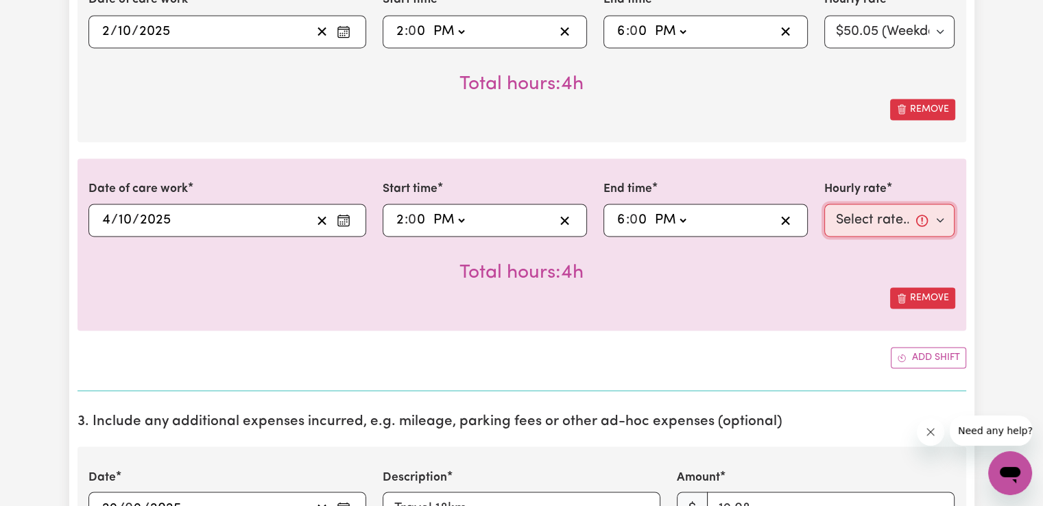
click at [867, 217] on select "Select rate... $50.05 (Weekday) $72.90 ([DATE]) $90.04 ([DATE]) $90.04 (Public …" at bounding box center [889, 220] width 131 height 33
select select "72.9-[DATE]"
click at [824, 204] on select "Select rate... $50.05 (Weekday) $72.90 ([DATE]) $90.04 ([DATE]) $90.04 (Public …" at bounding box center [889, 220] width 131 height 33
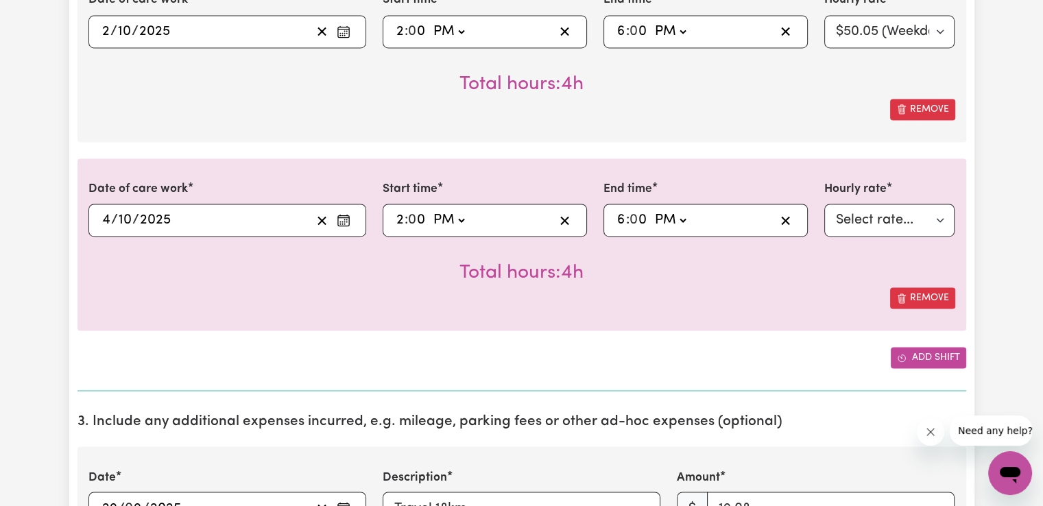
click at [926, 354] on button "Add shift" at bounding box center [928, 357] width 75 height 21
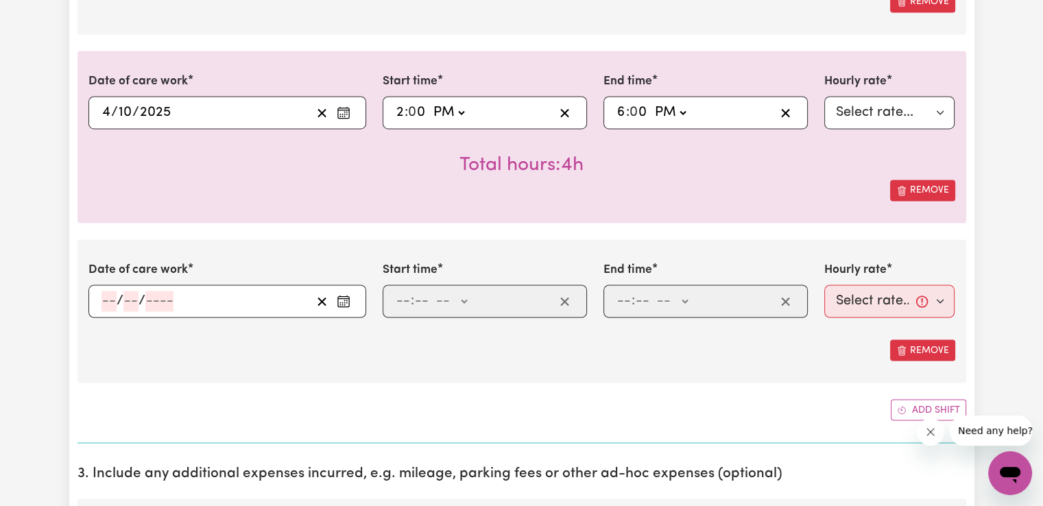
scroll to position [2301, 0]
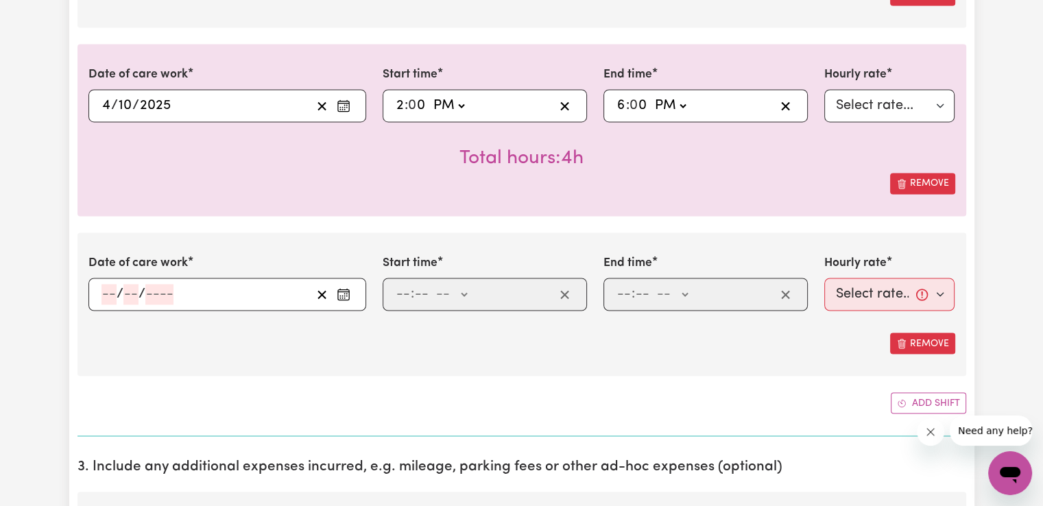
click at [348, 287] on icon "Enter the date of care work" at bounding box center [344, 294] width 14 height 14
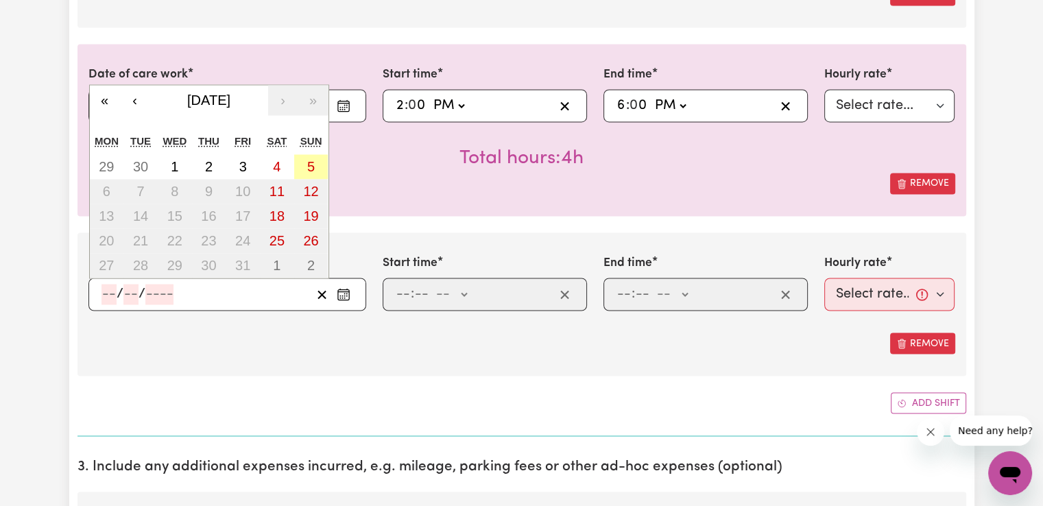
click at [312, 167] on abbr "5" at bounding box center [311, 166] width 8 height 15
type input "[DATE]"
type input "5"
type input "10"
type input "2025"
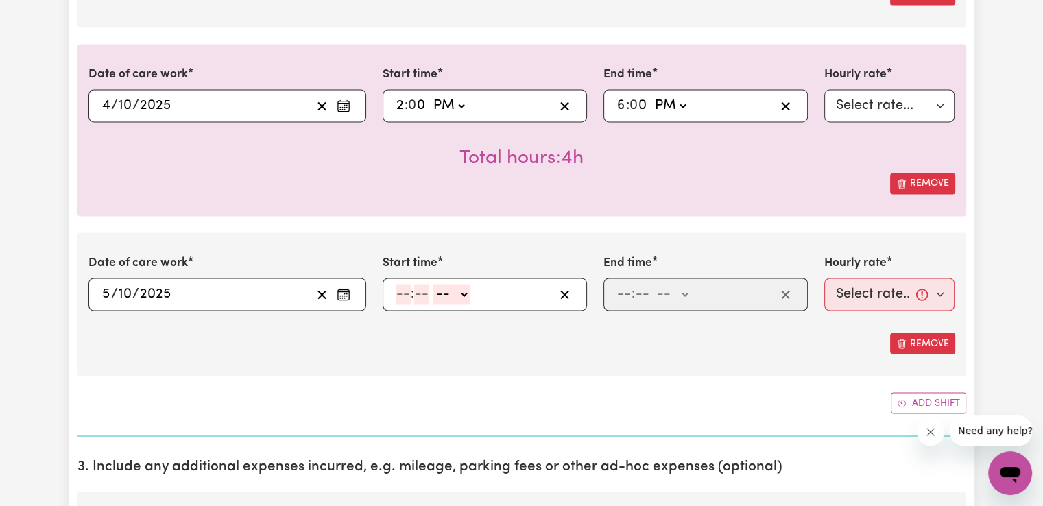
click at [398, 292] on input "number" at bounding box center [403, 294] width 15 height 21
type input "8"
type input "00"
drag, startPoint x: 465, startPoint y: 291, endPoint x: 463, endPoint y: 299, distance: 7.8
click at [465, 291] on select "-- AM PM" at bounding box center [449, 294] width 37 height 21
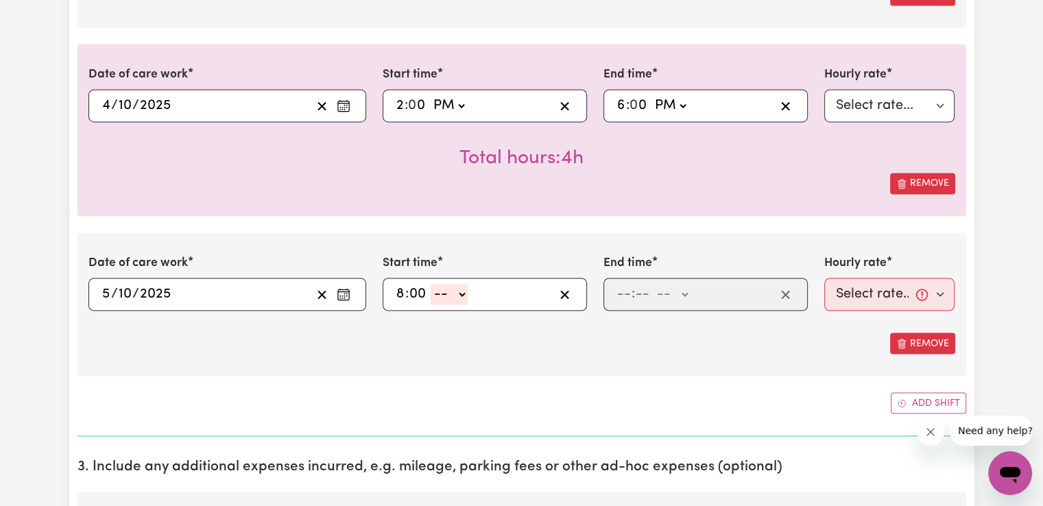
select select "am"
click at [431, 284] on select "-- AM PM" at bounding box center [449, 294] width 37 height 21
type input "08:00"
type input "0"
click at [623, 288] on input "number" at bounding box center [624, 294] width 15 height 21
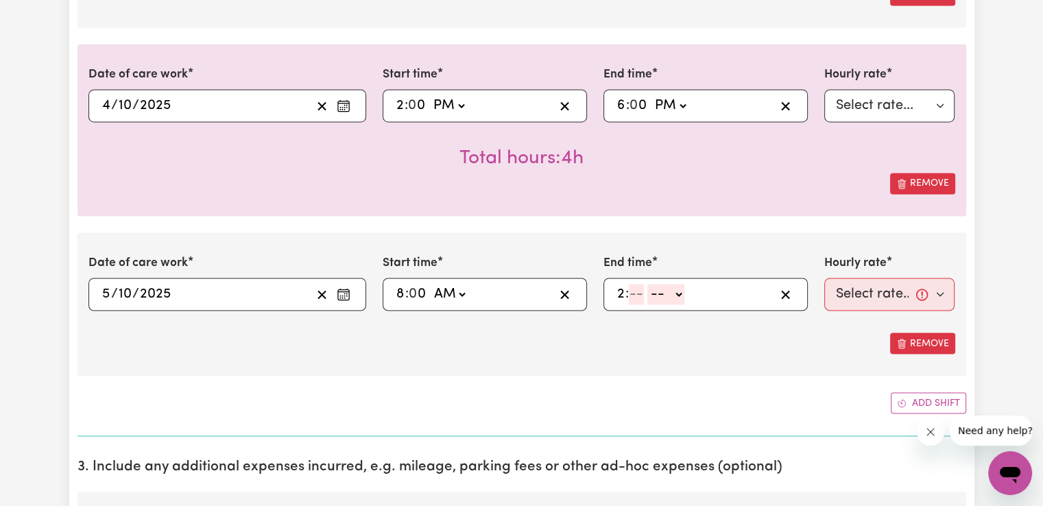
type input "2"
type input "00"
click at [672, 294] on select "-- AM PM" at bounding box center [669, 294] width 37 height 21
select select "pm"
click at [651, 284] on select "-- AM PM" at bounding box center [669, 294] width 37 height 21
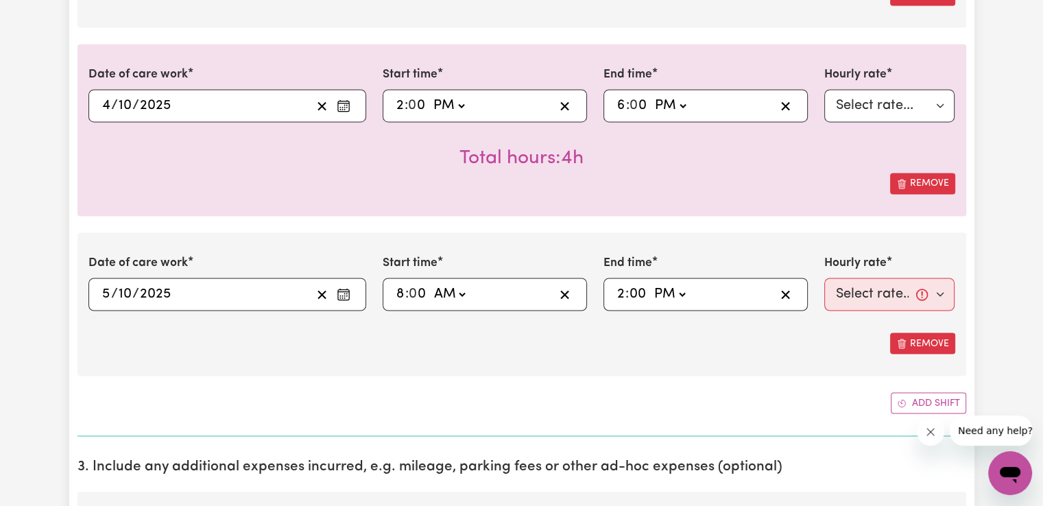
type input "14:00"
type input "0"
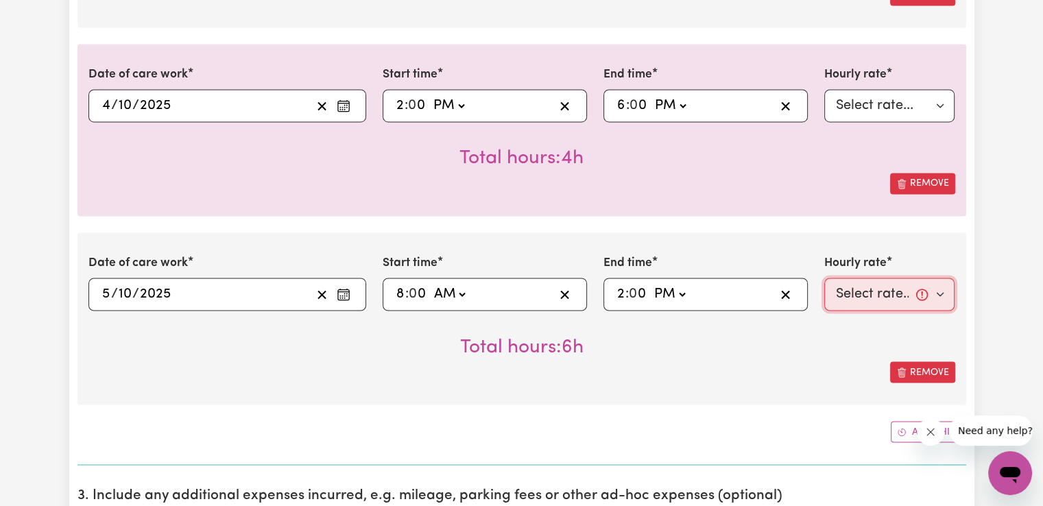
click at [877, 282] on select "Select rate... $50.05 (Weekday) $72.90 ([DATE]) $90.04 ([DATE]) $90.04 (Public …" at bounding box center [889, 294] width 131 height 33
select select "90.04-[DATE]"
click at [824, 278] on select "Select rate... $50.05 (Weekday) $72.90 ([DATE]) $90.04 ([DATE]) $90.04 (Public …" at bounding box center [889, 294] width 131 height 33
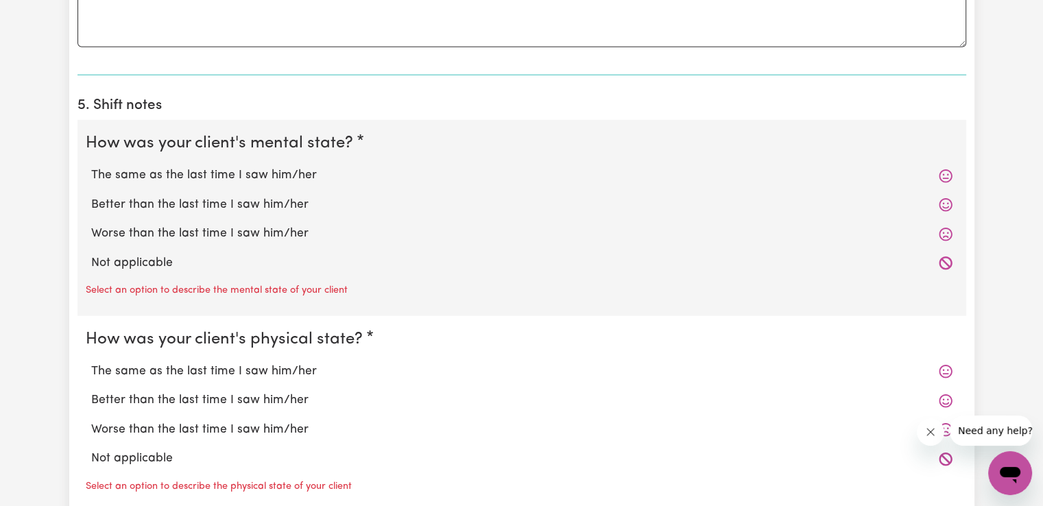
scroll to position [3423, 0]
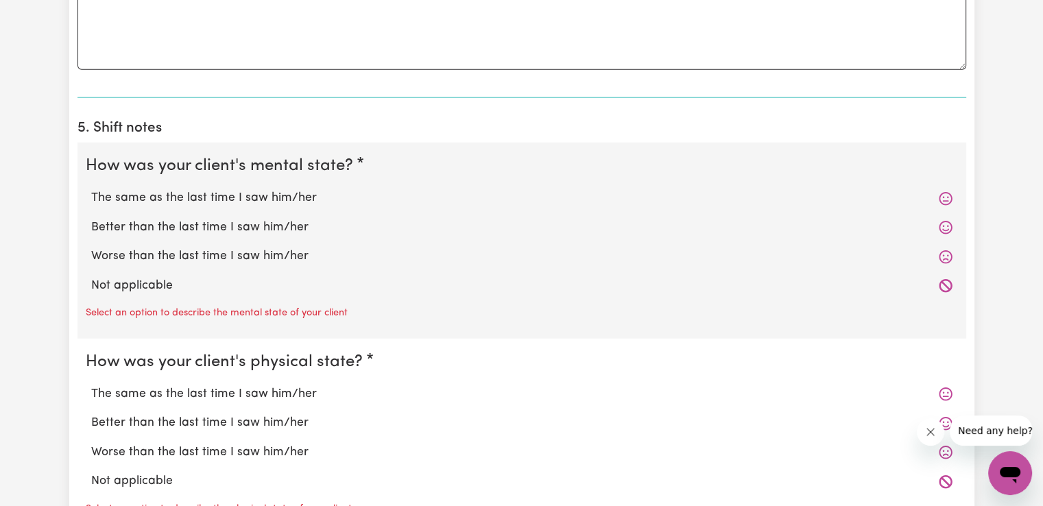
click at [225, 222] on label "Better than the last time I saw him/her" at bounding box center [521, 228] width 861 height 18
click at [91, 219] on input "Better than the last time I saw him/her" at bounding box center [91, 218] width 1 height 1
radio input "true"
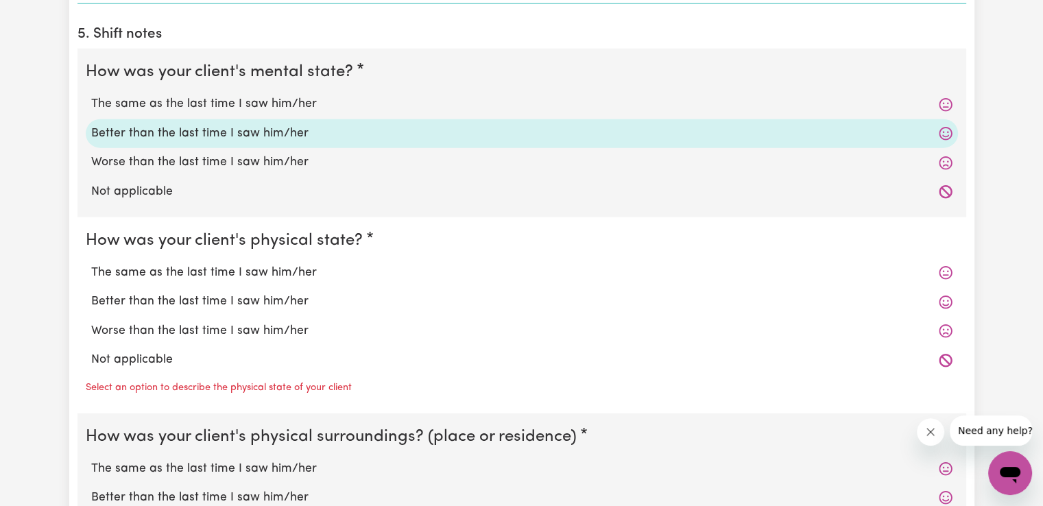
scroll to position [3537, 0]
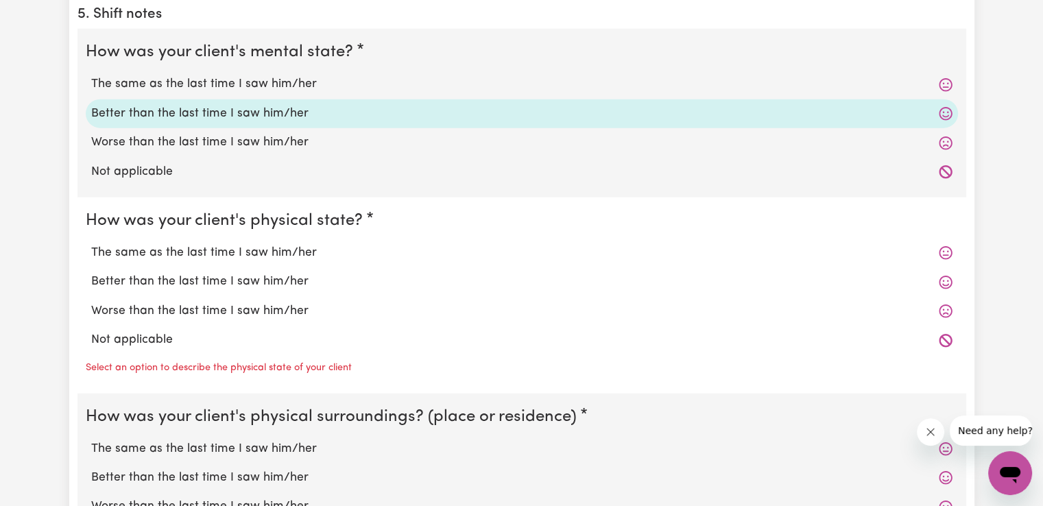
click at [296, 250] on label "The same as the last time I saw him/her" at bounding box center [521, 253] width 861 height 18
click at [91, 244] on input "The same as the last time I saw him/her" at bounding box center [91, 243] width 1 height 1
radio input "true"
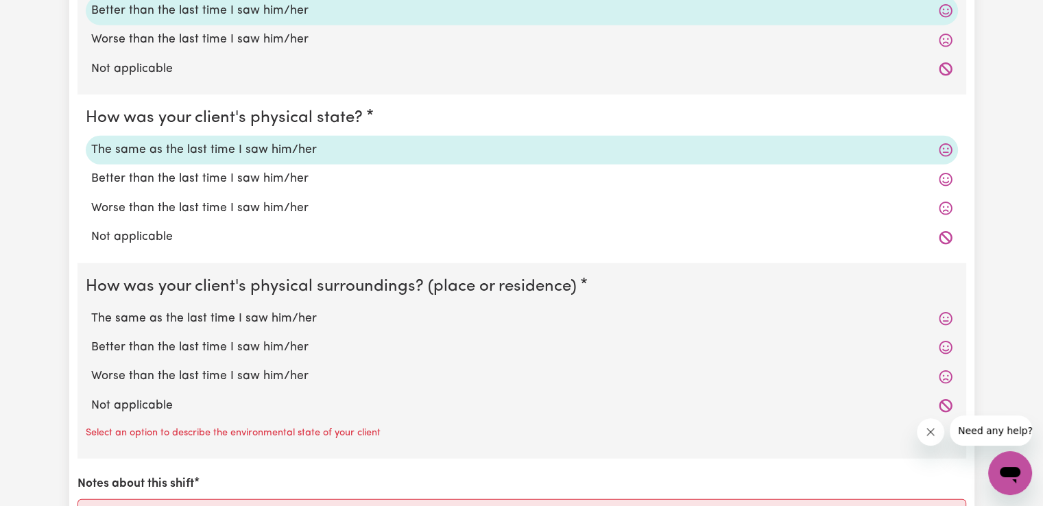
scroll to position [3651, 0]
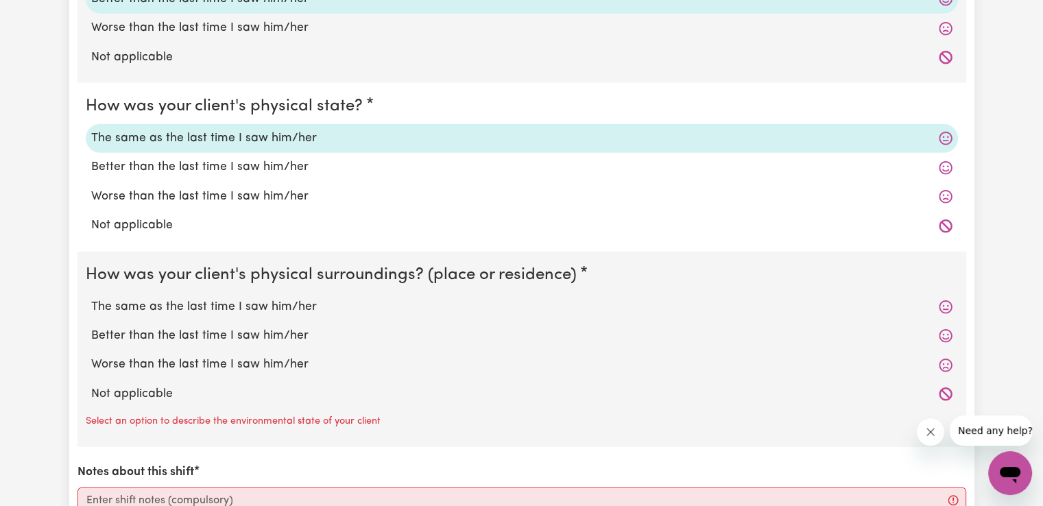
click at [276, 300] on label "The same as the last time I saw him/her" at bounding box center [521, 307] width 861 height 18
click at [91, 298] on input "The same as the last time I saw him/her" at bounding box center [91, 298] width 1 height 1
radio input "true"
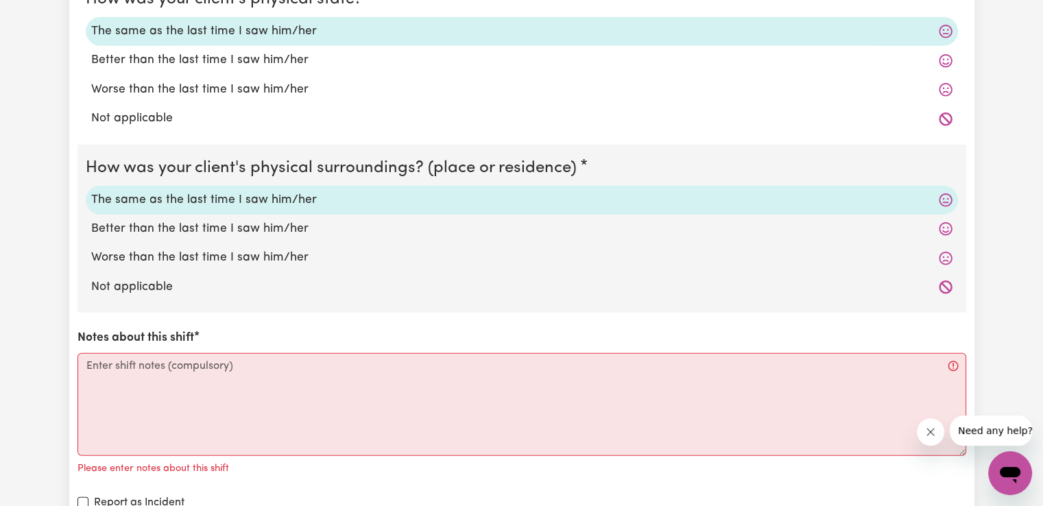
scroll to position [3766, 0]
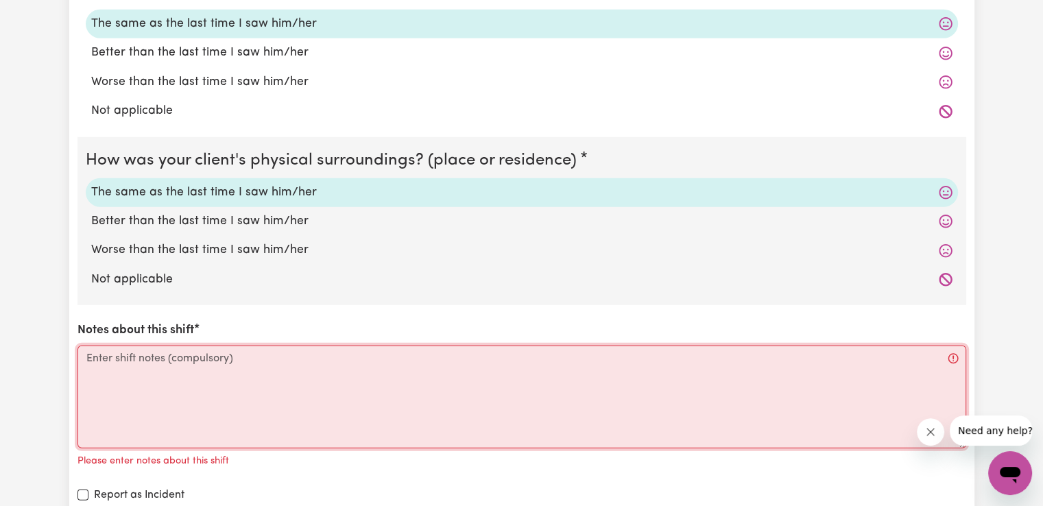
click at [328, 376] on textarea "Notes about this shift" at bounding box center [521, 397] width 889 height 103
click at [347, 376] on textarea "Notes about this shift" at bounding box center [521, 397] width 889 height 103
paste textarea "Access community, social, recreational and assistance with self care activities"
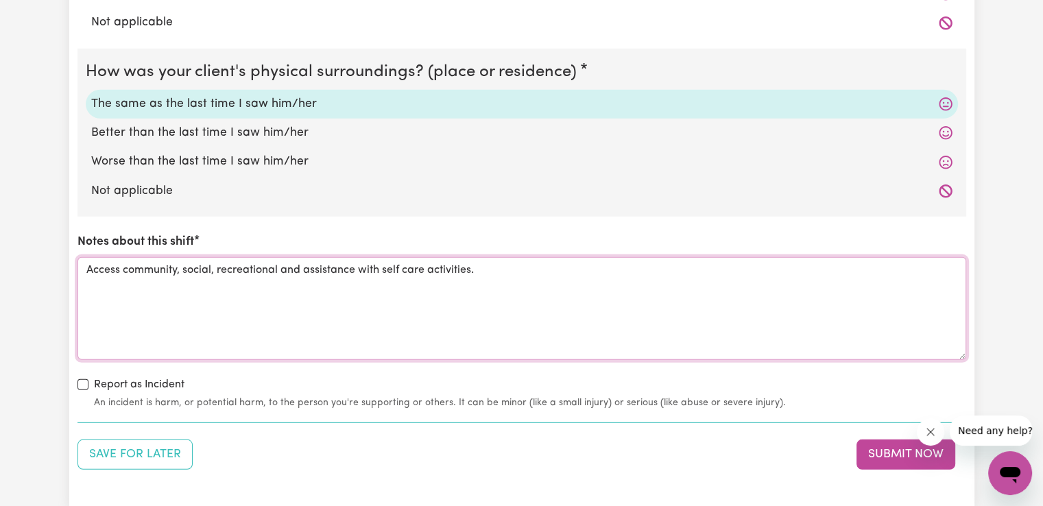
scroll to position [3956, 0]
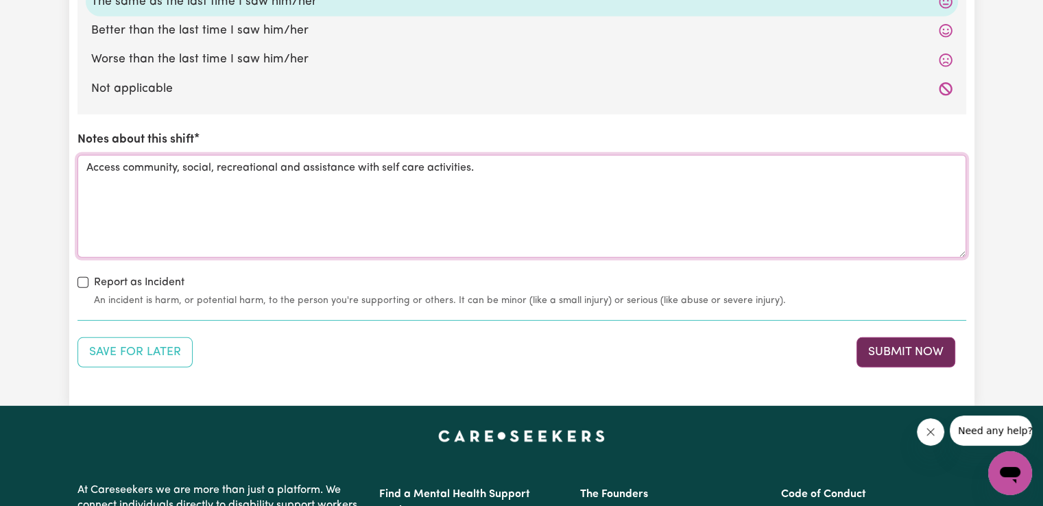
type textarea "Access community, social, recreational and assistance with self care activities."
click at [916, 342] on button "Submit Now" at bounding box center [906, 352] width 99 height 30
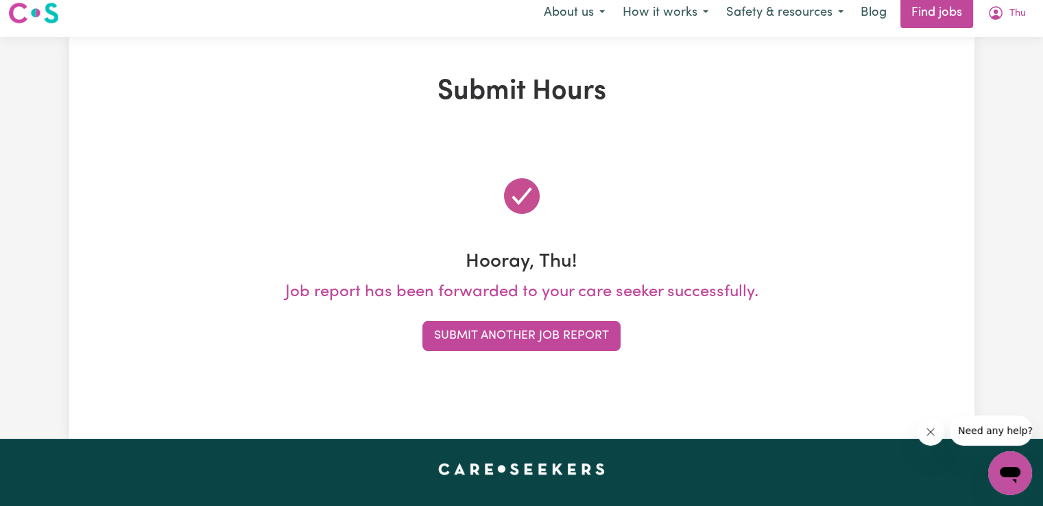
scroll to position [0, 0]
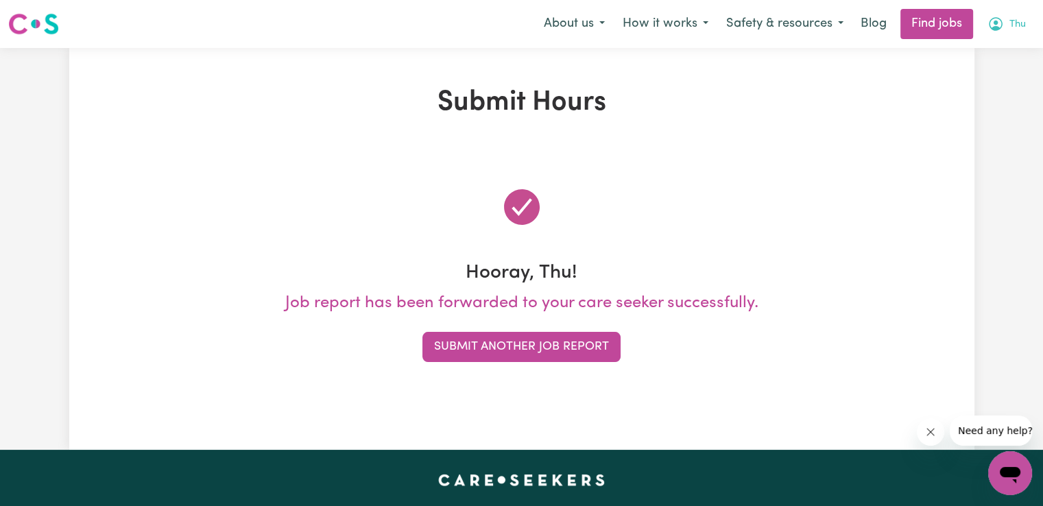
click at [1015, 25] on span "Thu" at bounding box center [1017, 24] width 16 height 15
click at [977, 82] on link "My Dashboard" at bounding box center [980, 79] width 108 height 26
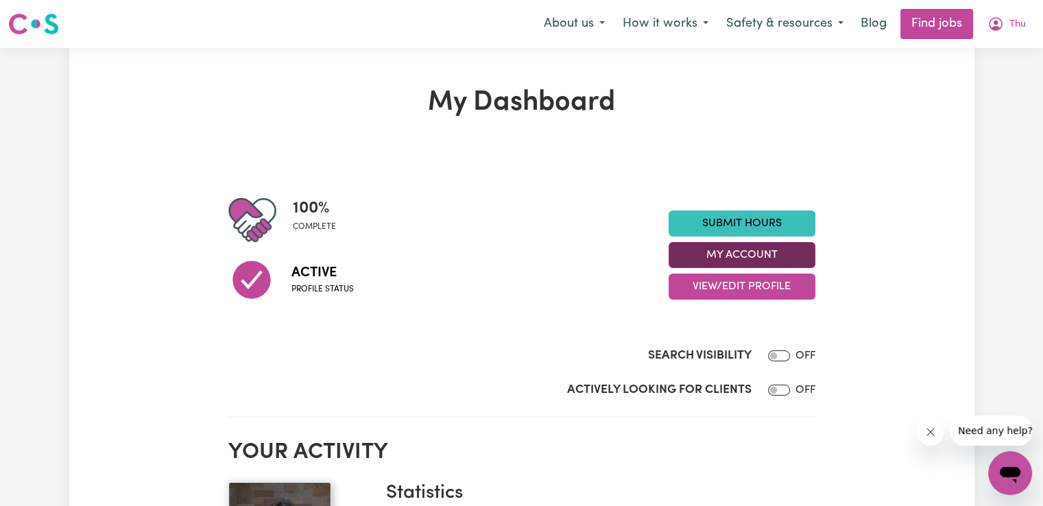
click at [750, 255] on button "My Account" at bounding box center [742, 255] width 147 height 26
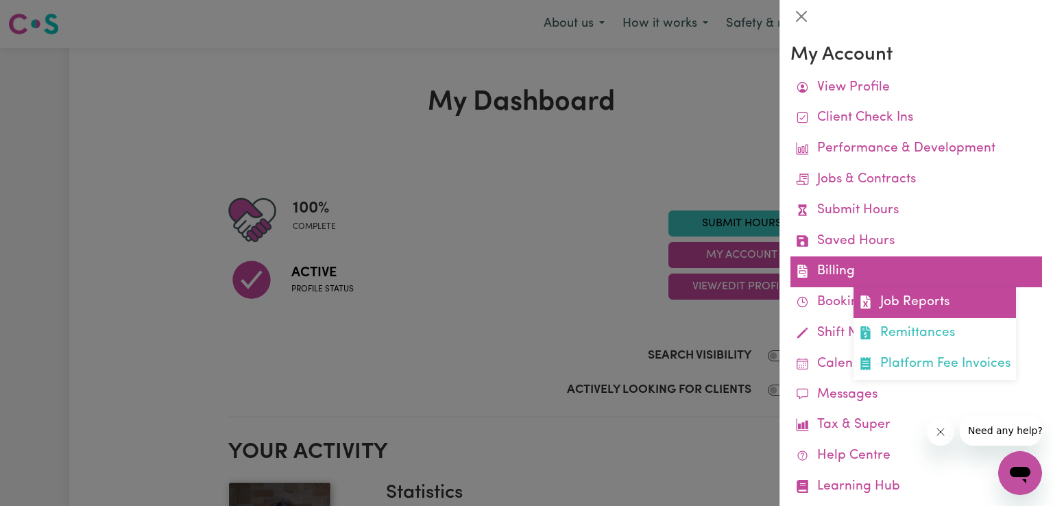
click at [880, 303] on link "Job Reports" at bounding box center [935, 302] width 163 height 31
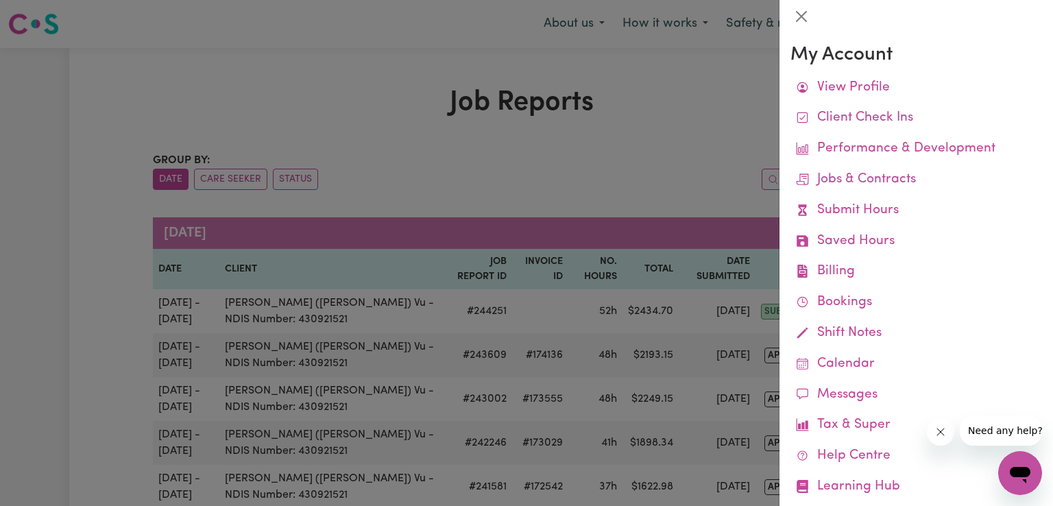
click at [555, 187] on div at bounding box center [526, 253] width 1053 height 506
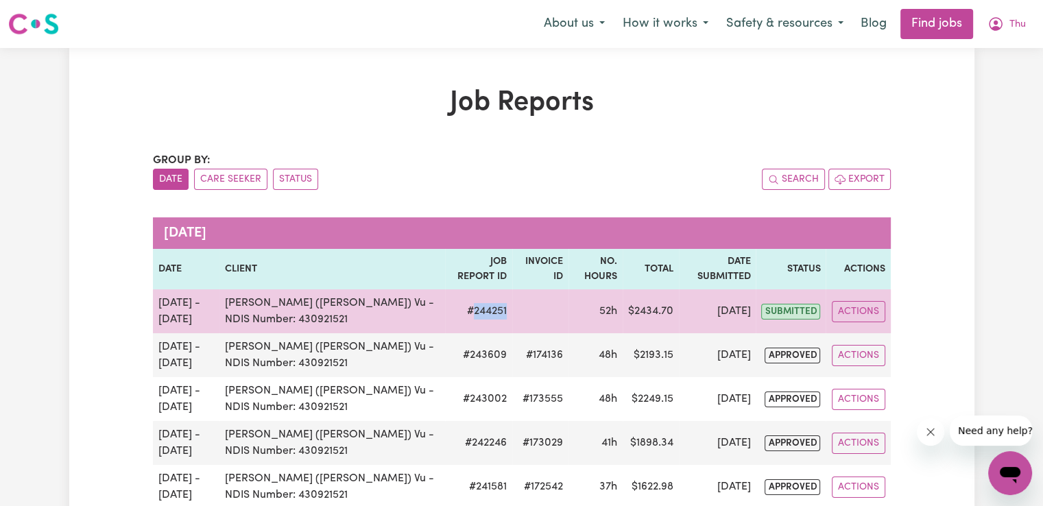
drag, startPoint x: 455, startPoint y: 308, endPoint x: 489, endPoint y: 309, distance: 33.6
click at [489, 309] on td "# 244251" at bounding box center [478, 311] width 67 height 44
copy td "244251"
drag, startPoint x: 625, startPoint y: 310, endPoint x: 663, endPoint y: 310, distance: 37.7
click at [663, 310] on td "$ 2434.70" at bounding box center [651, 311] width 56 height 44
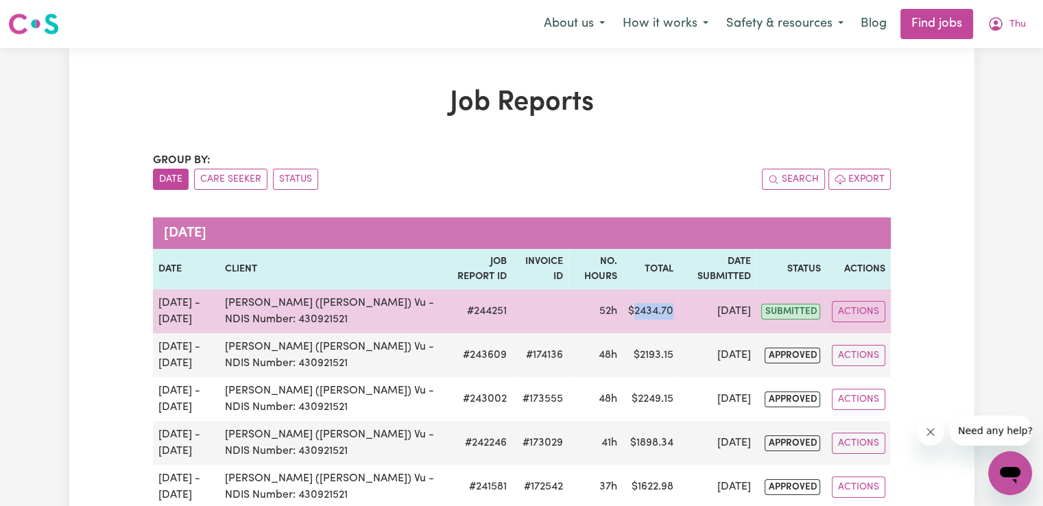
copy td "2434.70"
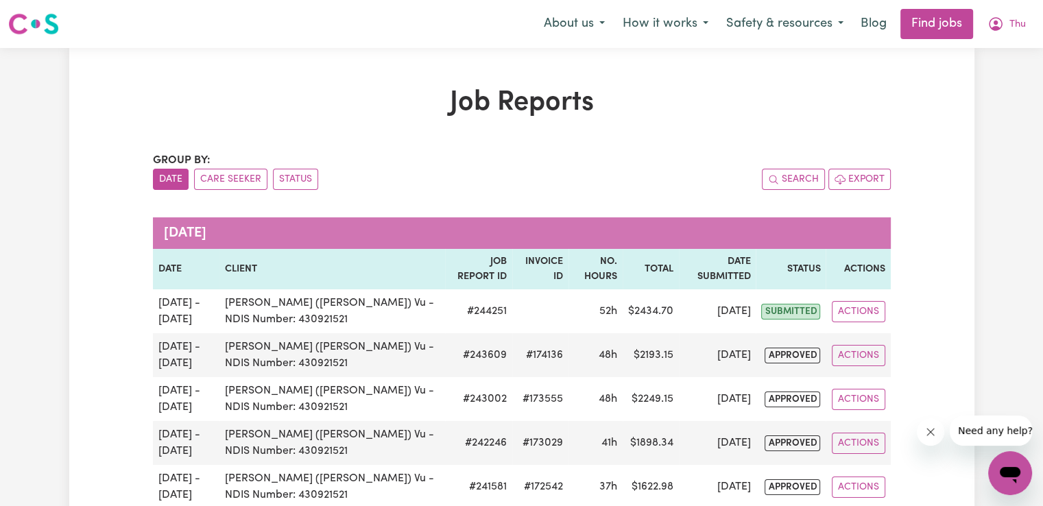
click at [1018, 23] on span "Thu" at bounding box center [1017, 24] width 16 height 15
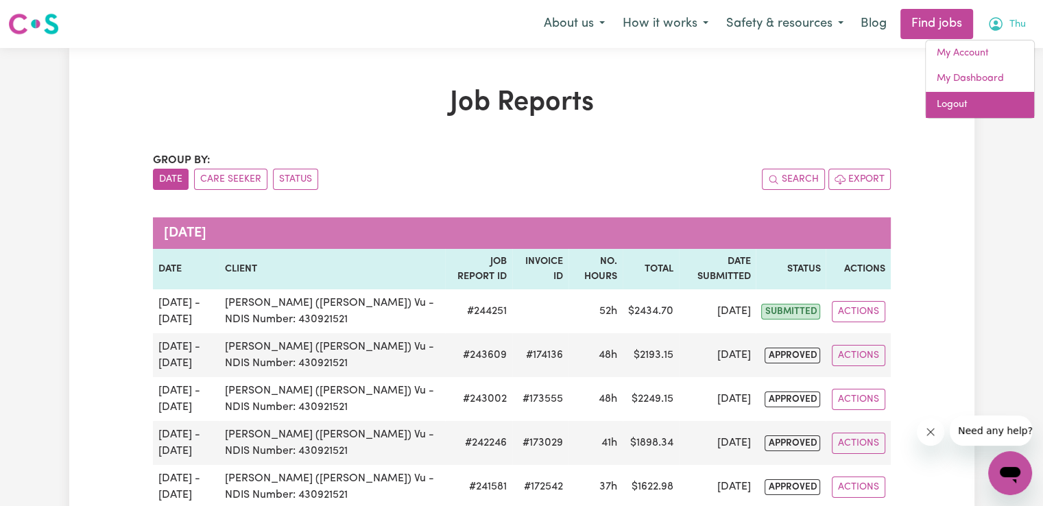
click at [969, 109] on link "Logout" at bounding box center [980, 105] width 108 height 26
